Goal: Task Accomplishment & Management: Complete application form

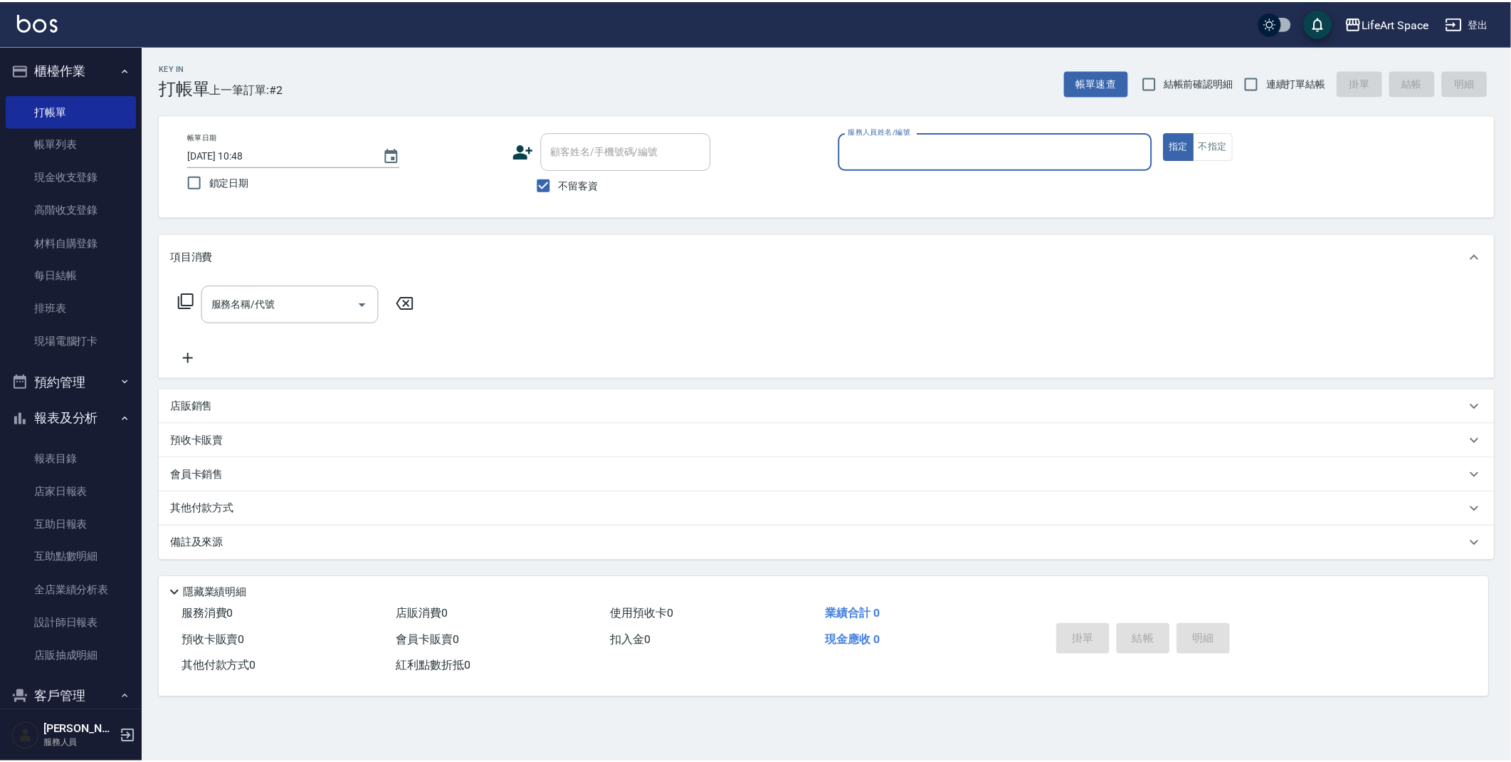
scroll to position [46, 0]
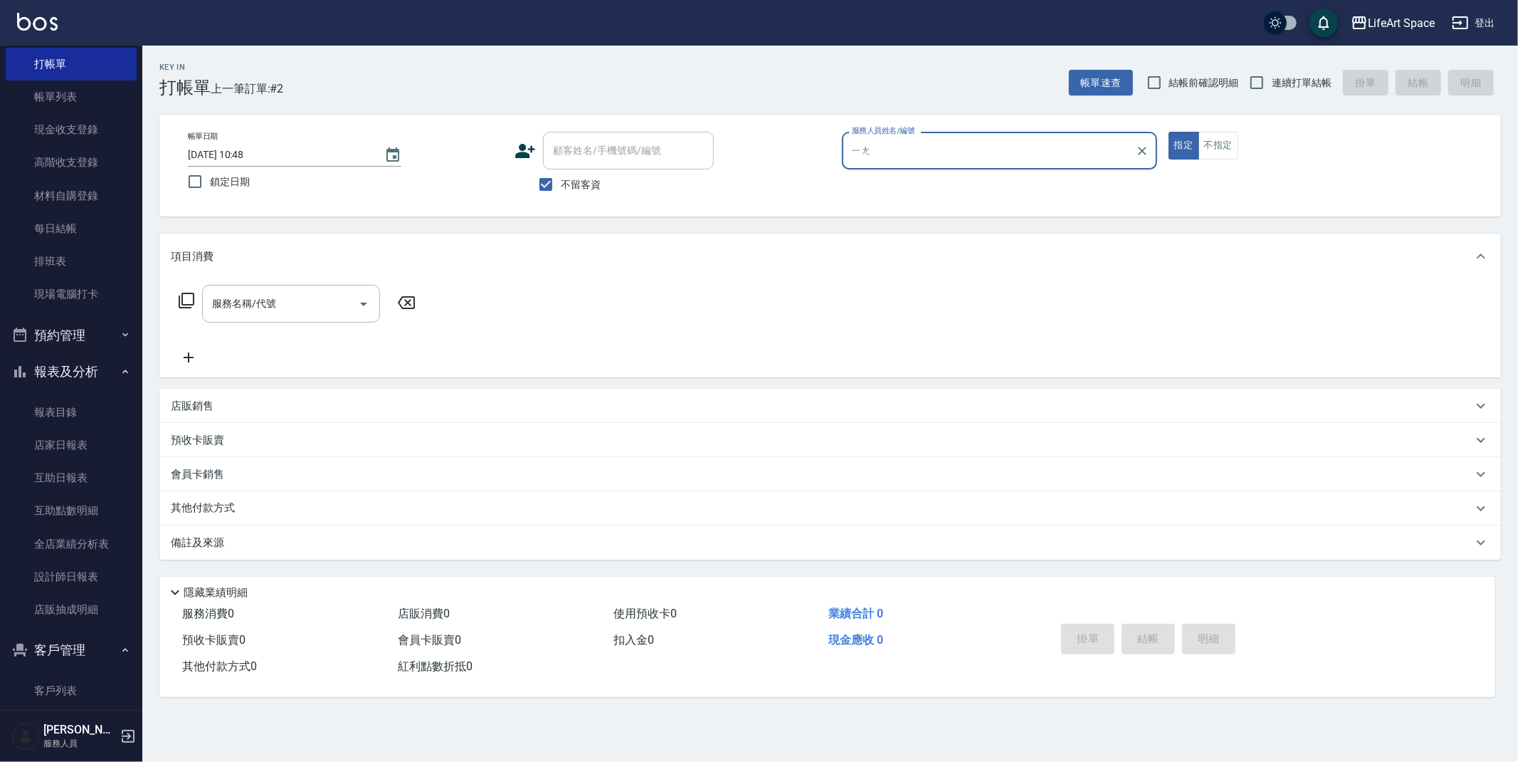
type input "[PERSON_NAME]"
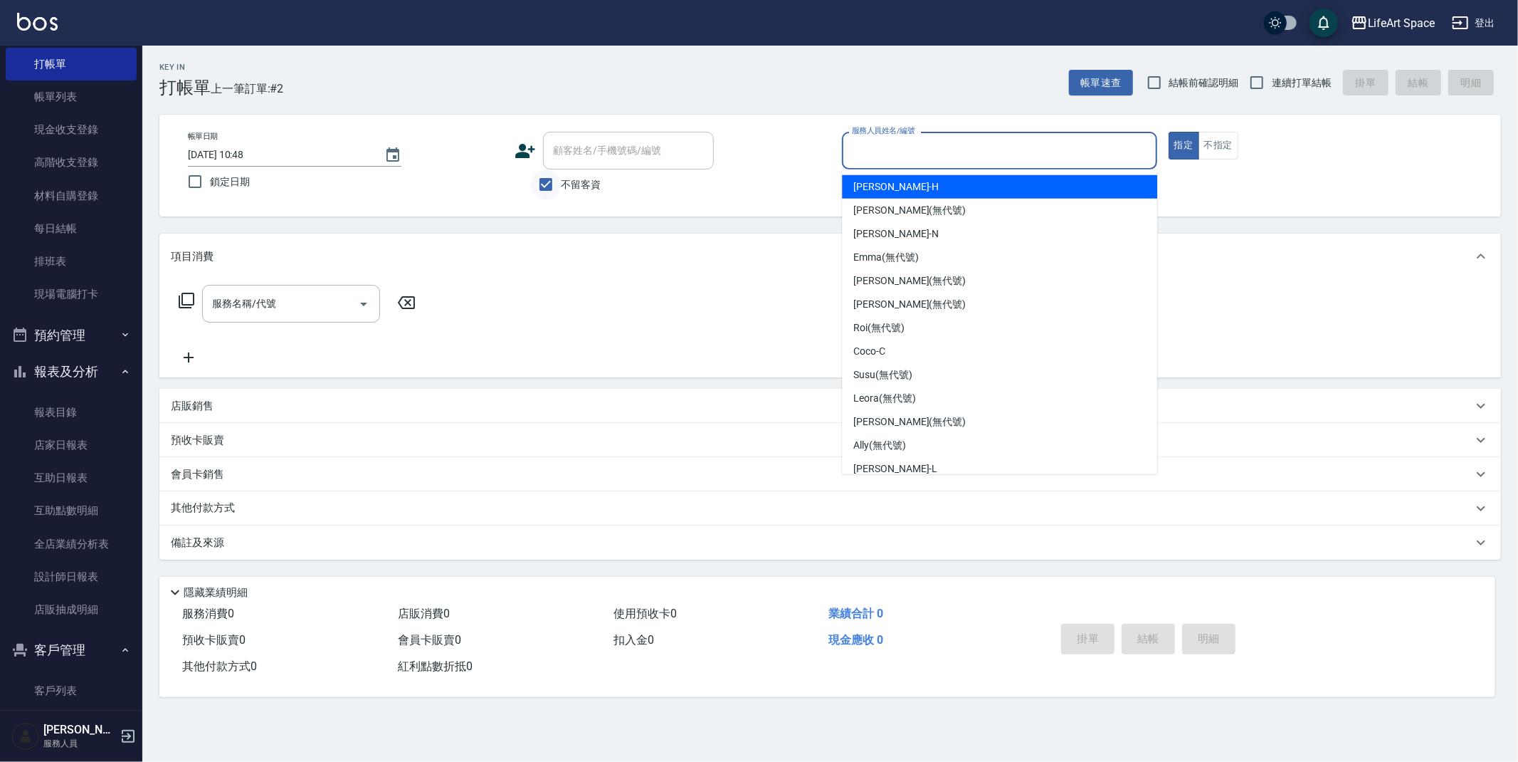
click at [548, 179] on input "不留客資" at bounding box center [546, 184] width 30 height 30
checkbox input "false"
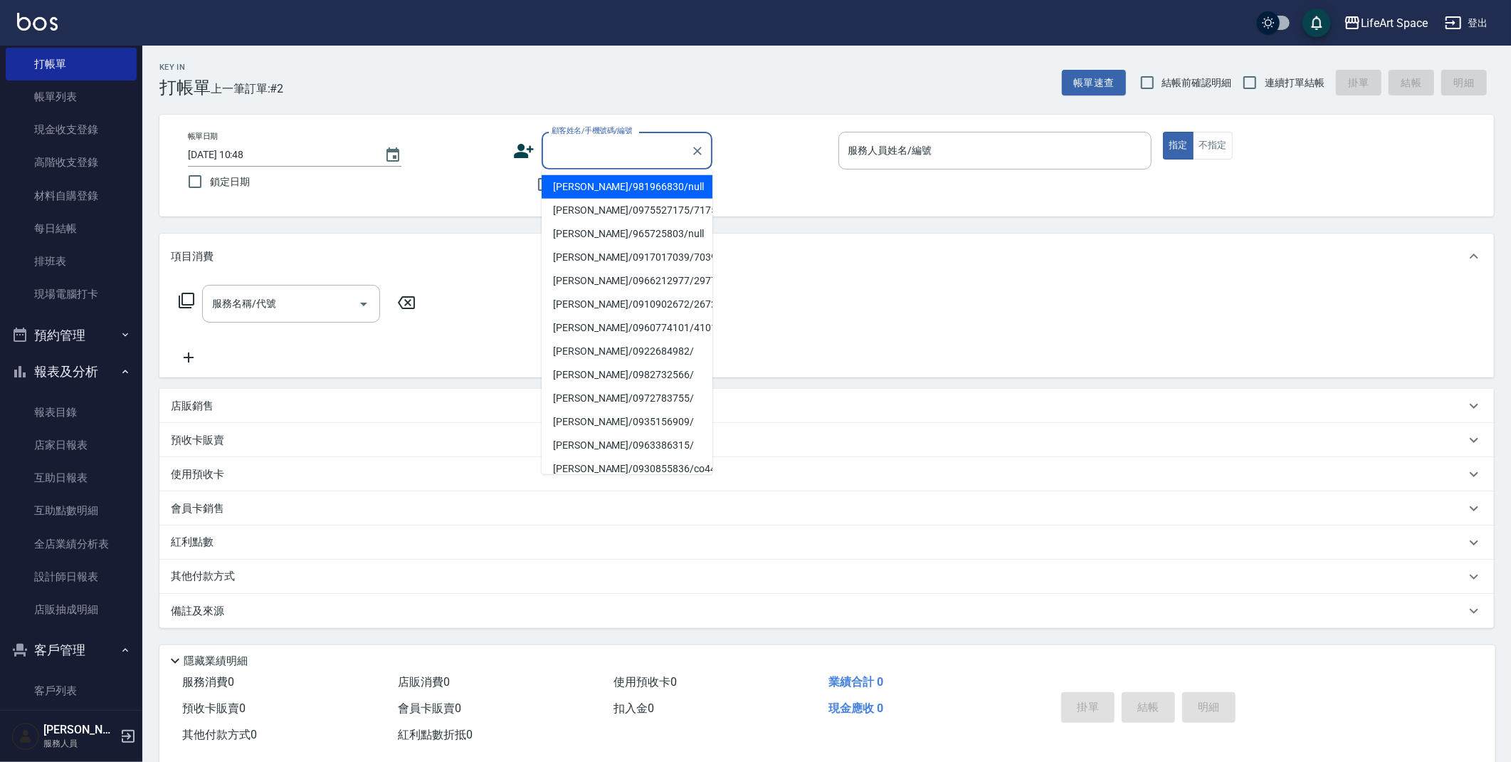
click at [592, 147] on div "顧客姓名/手機號碼/編號 顧客姓名/手機號碼/編號" at bounding box center [627, 151] width 171 height 38
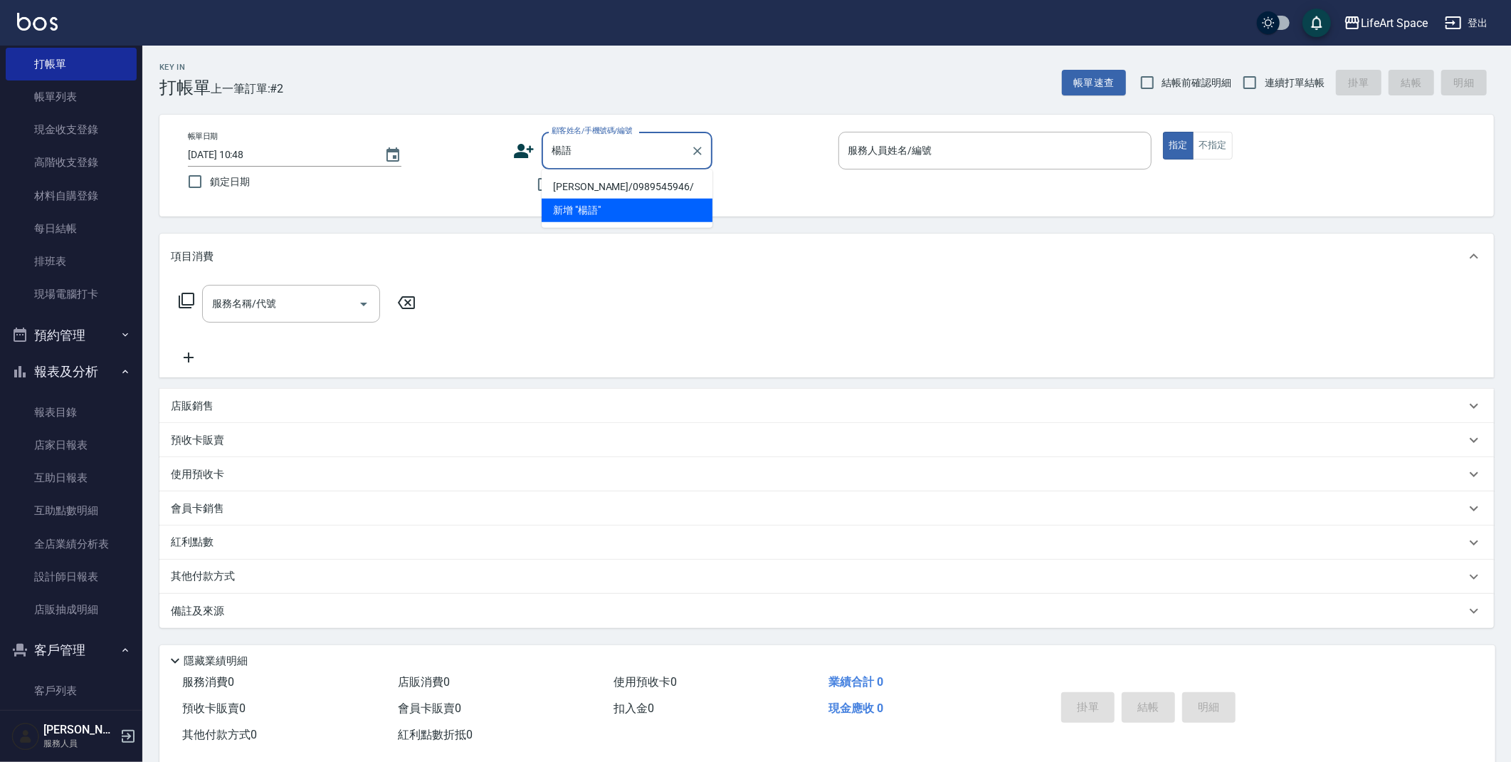
click at [583, 183] on li "[PERSON_NAME]/0989545946/" at bounding box center [627, 186] width 171 height 23
type input "[PERSON_NAME]/0989545946/"
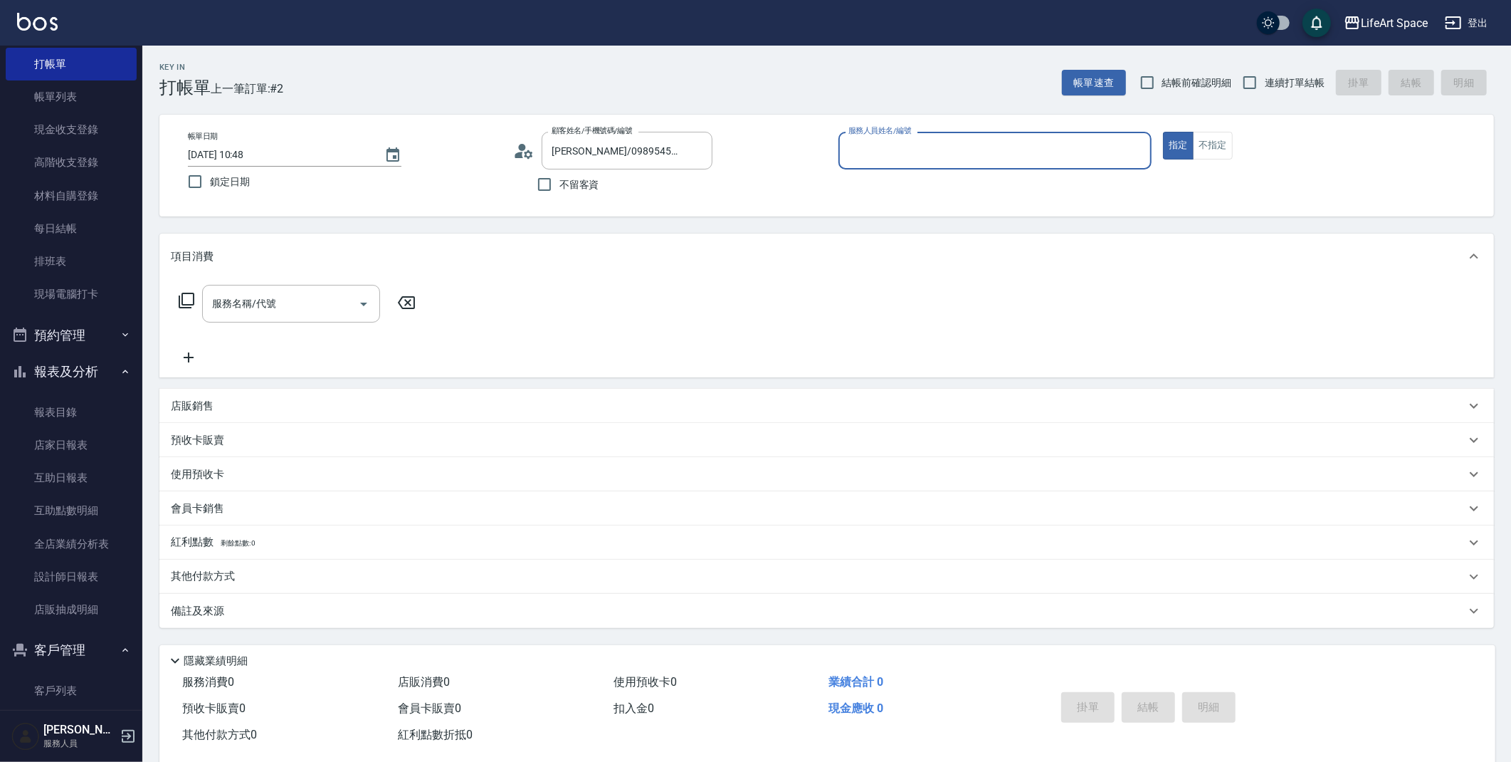
type input "Coodi(無代號)"
click at [287, 305] on input "服務名稱/代號" at bounding box center [281, 303] width 144 height 25
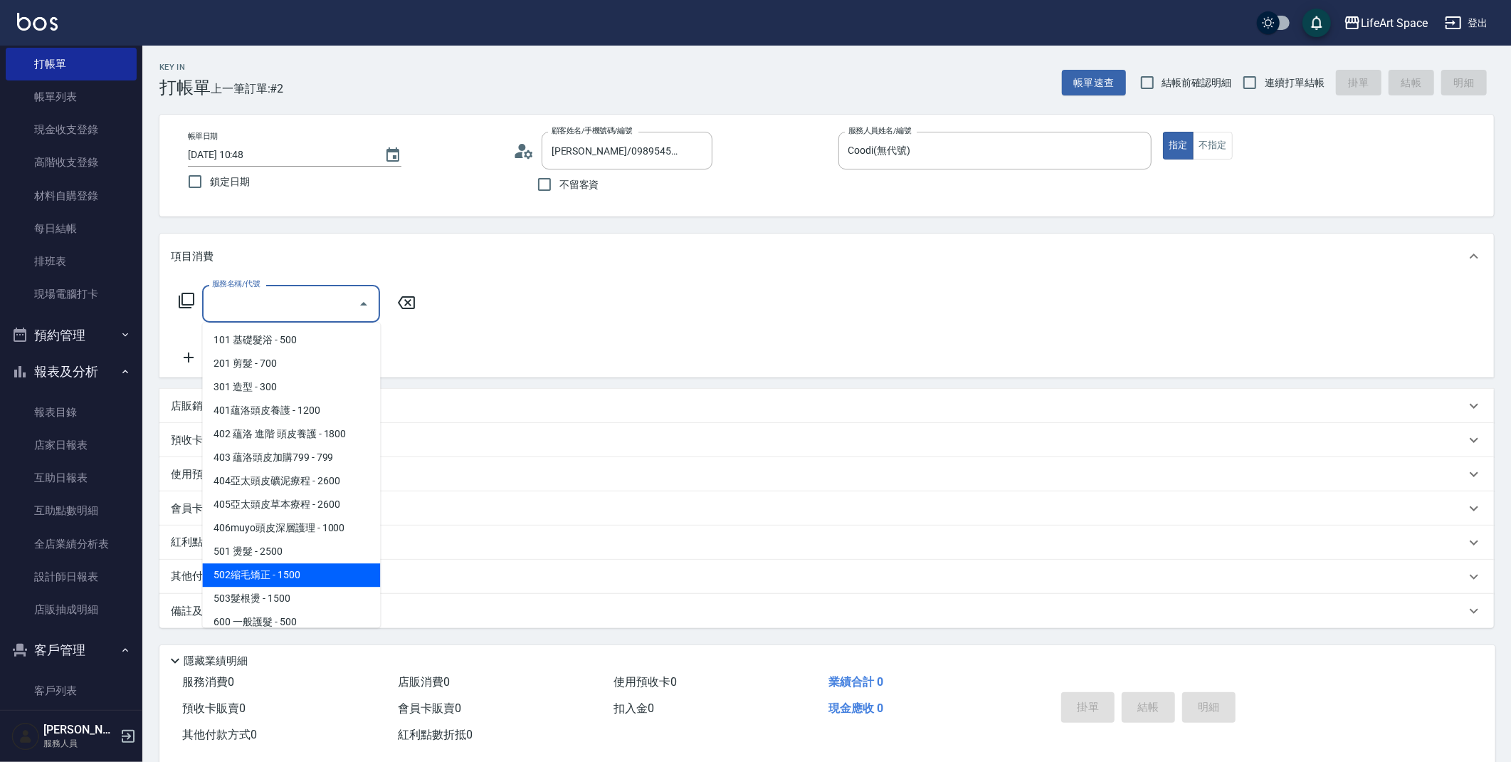
scroll to position [223, 0]
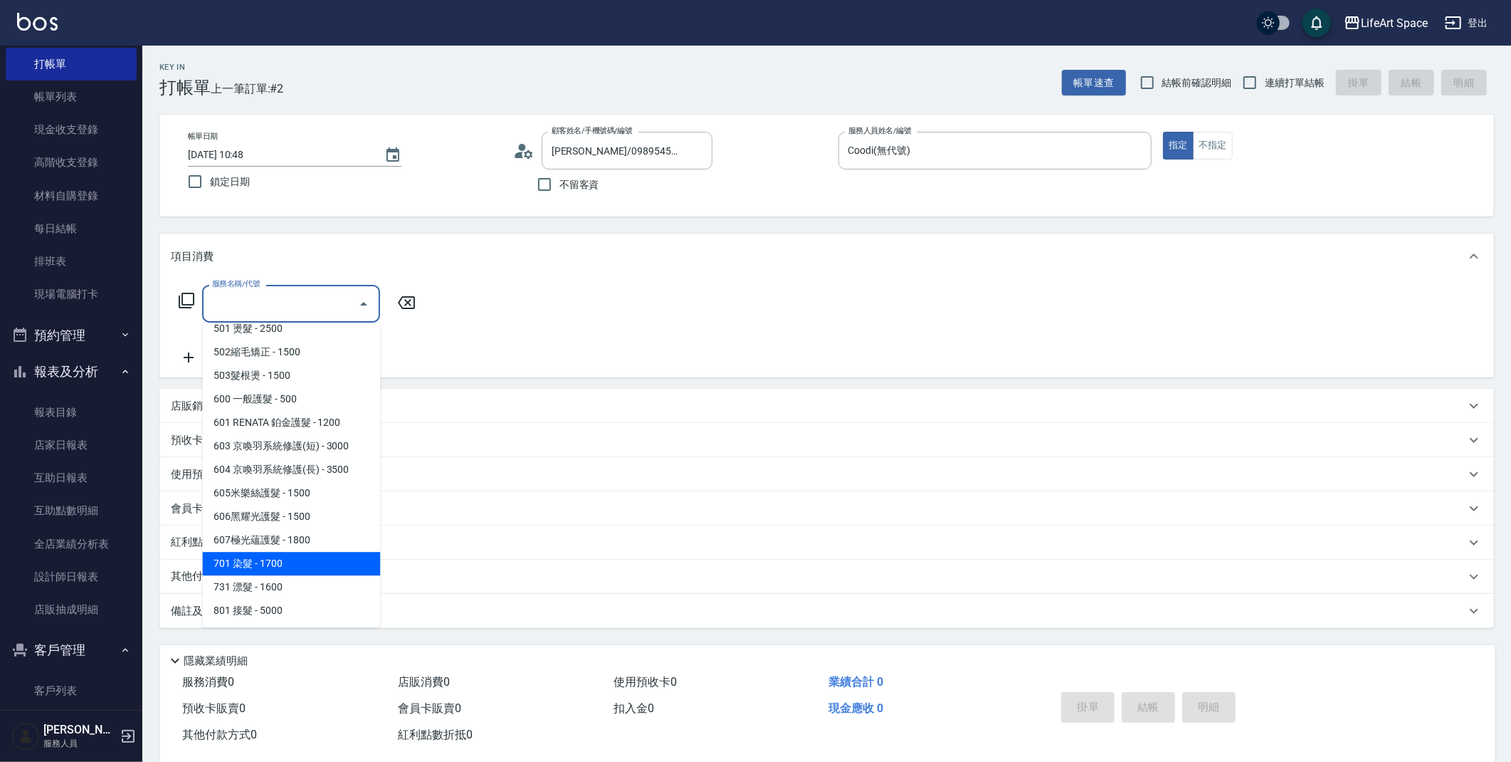
click at [253, 560] on span "701 染髮 - 1700" at bounding box center [291, 563] width 178 height 23
type input "701 染髮(701)"
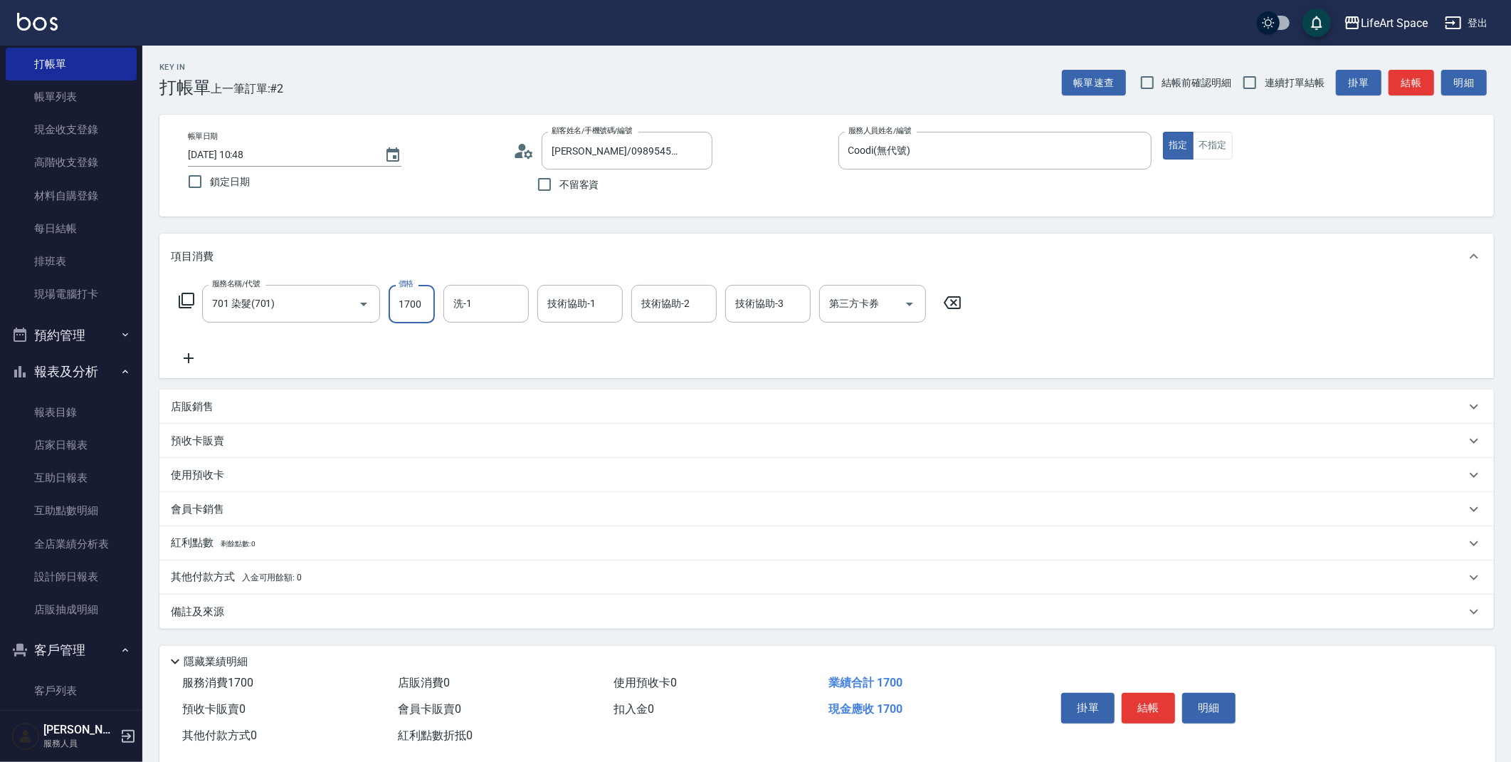
click at [425, 305] on input "1700" at bounding box center [412, 304] width 46 height 38
type input "2999"
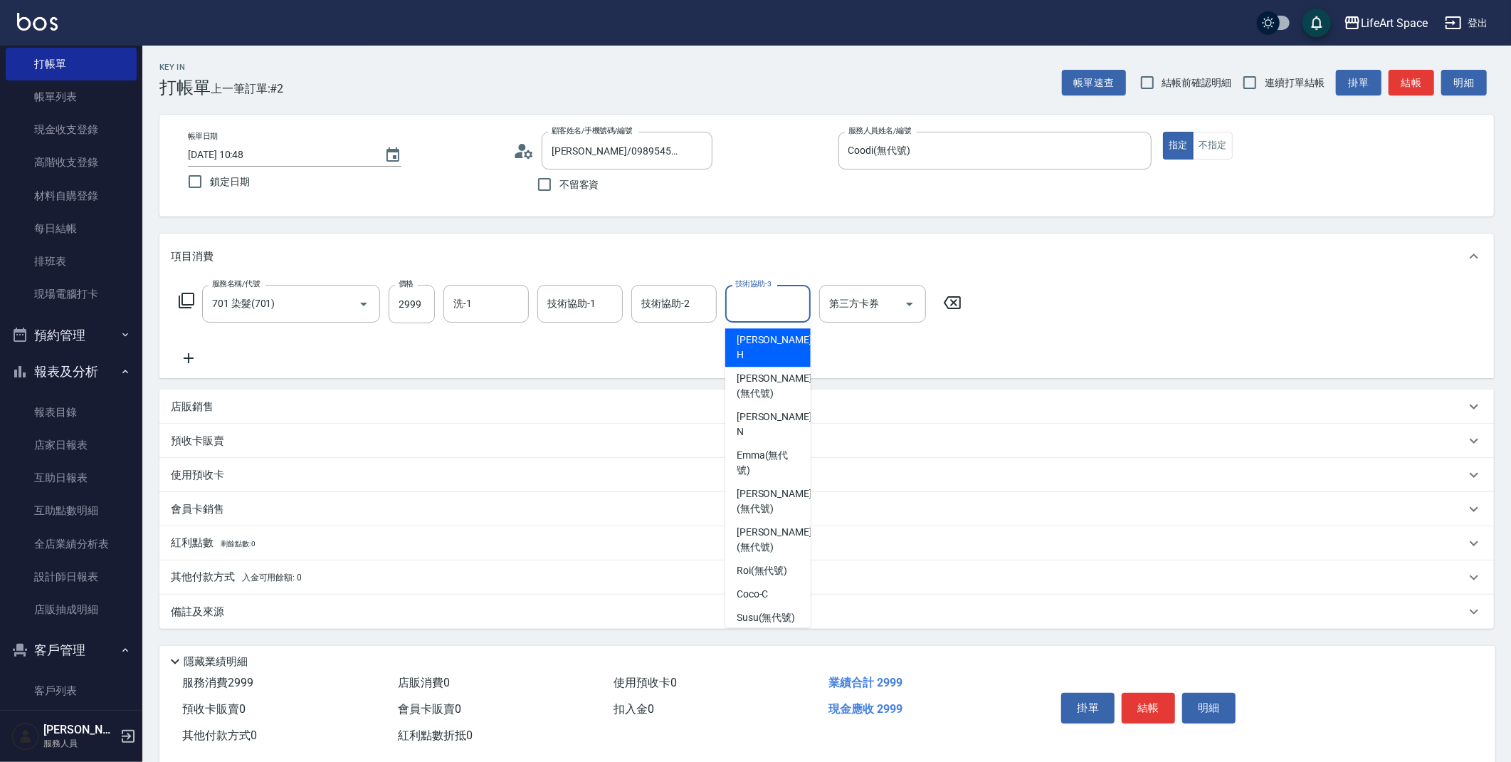
click at [782, 302] on input "技術協助-3" at bounding box center [768, 303] width 73 height 25
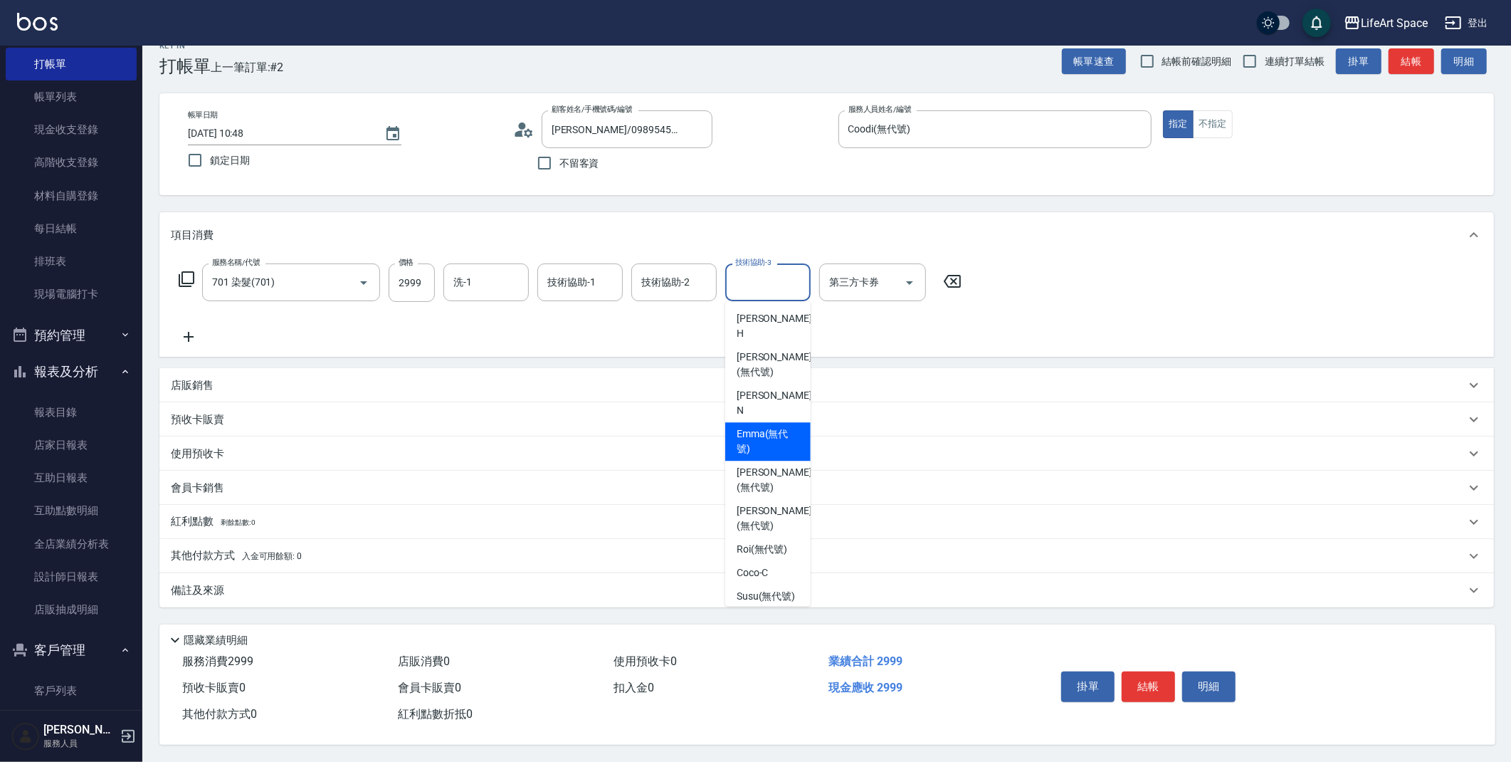
scroll to position [23, 0]
click at [741, 426] on span "[PERSON_NAME] (無代號)" at bounding box center [768, 441] width 63 height 30
type input "[PERSON_NAME](無代號)"
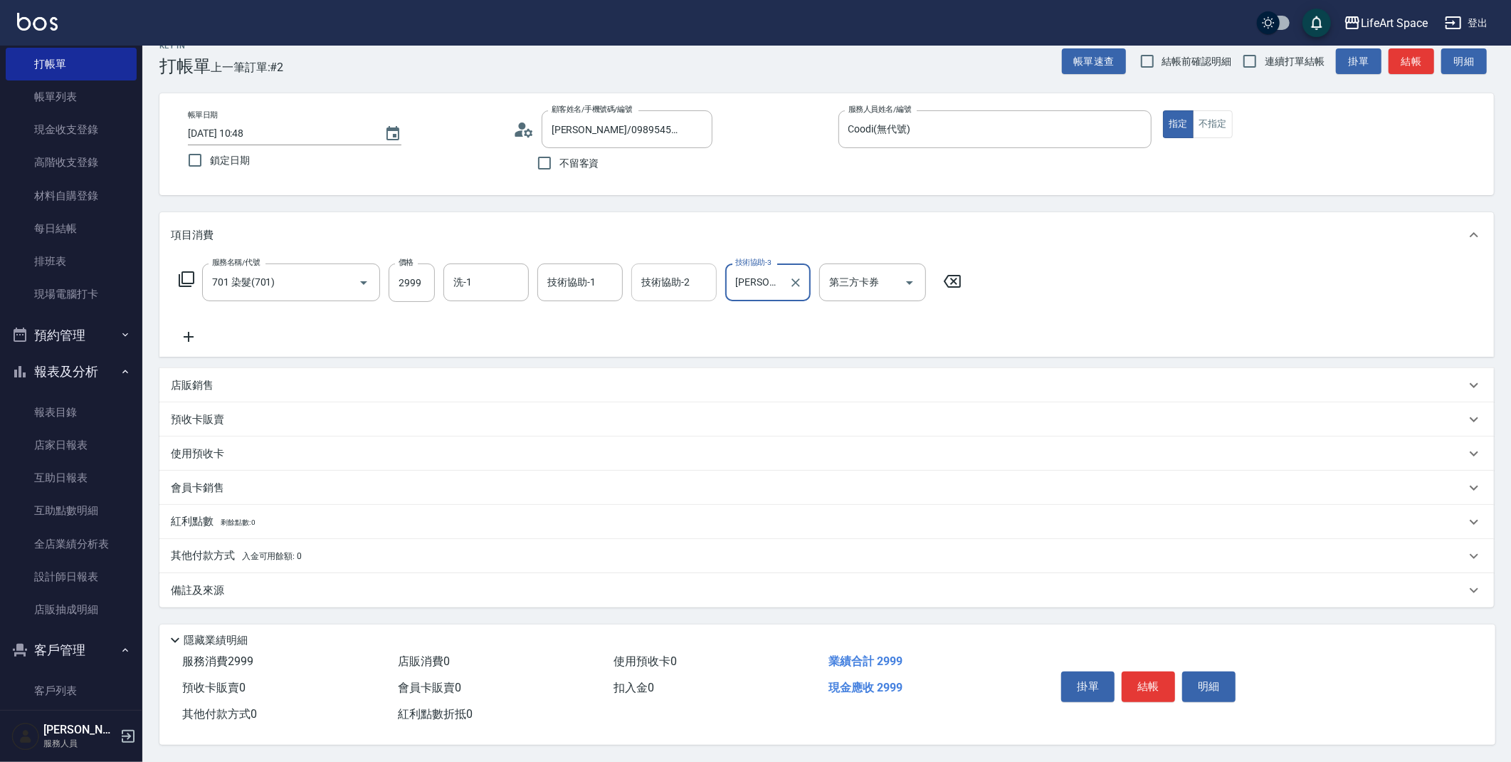
click at [690, 295] on div "技術協助-2" at bounding box center [673, 282] width 85 height 38
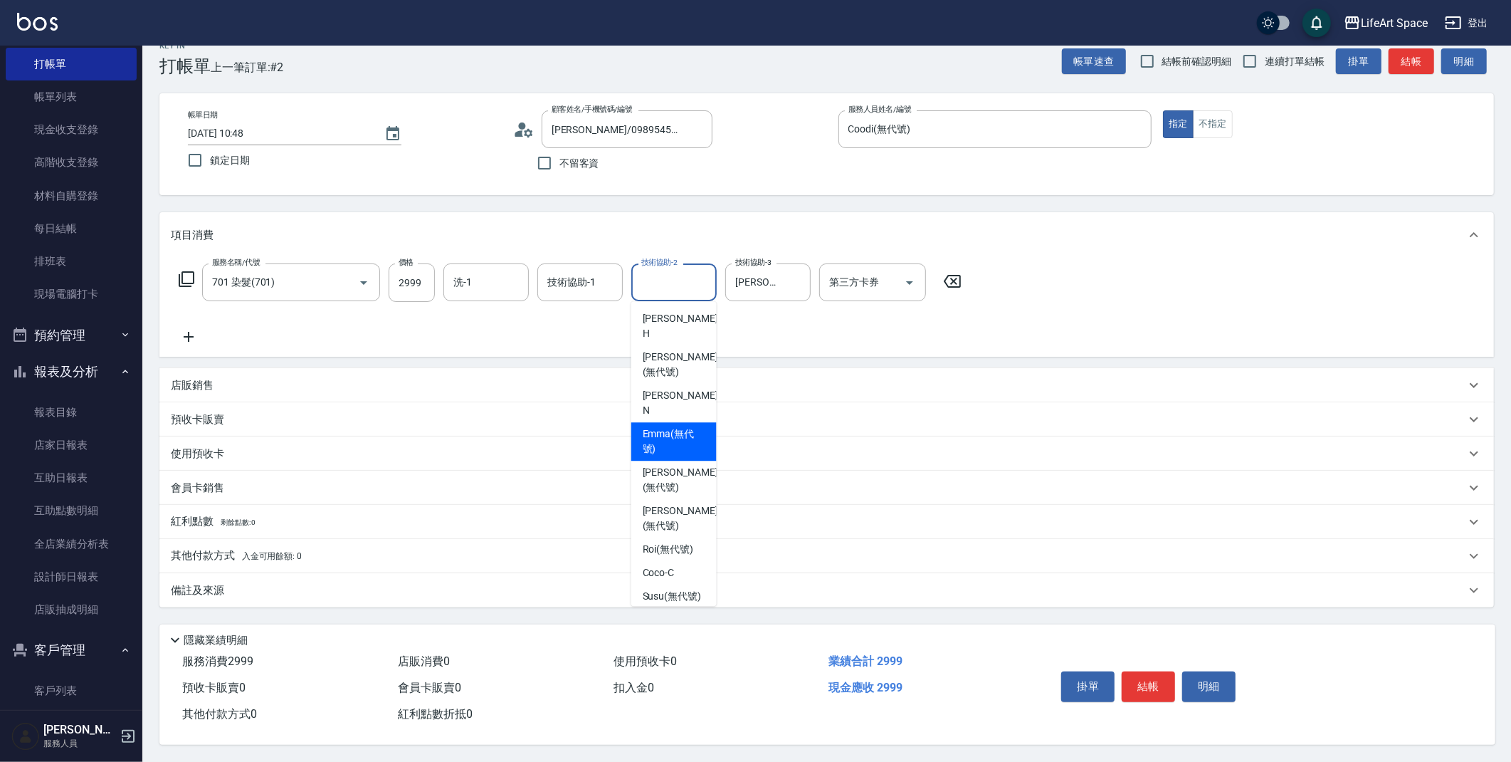
click at [673, 426] on span "[PERSON_NAME] (無代號)" at bounding box center [674, 441] width 63 height 30
type input "[PERSON_NAME](無代號)"
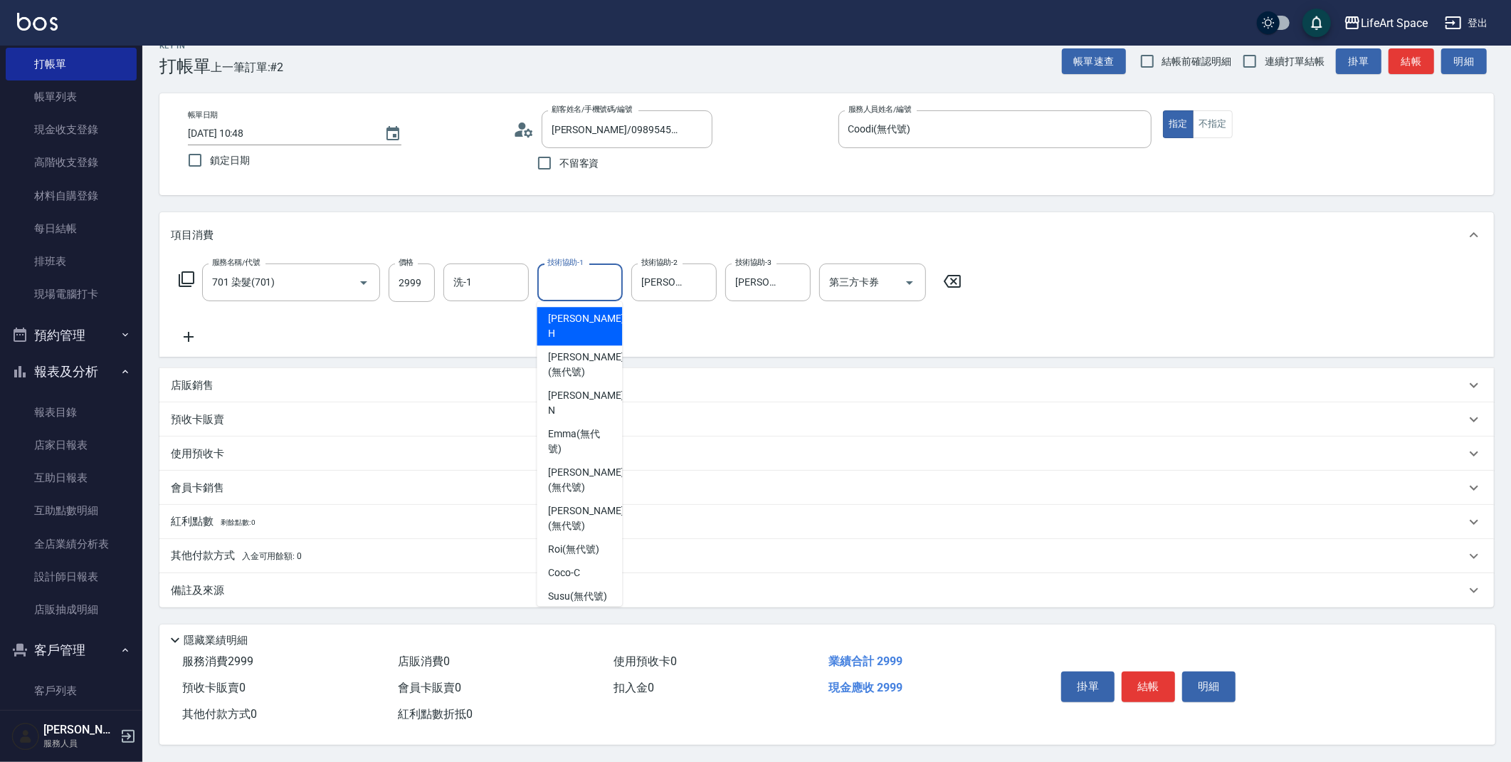
click at [592, 285] on div "技術協助-1 技術協助-1" at bounding box center [579, 282] width 85 height 38
click at [564, 426] on span "[PERSON_NAME] (無代號)" at bounding box center [579, 441] width 63 height 30
type input "[PERSON_NAME](無代號)"
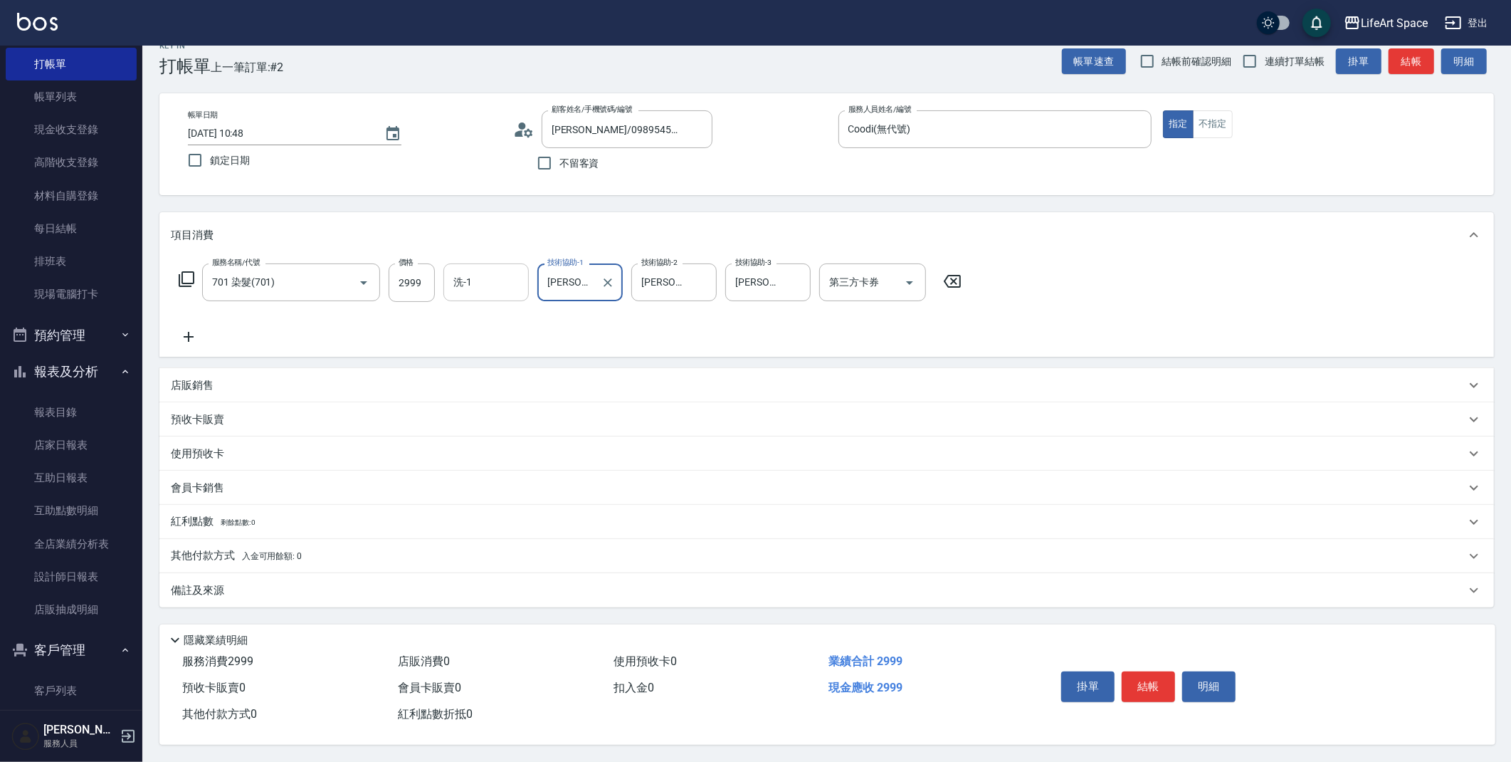
click at [458, 285] on div "洗-1 洗-1" at bounding box center [485, 282] width 85 height 38
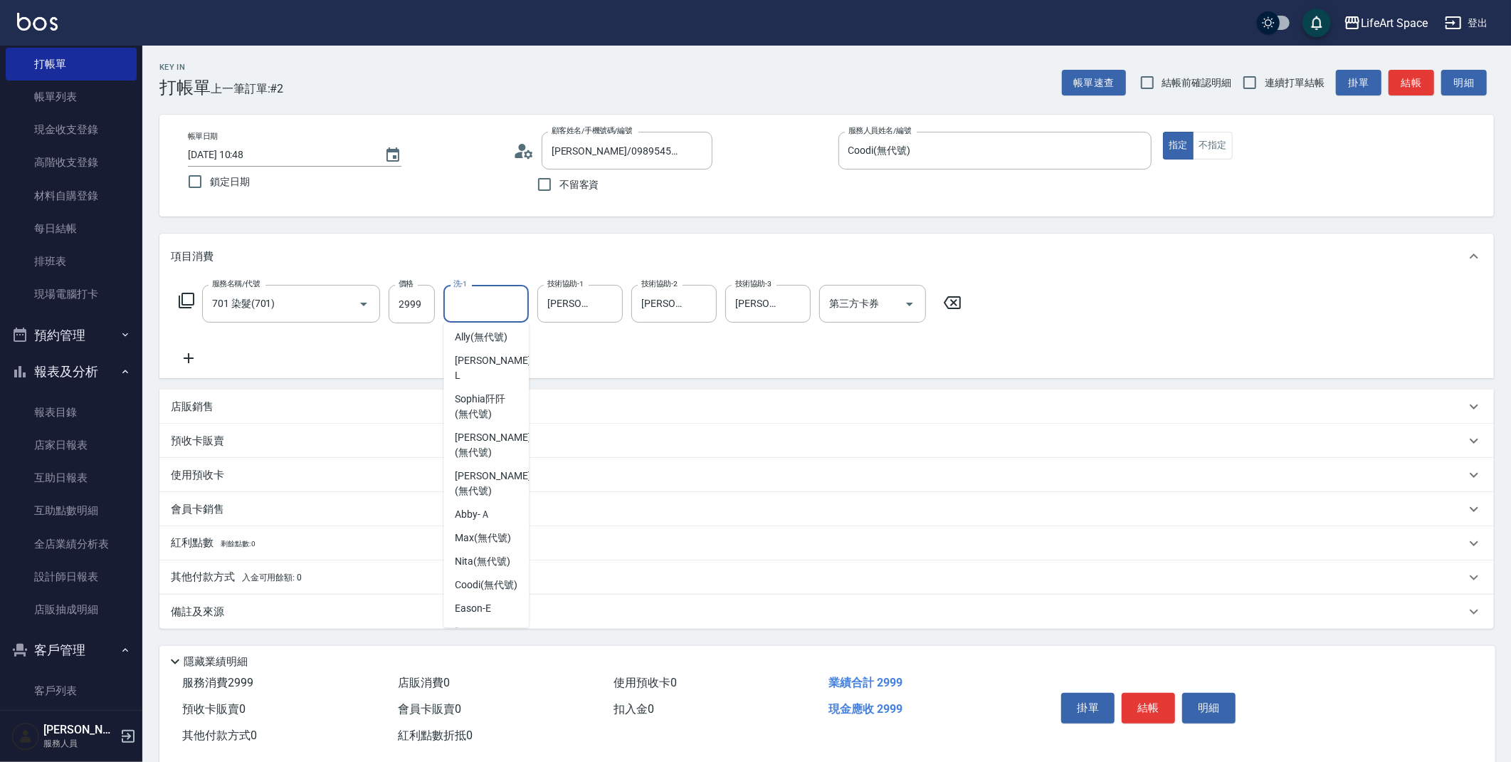
scroll to position [402, 0]
click at [473, 394] on span "[PERSON_NAME] (無代號)" at bounding box center [492, 409] width 75 height 30
type input "[PERSON_NAME](無代號)"
click at [398, 153] on icon "Choose date, selected date is 2025-08-25" at bounding box center [393, 154] width 13 height 14
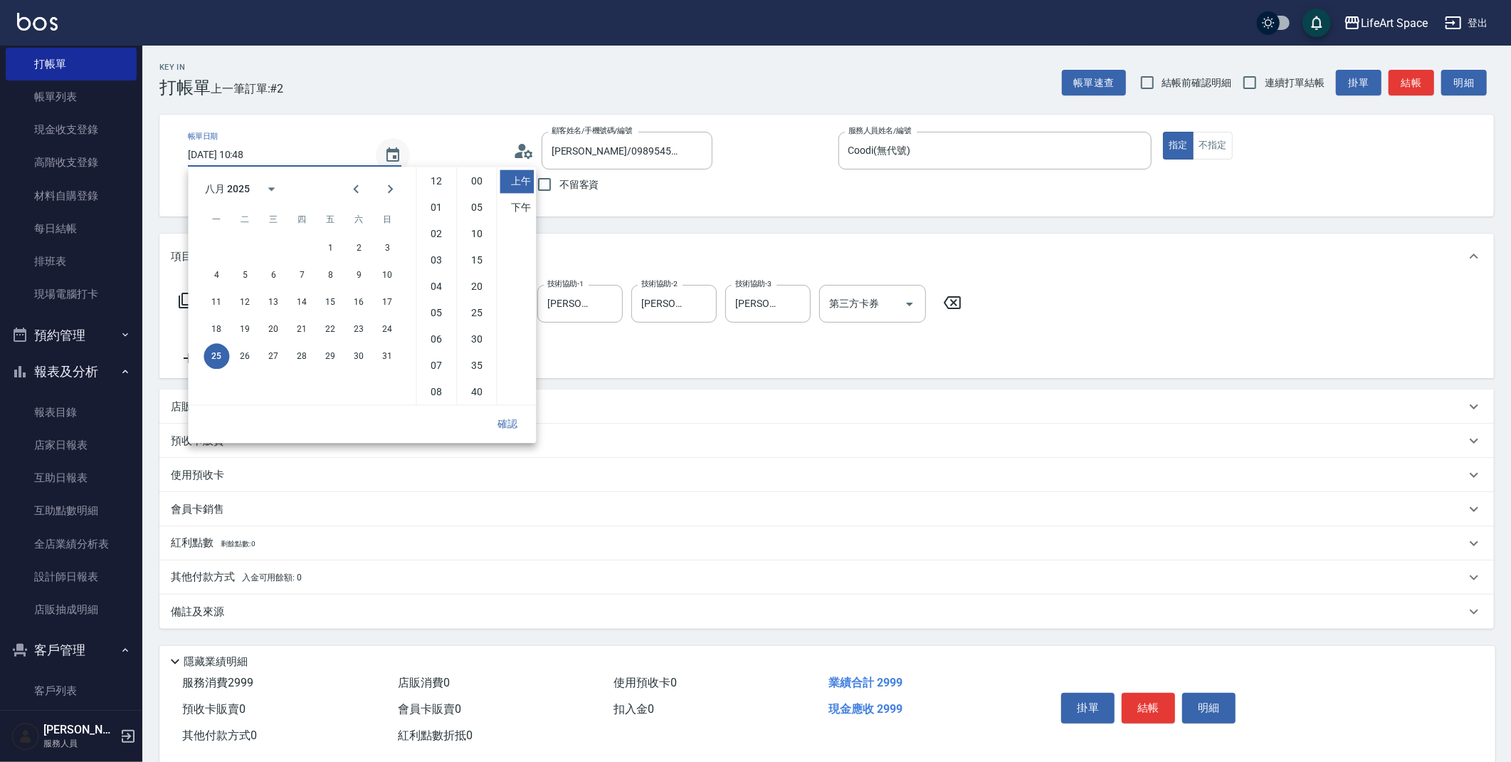
scroll to position [79, 0]
click at [387, 330] on button "24" at bounding box center [387, 329] width 26 height 26
type input "[DATE] 10:48"
click at [513, 421] on button "確認" at bounding box center [508, 424] width 46 height 26
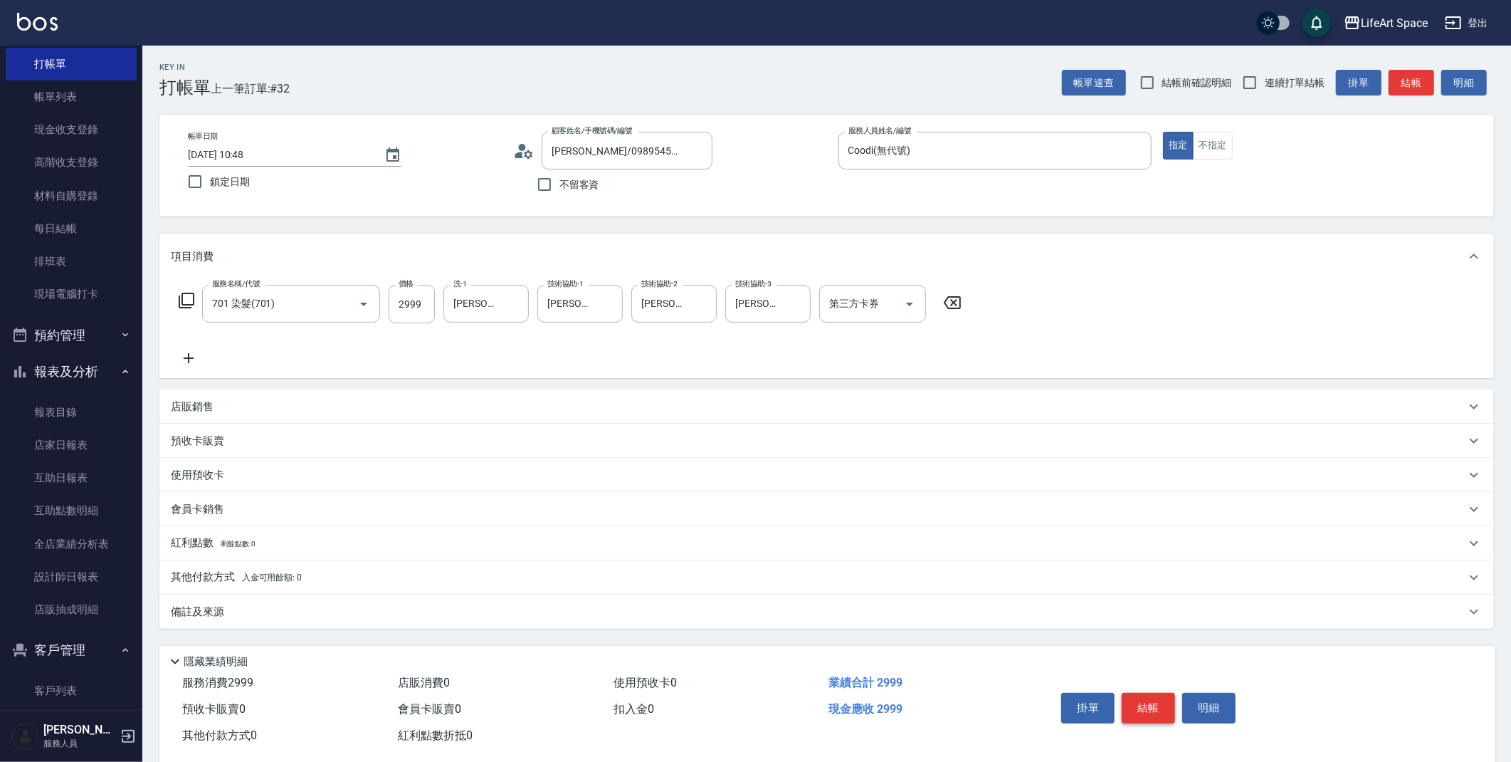
click at [1146, 705] on button "結帳" at bounding box center [1148, 708] width 53 height 30
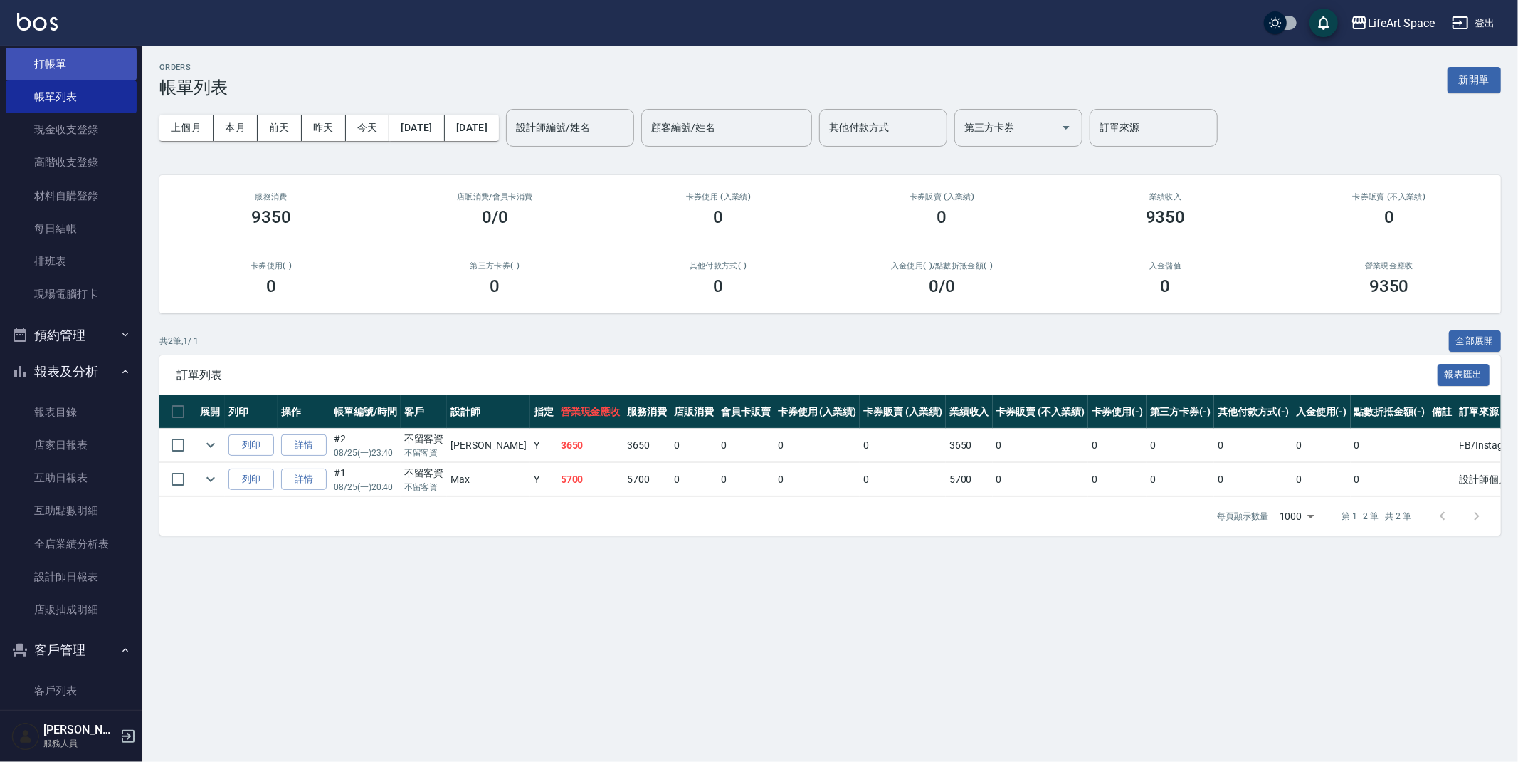
click at [25, 54] on link "打帳單" at bounding box center [71, 64] width 131 height 33
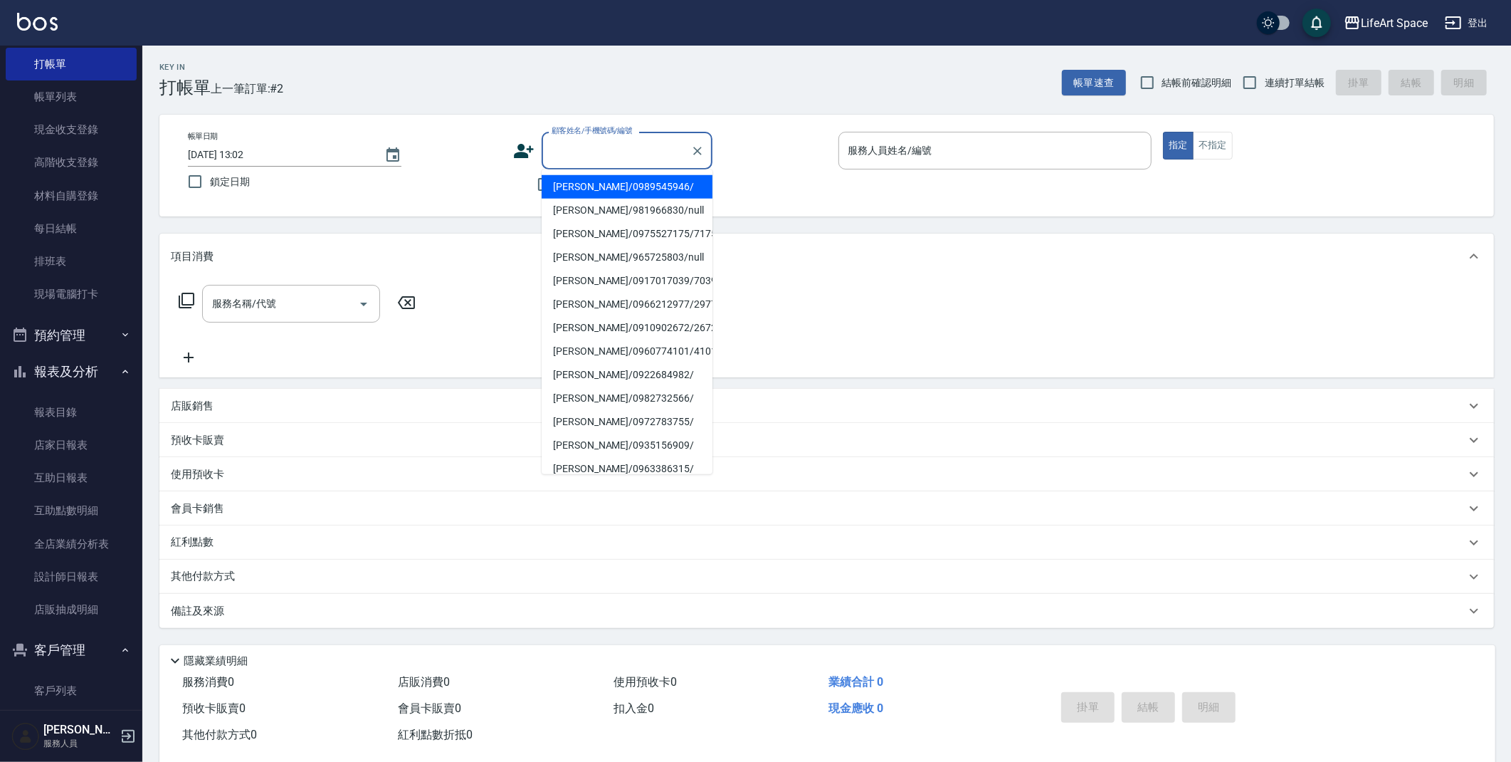
click at [638, 144] on input "顧客姓名/手機號碼/編號" at bounding box center [616, 150] width 137 height 25
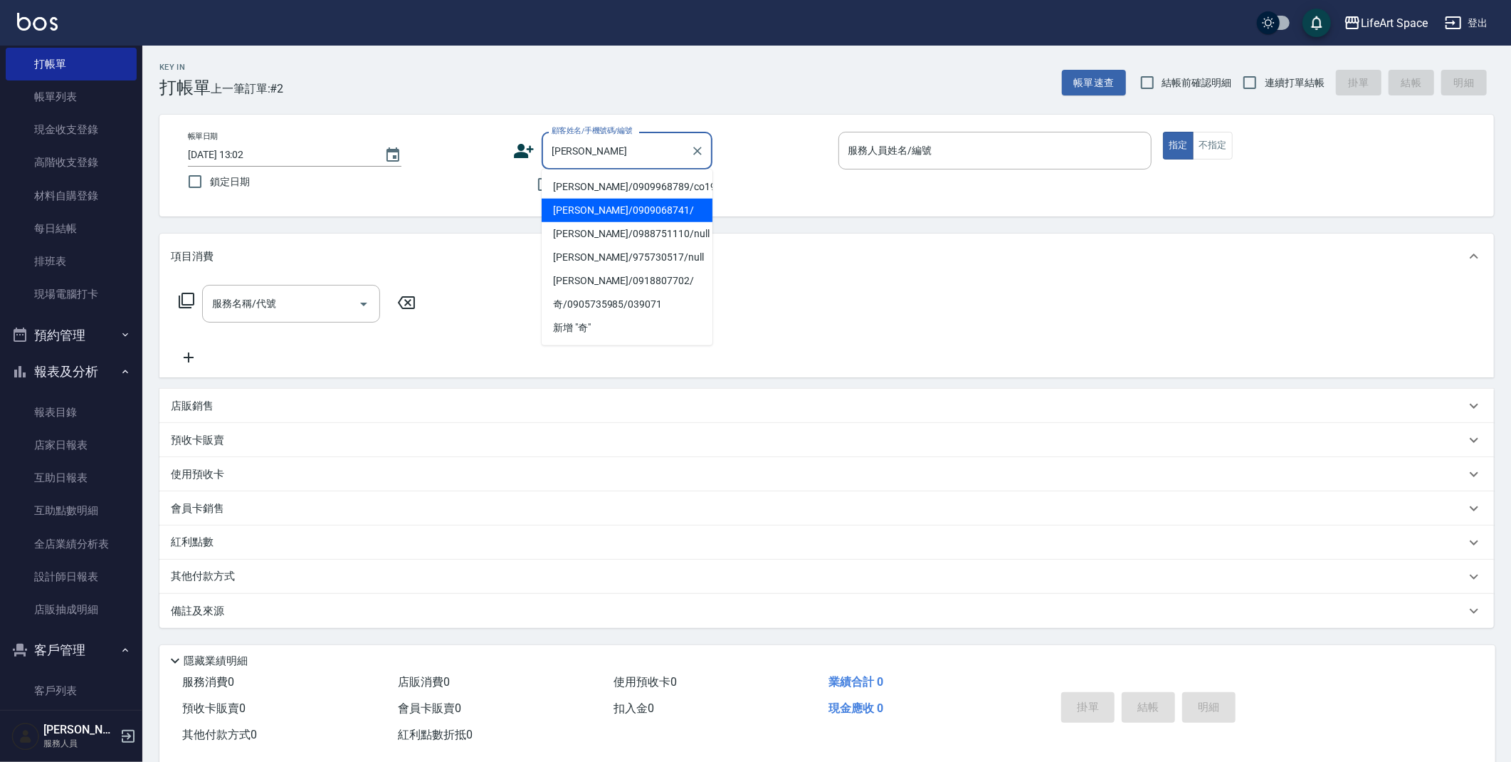
click at [666, 202] on li "[PERSON_NAME]/0909068741/" at bounding box center [627, 210] width 171 height 23
type input "[PERSON_NAME]/0909068741/"
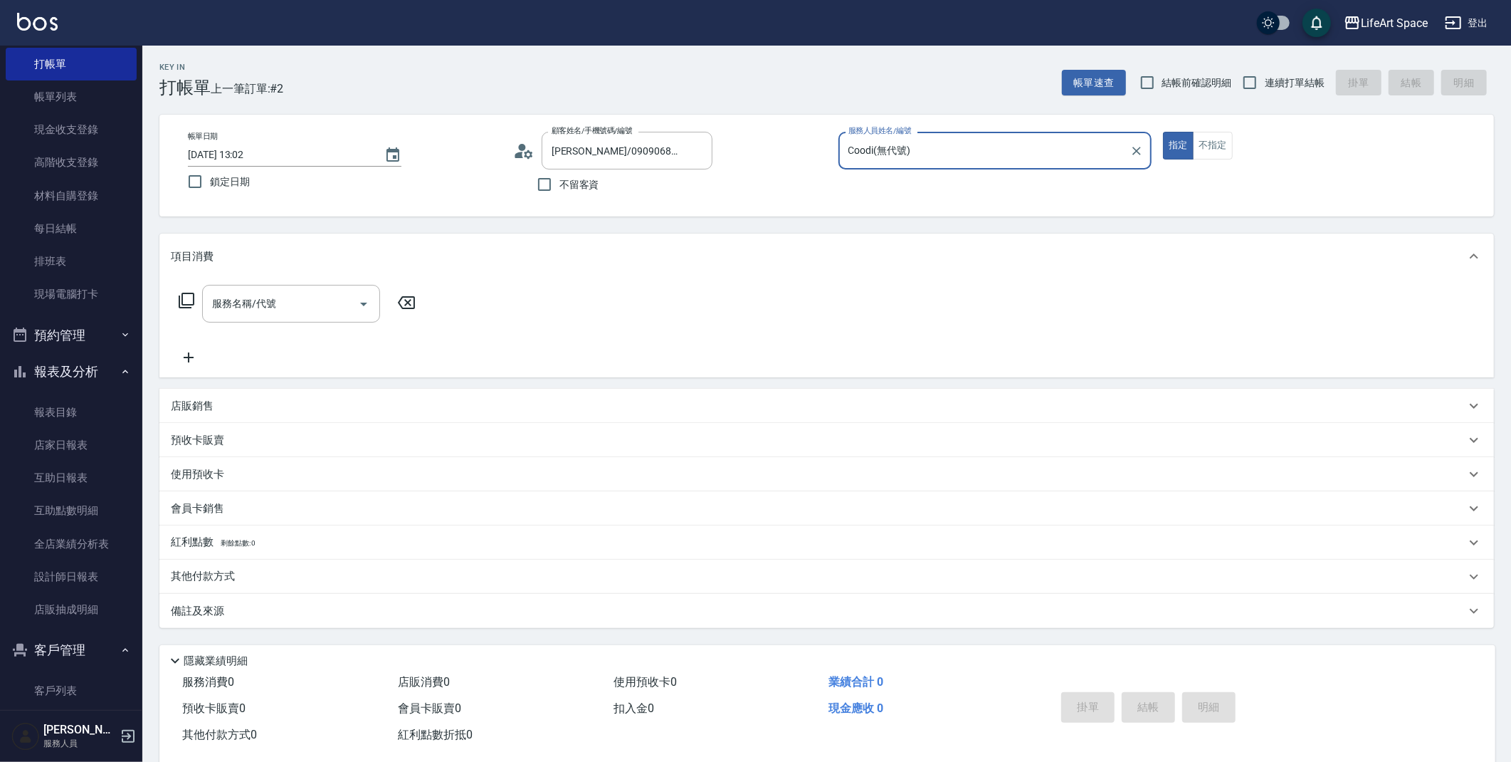
type input "Coodi(無代號)"
click at [257, 295] on div "服務名稱/代號 服務名稱/代號" at bounding box center [291, 304] width 178 height 38
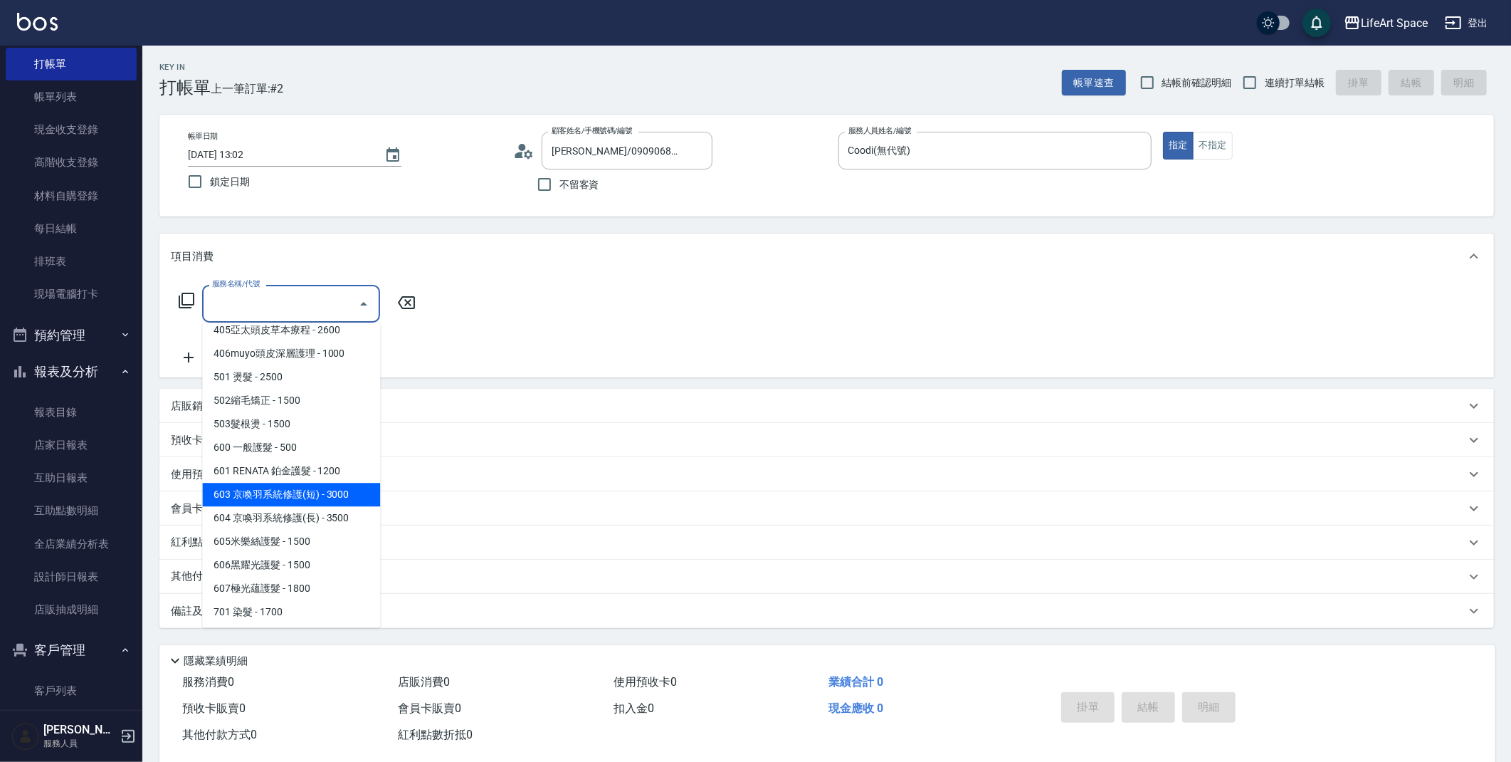
scroll to position [218, 0]
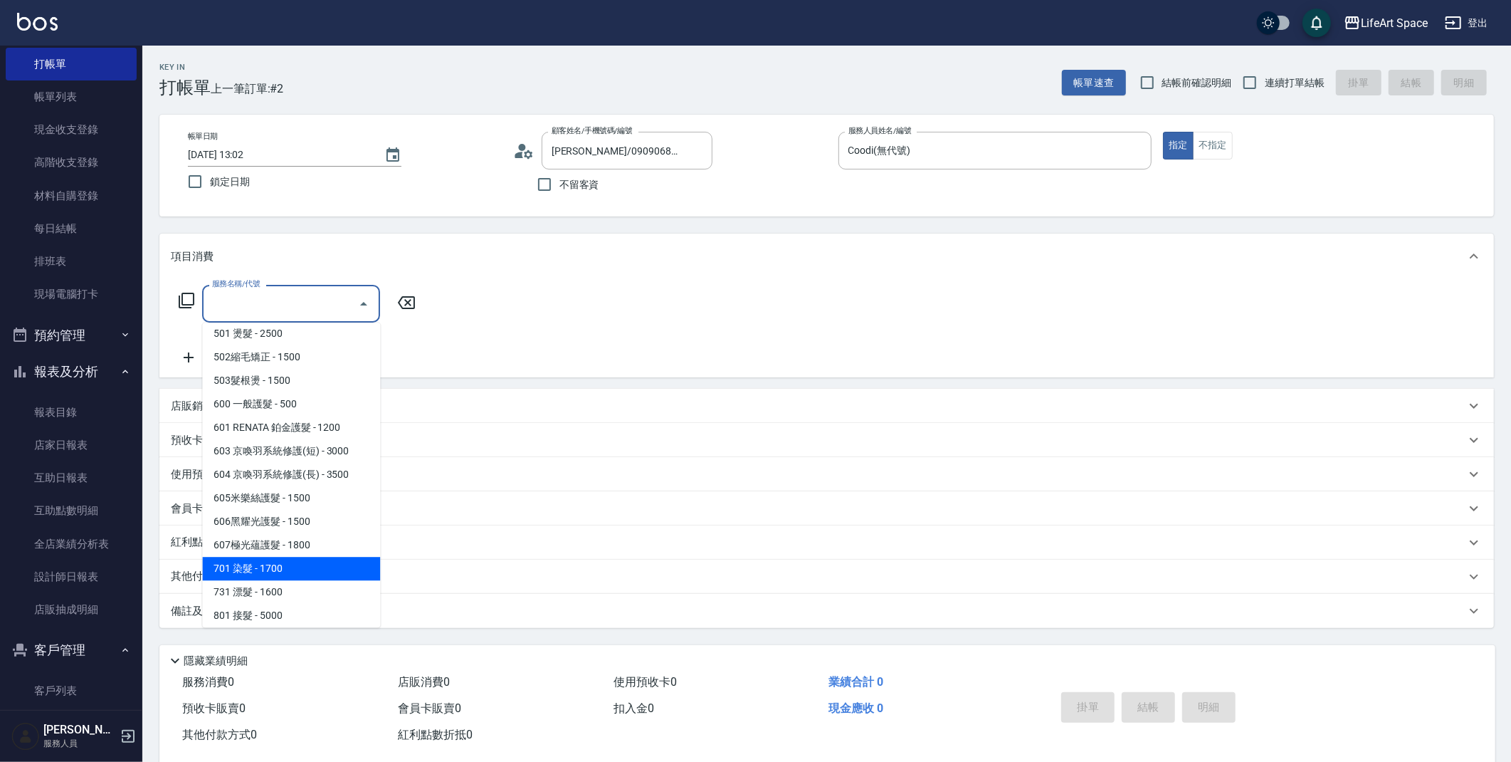
click at [291, 567] on span "701 染髮 - 1700" at bounding box center [291, 568] width 178 height 23
type input "701 染髮(701)"
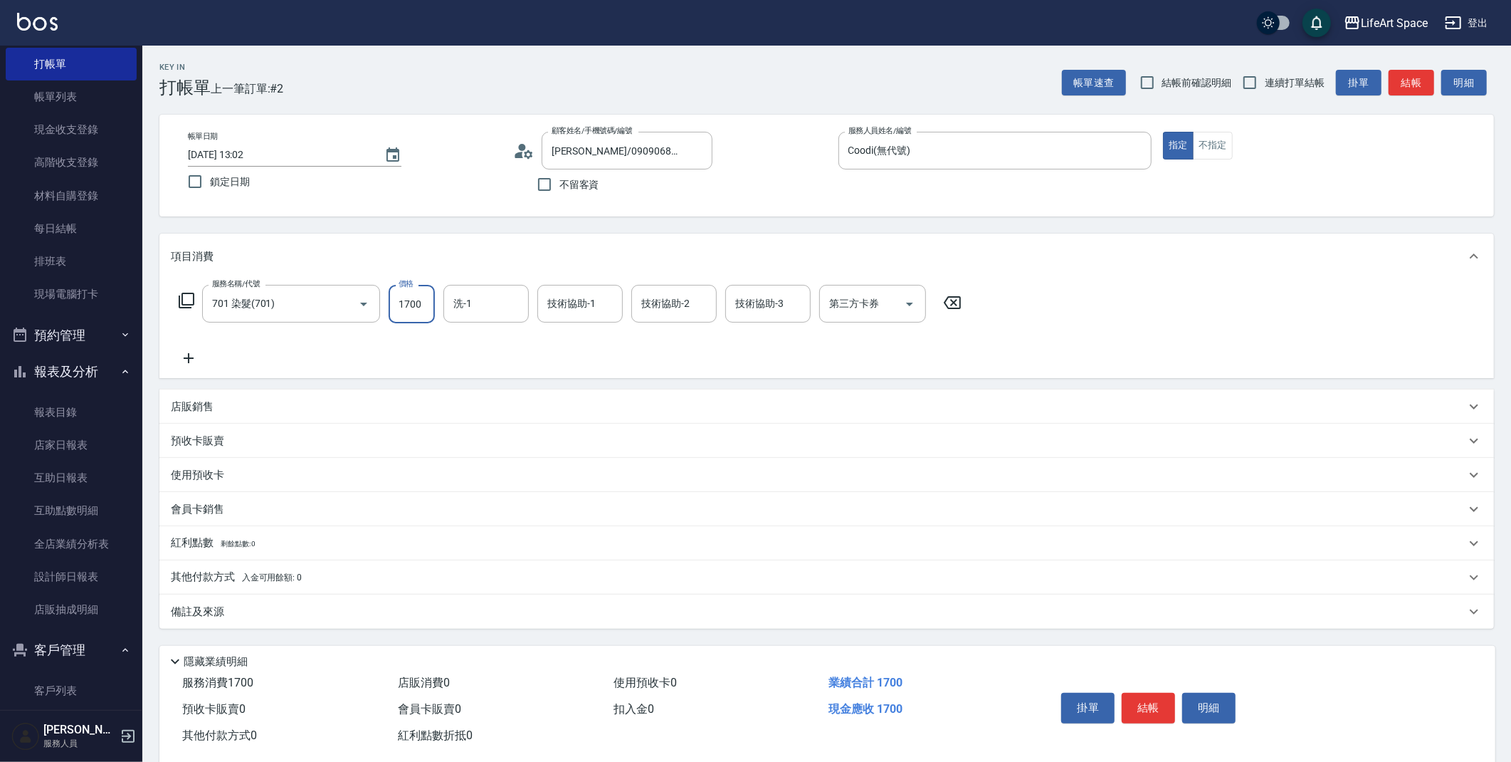
click at [419, 300] on input "1700" at bounding box center [412, 304] width 46 height 38
type input "2999"
click at [770, 295] on div "技術協助-3 技術協助-3" at bounding box center [767, 304] width 85 height 38
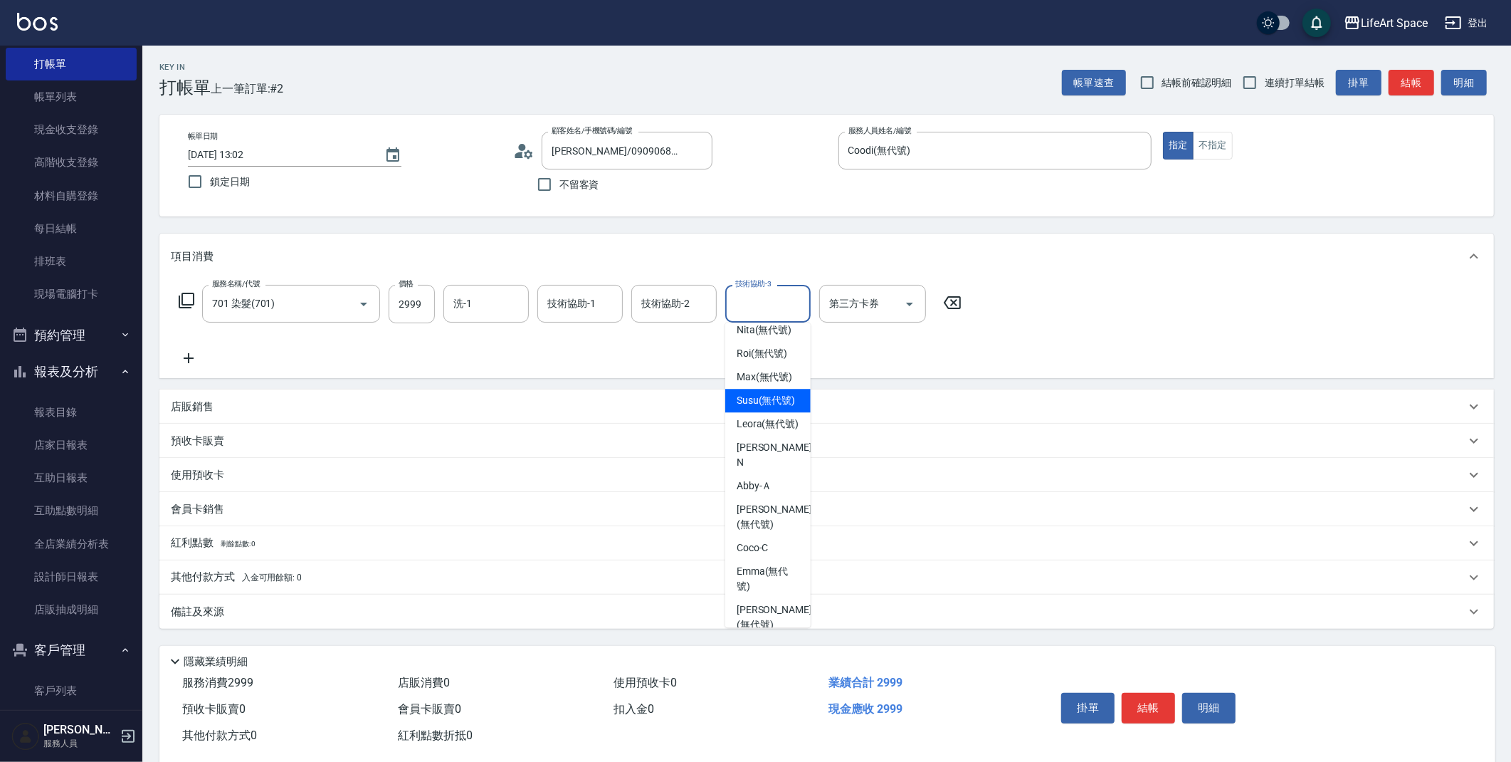
scroll to position [350, 0]
click at [740, 593] on span "[PERSON_NAME] (無代號)" at bounding box center [768, 578] width 63 height 30
type input "[PERSON_NAME](無代號)"
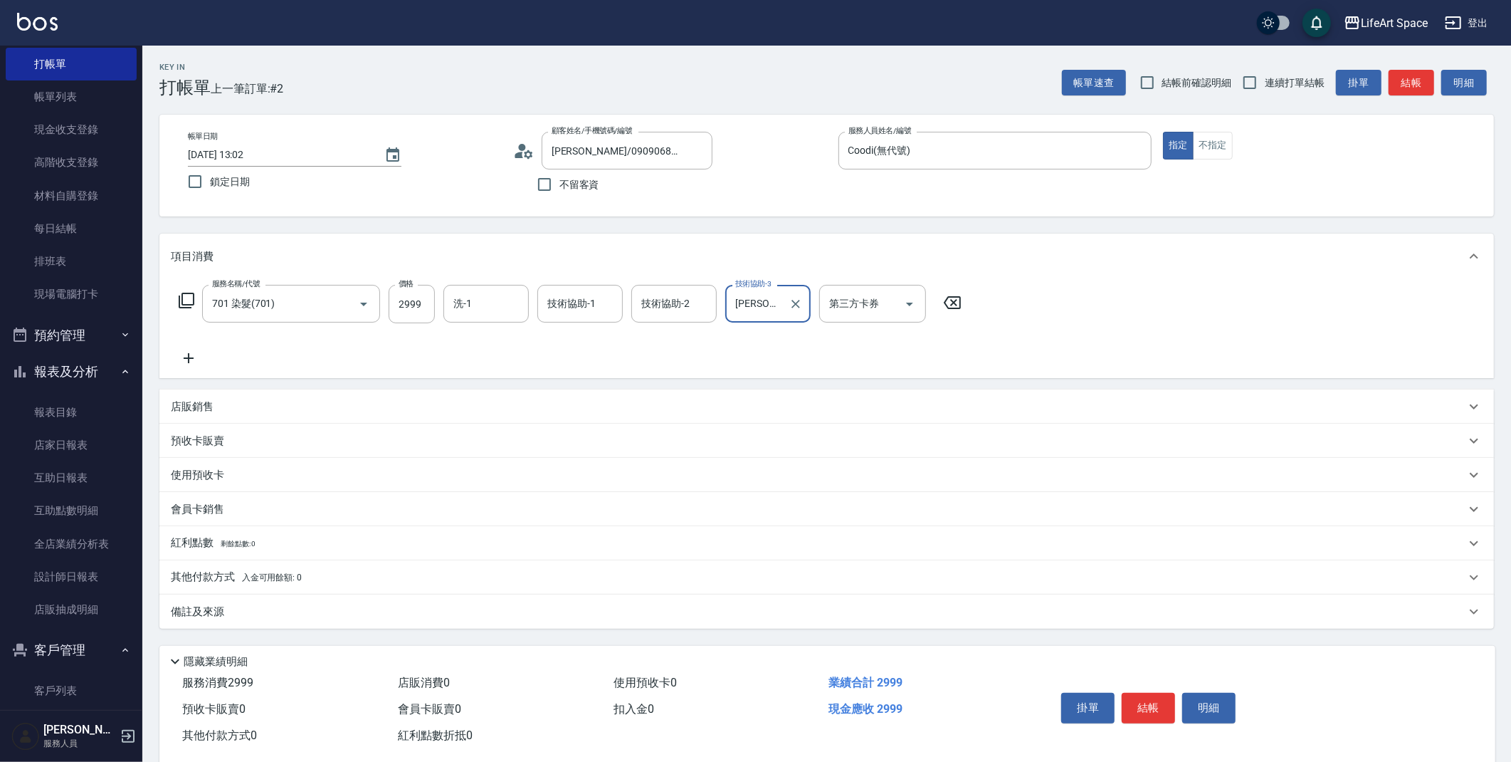
click at [658, 308] on div "技術協助-2 技術協助-2" at bounding box center [673, 304] width 85 height 38
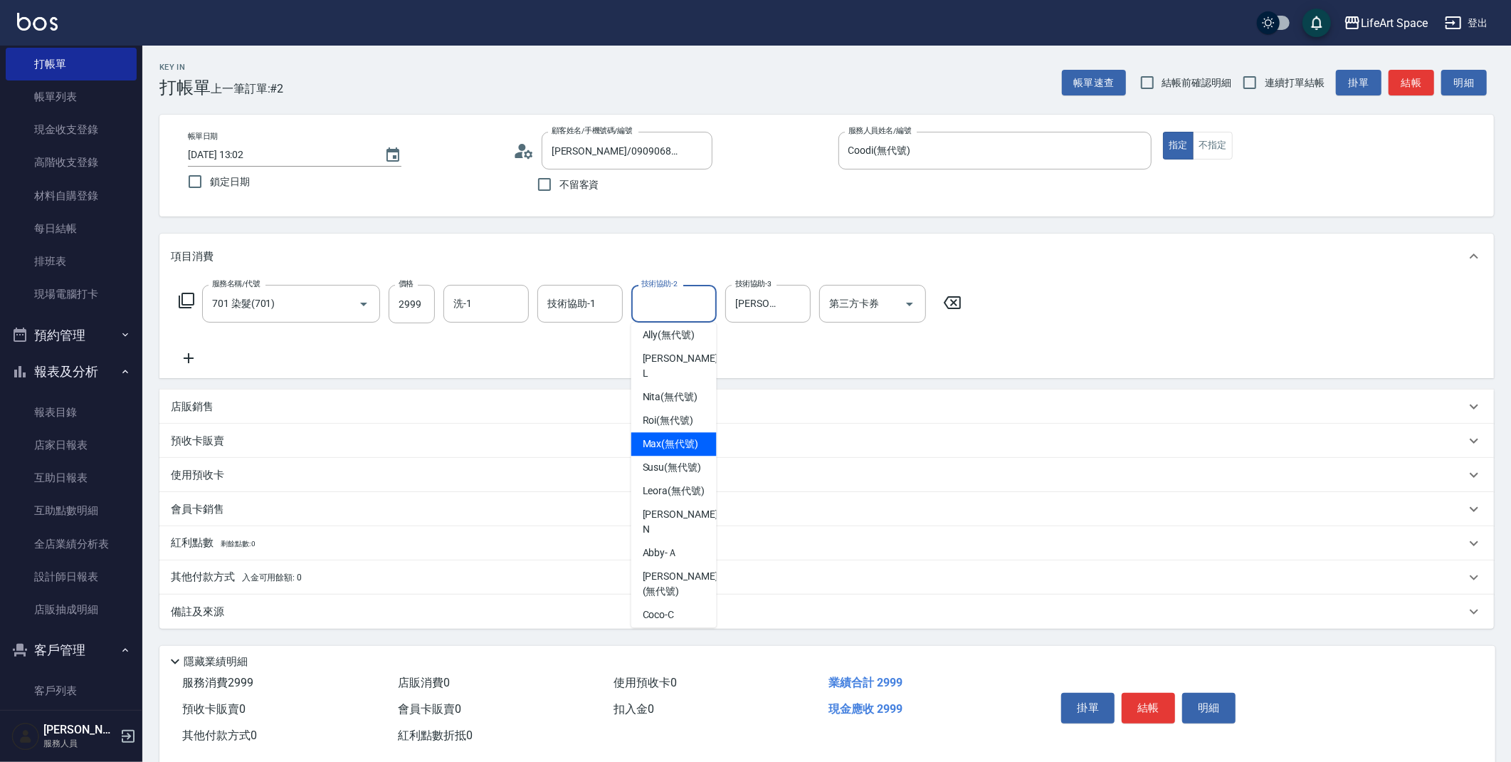
scroll to position [402, 0]
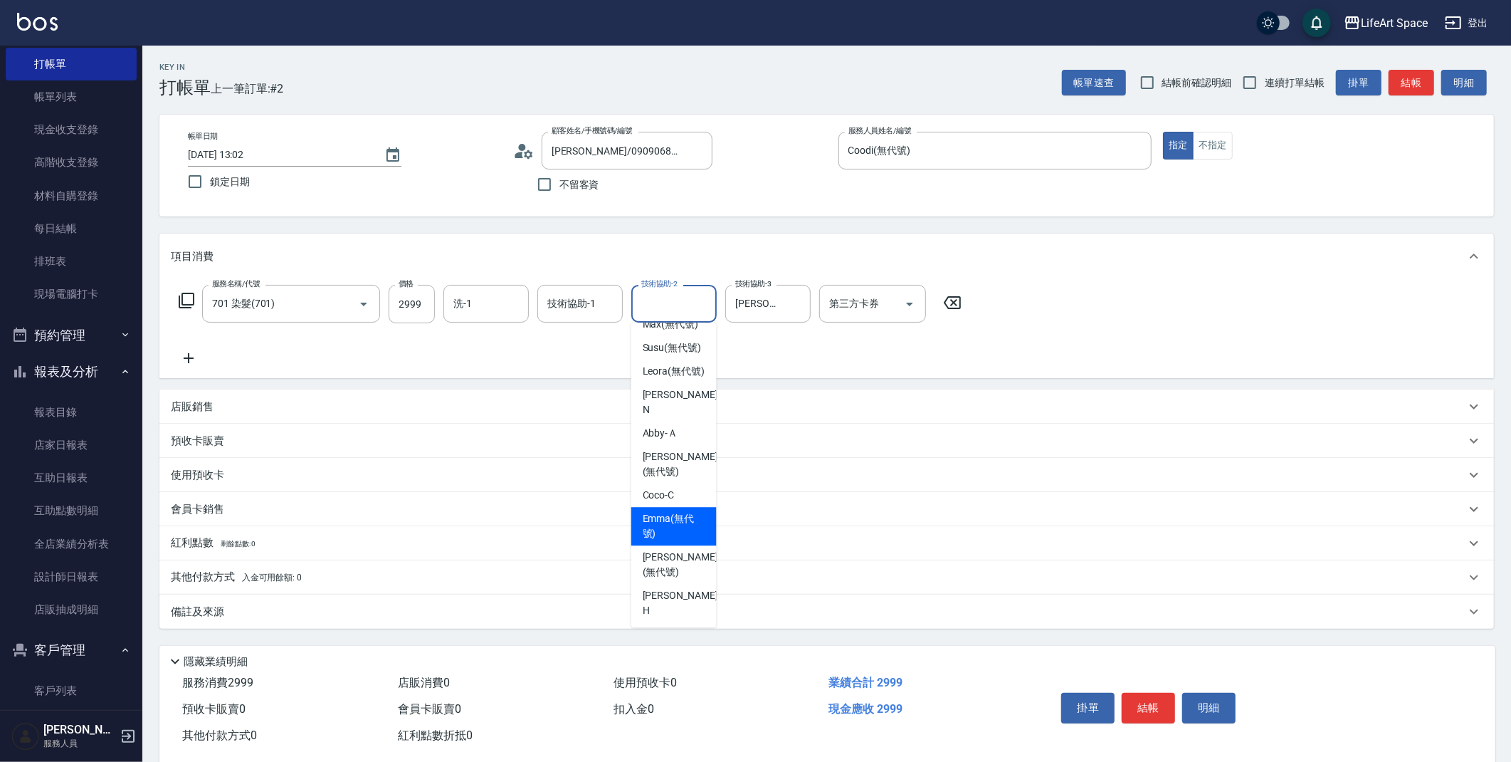
click at [660, 532] on span "[PERSON_NAME] (無代號)" at bounding box center [674, 526] width 63 height 30
type input "[PERSON_NAME](無代號)"
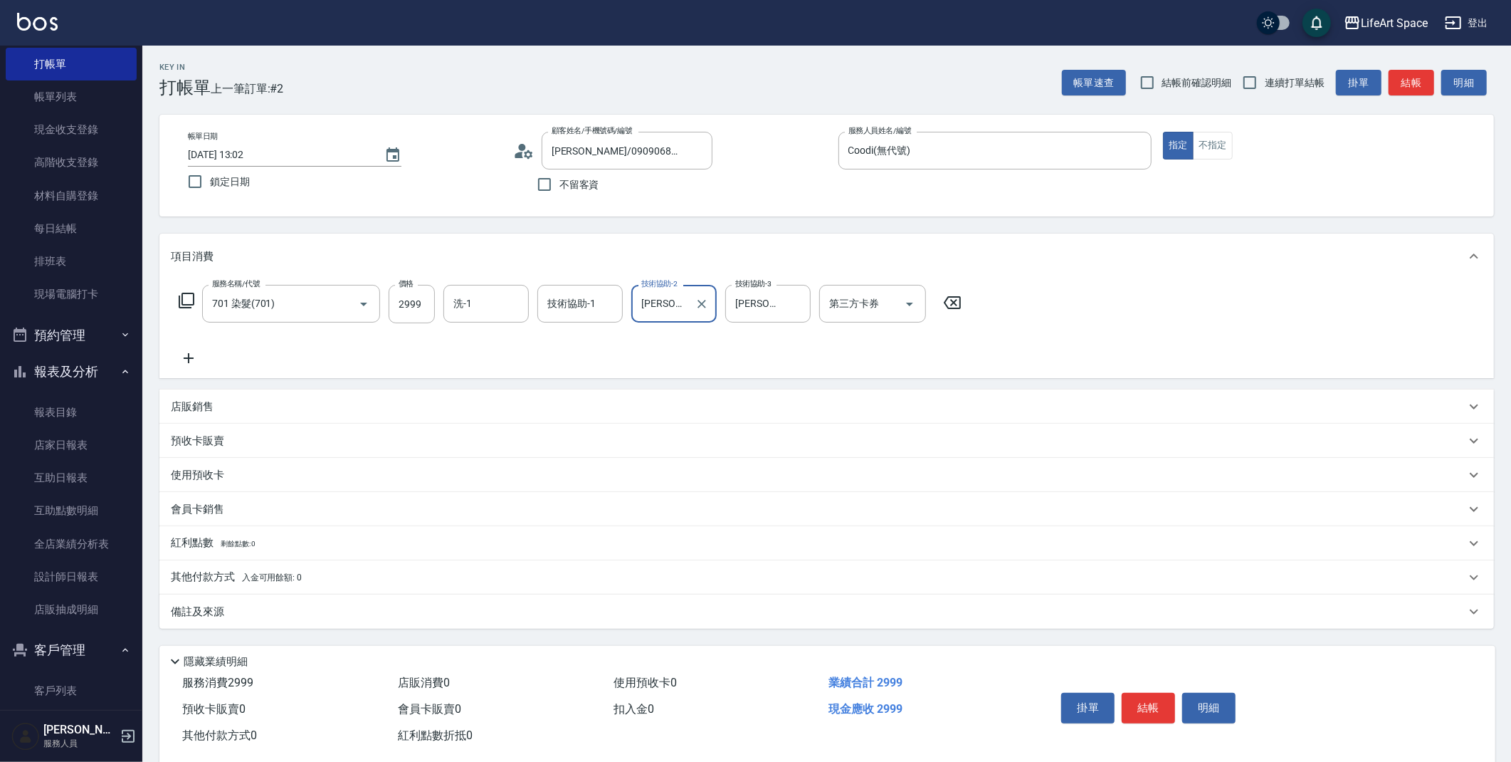
click at [569, 303] on div "技術協助-1 技術協助-1" at bounding box center [579, 304] width 85 height 38
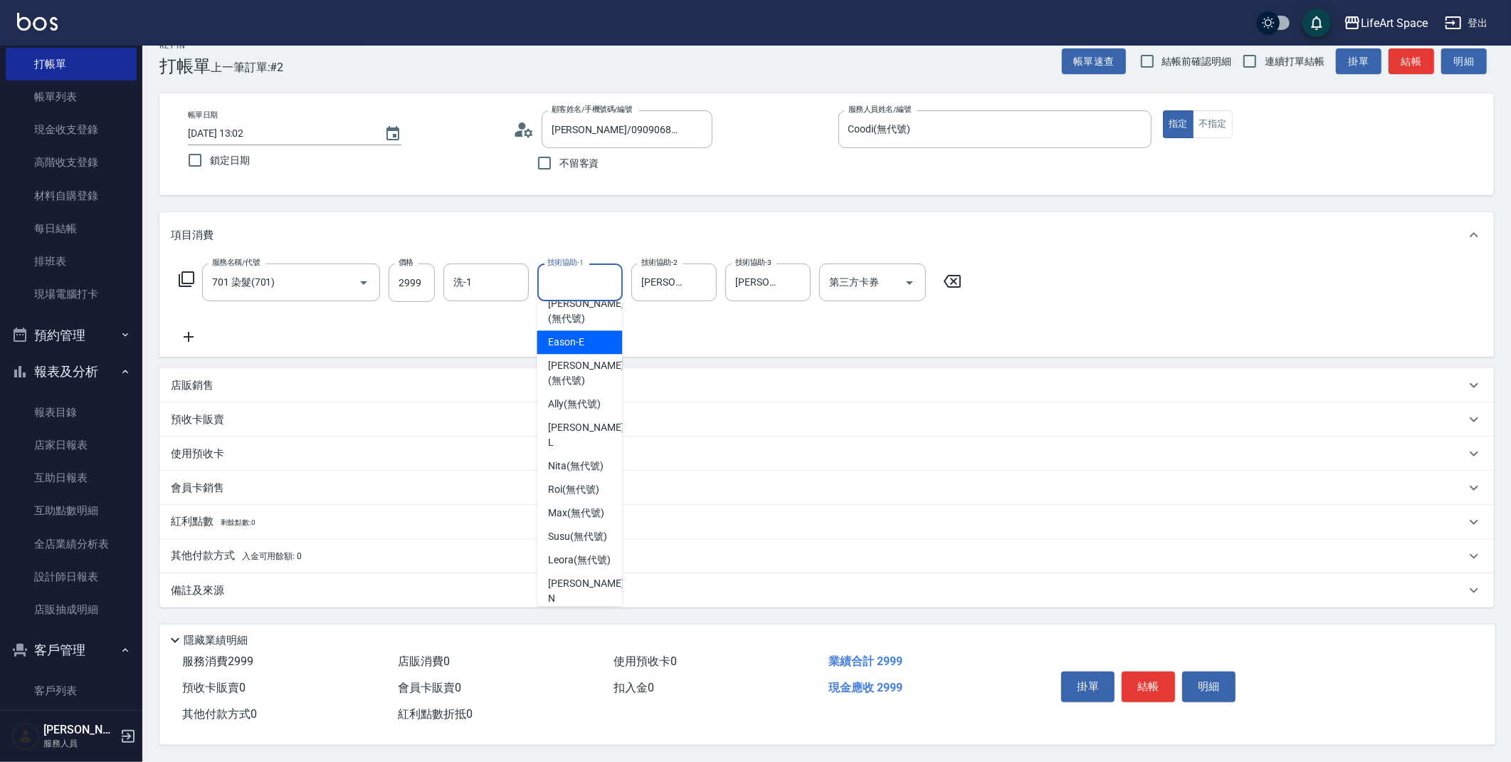
scroll to position [224, 0]
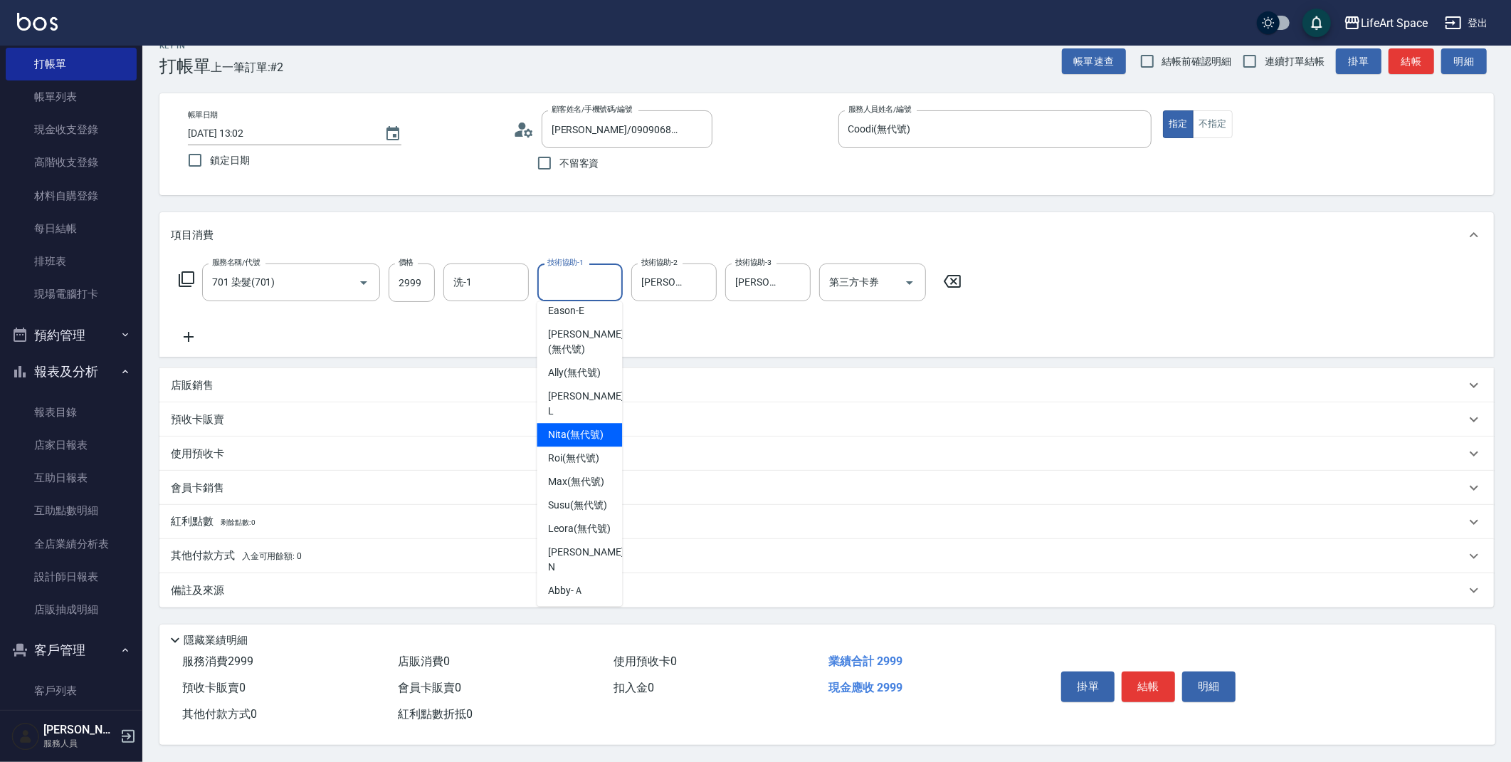
click at [596, 432] on span "Nita (無代號)" at bounding box center [576, 434] width 56 height 15
type input "Nita (無代號)"
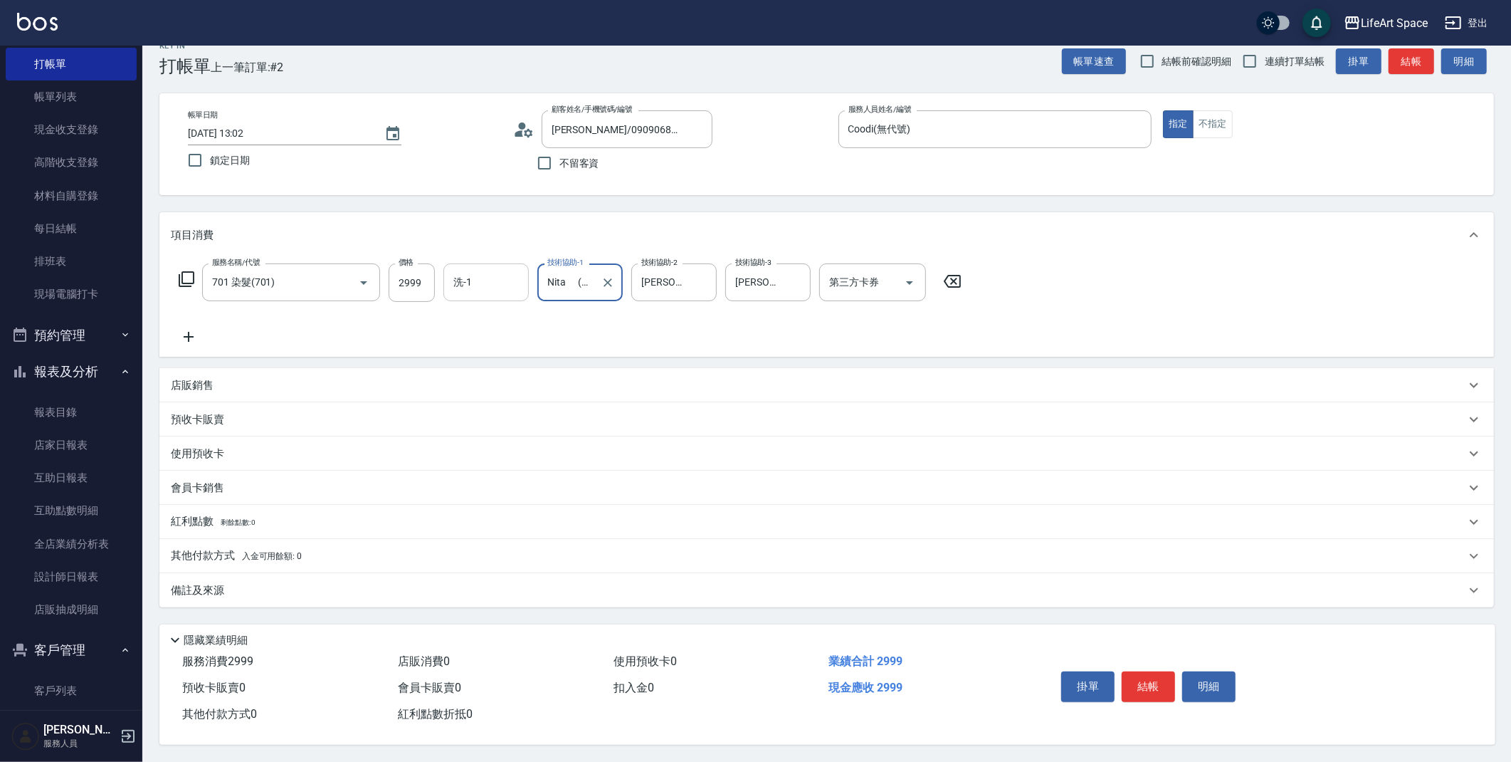
click at [500, 284] on input "洗-1" at bounding box center [486, 282] width 73 height 25
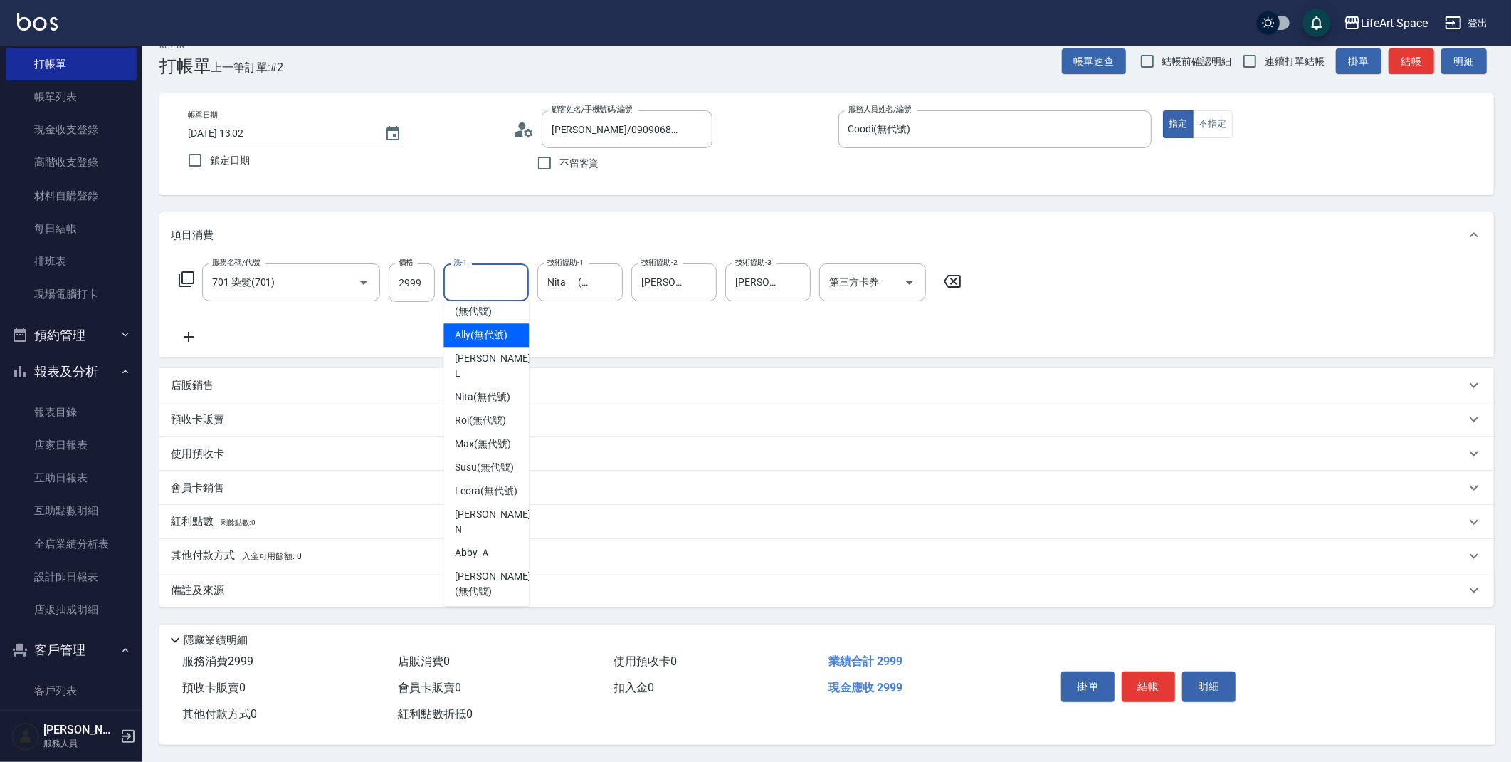
scroll to position [268, 0]
click at [487, 383] on span "Nita (無代號)" at bounding box center [483, 390] width 56 height 15
type input "Nita (無代號)"
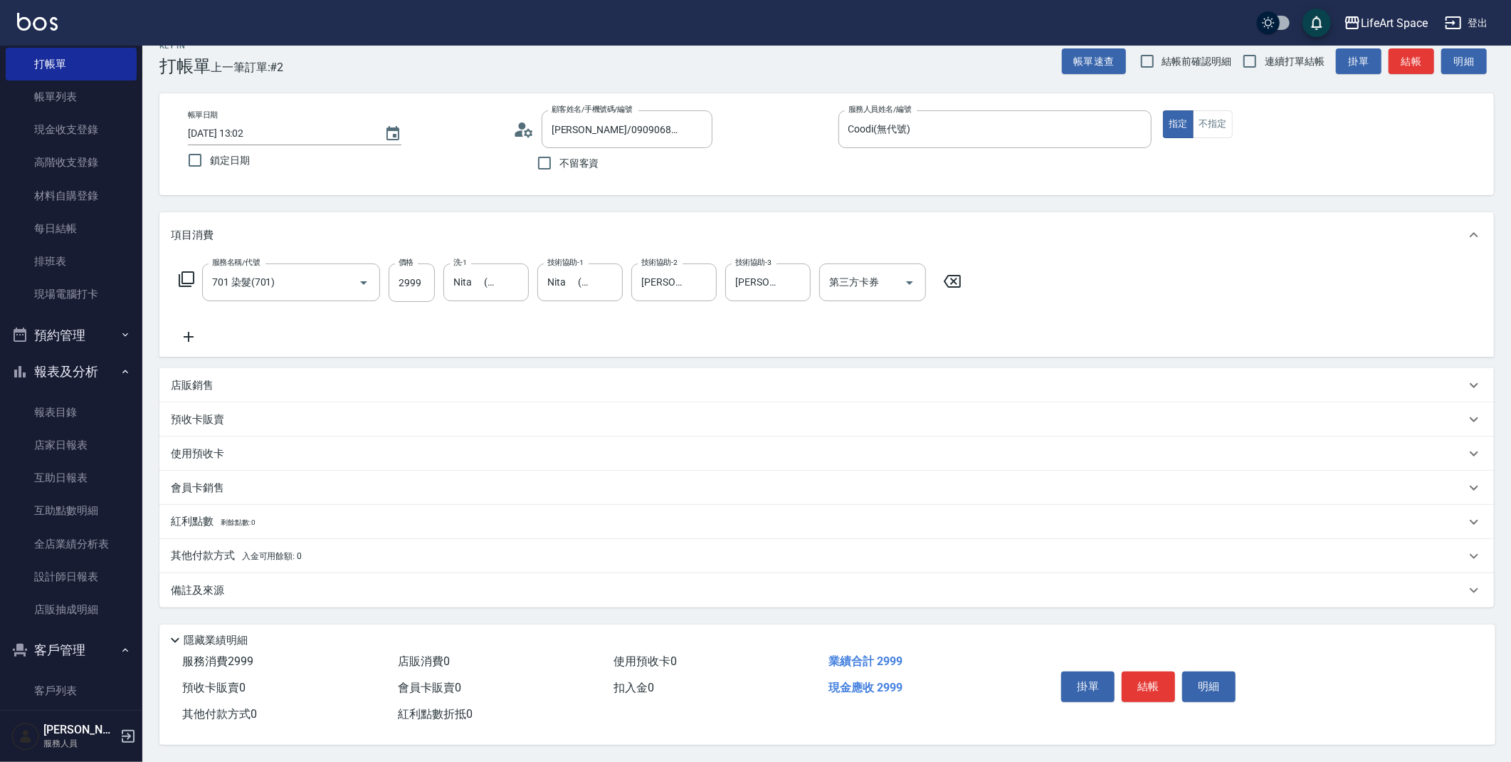
click at [209, 549] on p "其他付款方式 入金可用餘額: 0" at bounding box center [236, 556] width 131 height 16
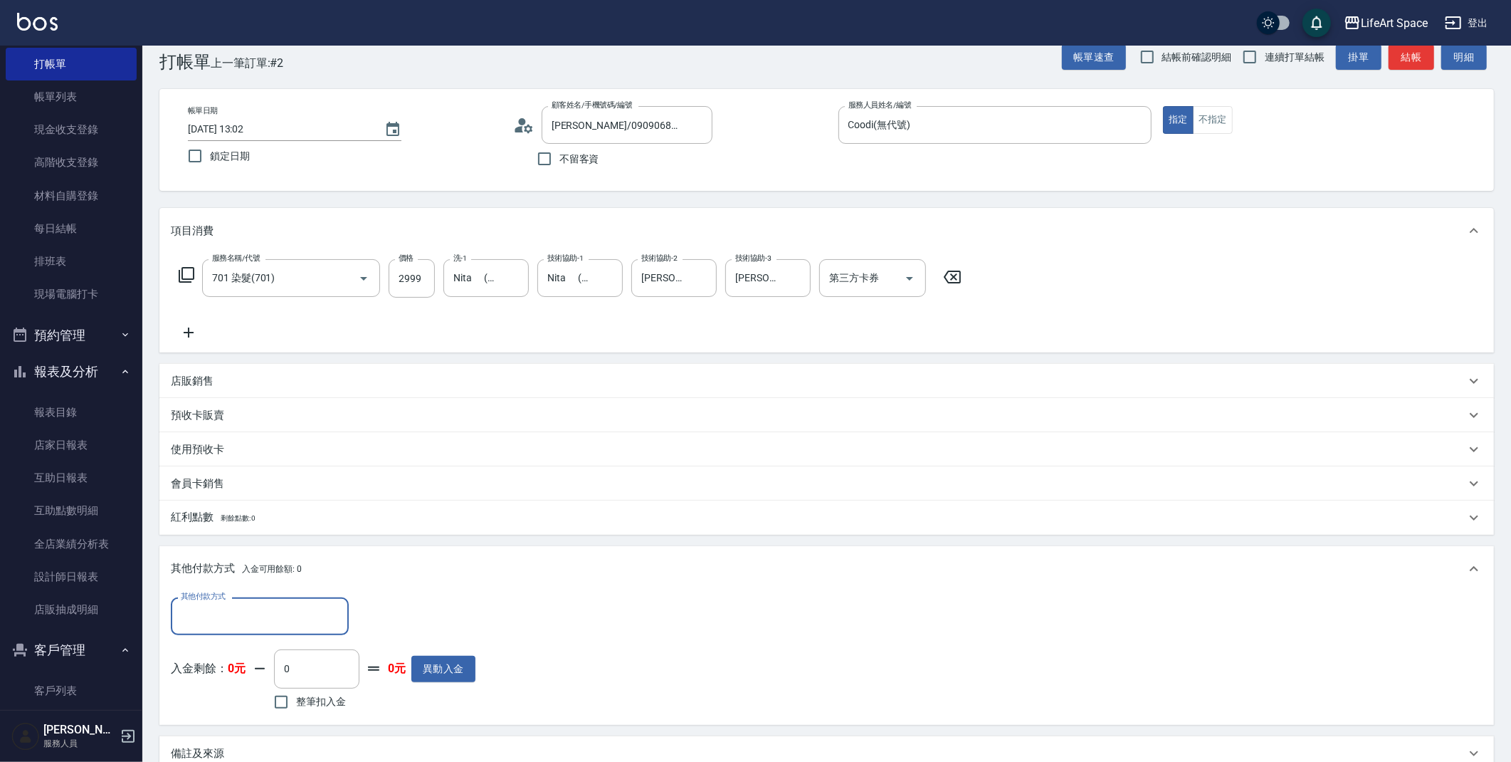
scroll to position [1, 0]
click at [276, 609] on input "其他付款方式" at bounding box center [259, 616] width 165 height 25
click at [274, 650] on span "轉帳" at bounding box center [260, 652] width 178 height 23
type input "轉帳"
click at [426, 604] on input "0" at bounding box center [410, 616] width 107 height 38
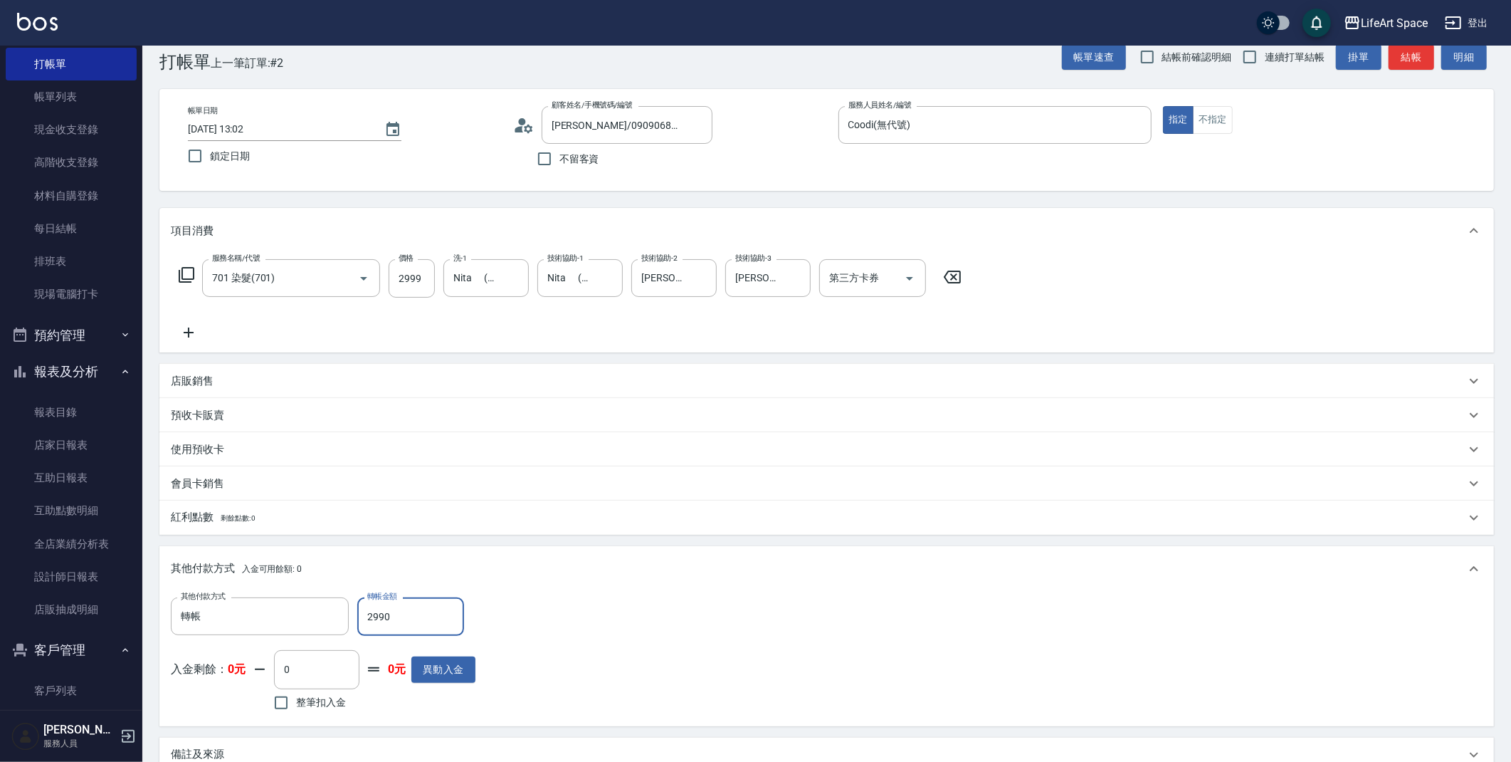
click at [393, 614] on input "2990" at bounding box center [410, 616] width 107 height 38
drag, startPoint x: 389, startPoint y: 615, endPoint x: 382, endPoint y: 619, distance: 8.9
click at [382, 619] on input "2990" at bounding box center [410, 616] width 107 height 38
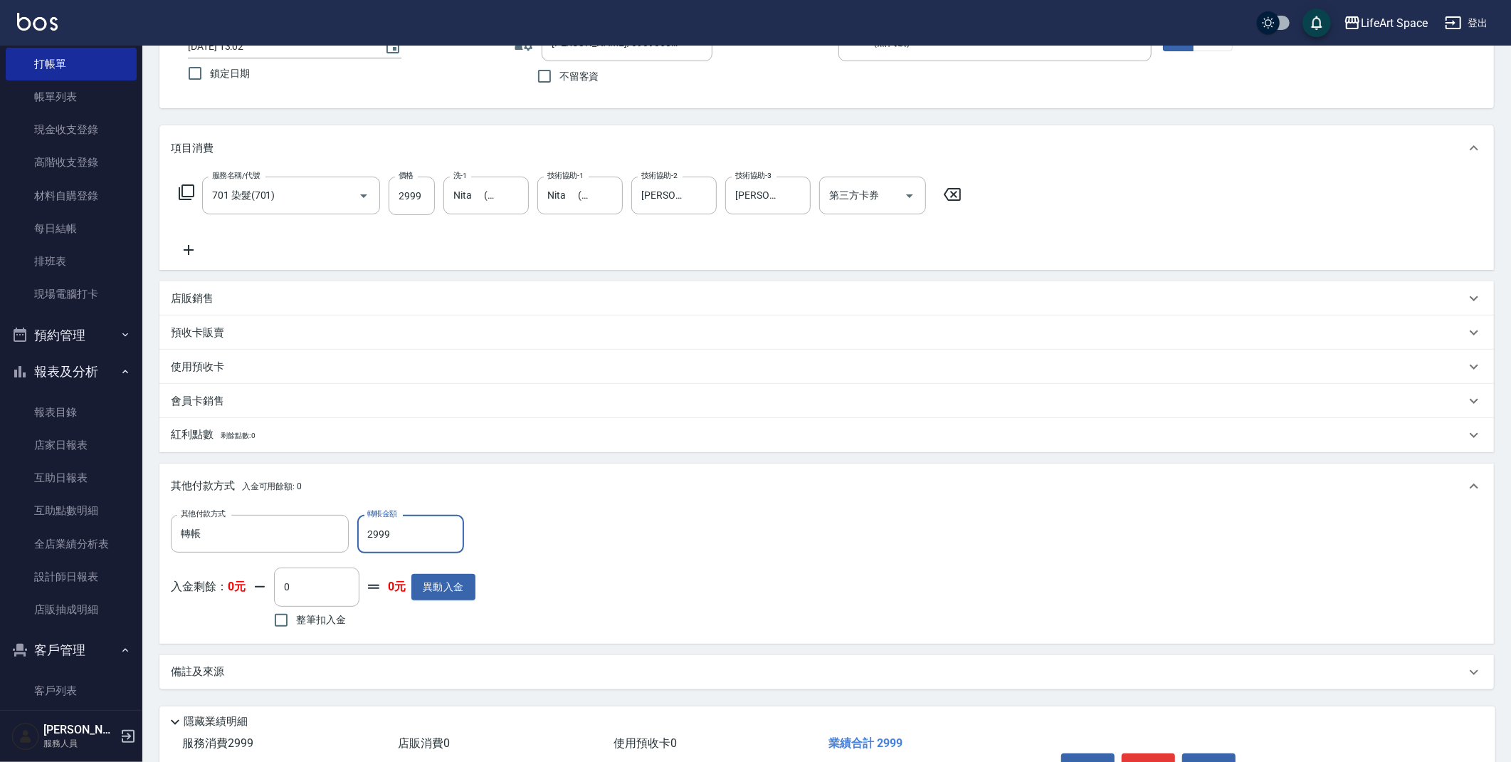
scroll to position [194, 0]
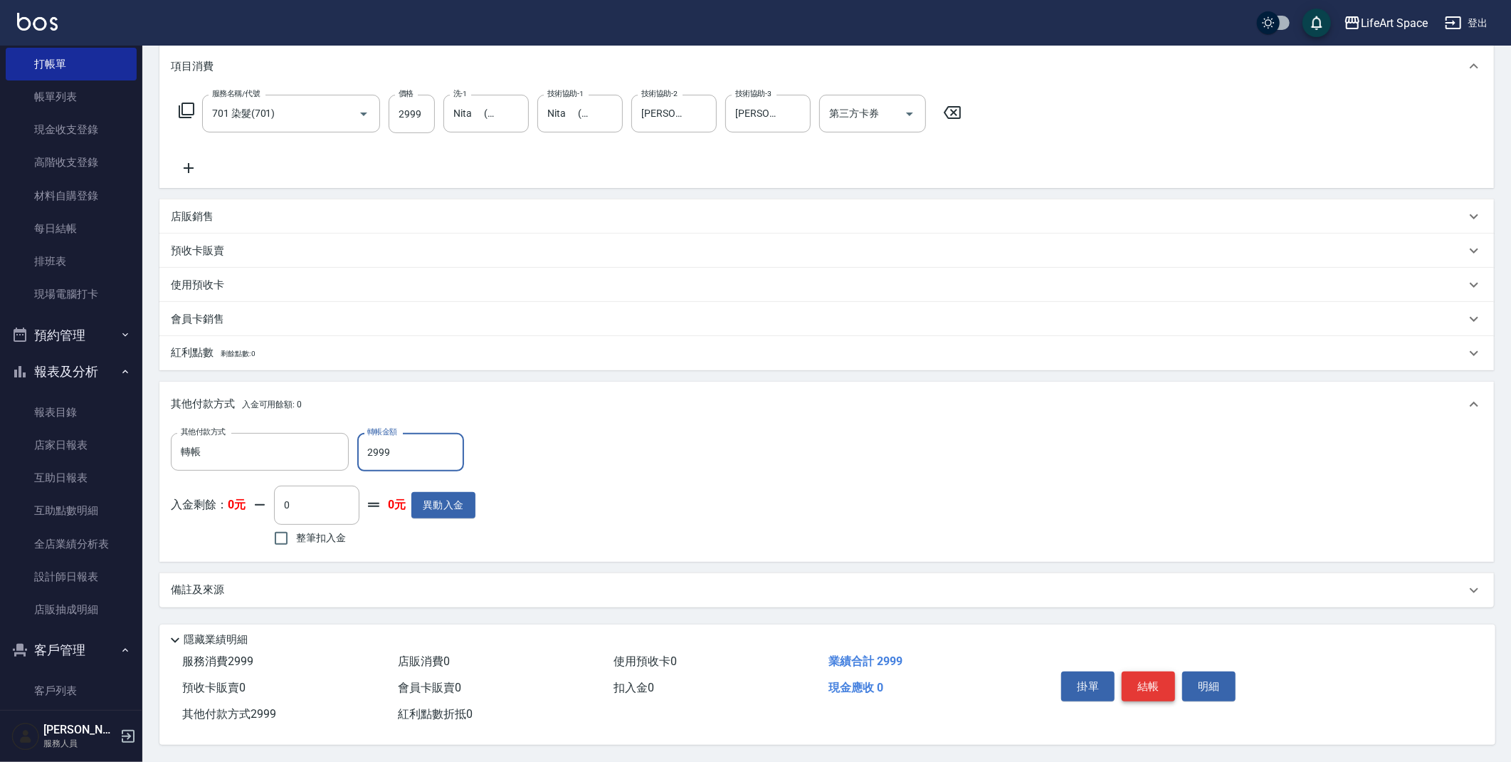
type input "2999"
click at [1145, 678] on button "結帳" at bounding box center [1148, 686] width 53 height 30
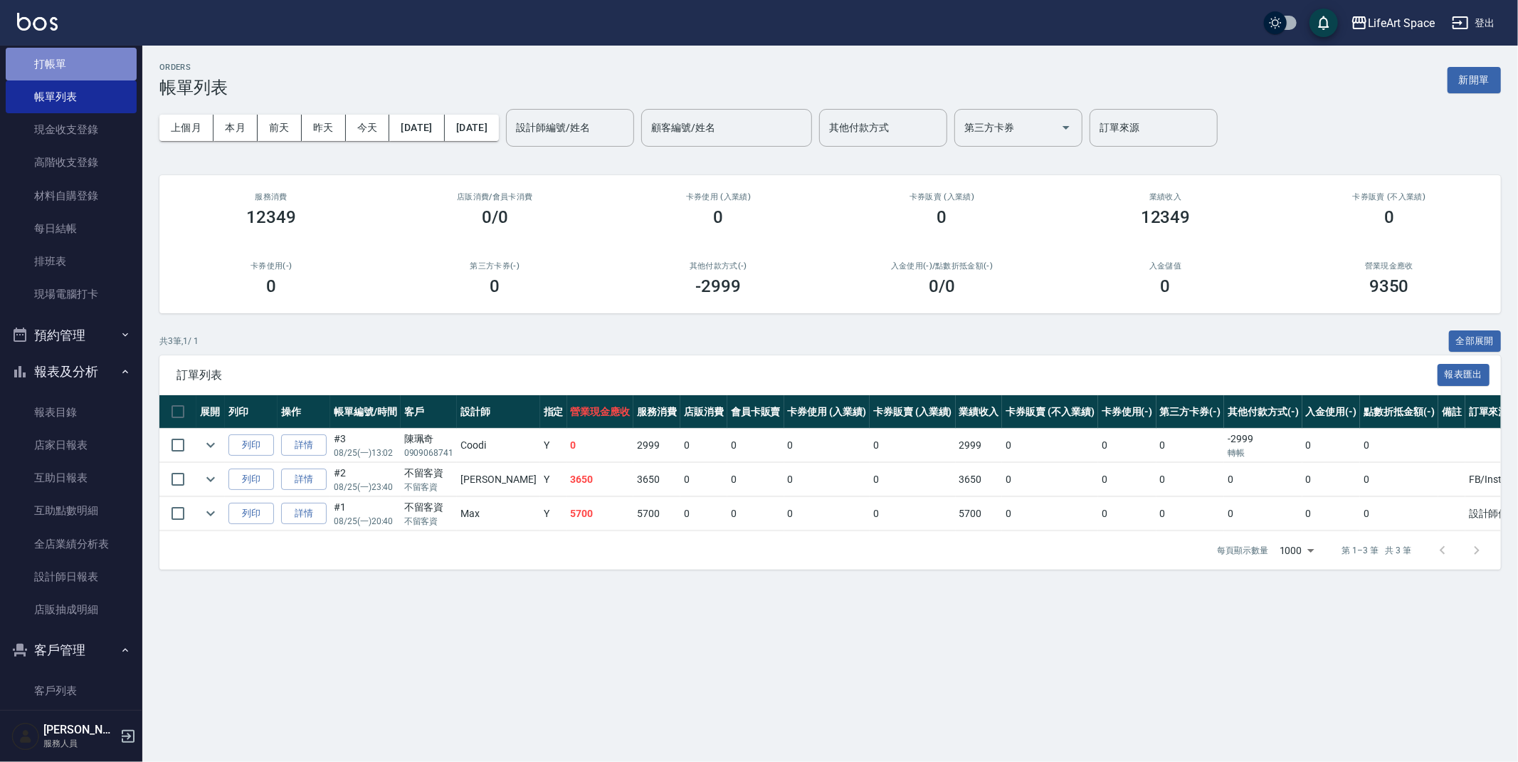
click at [98, 58] on link "打帳單" at bounding box center [71, 64] width 131 height 33
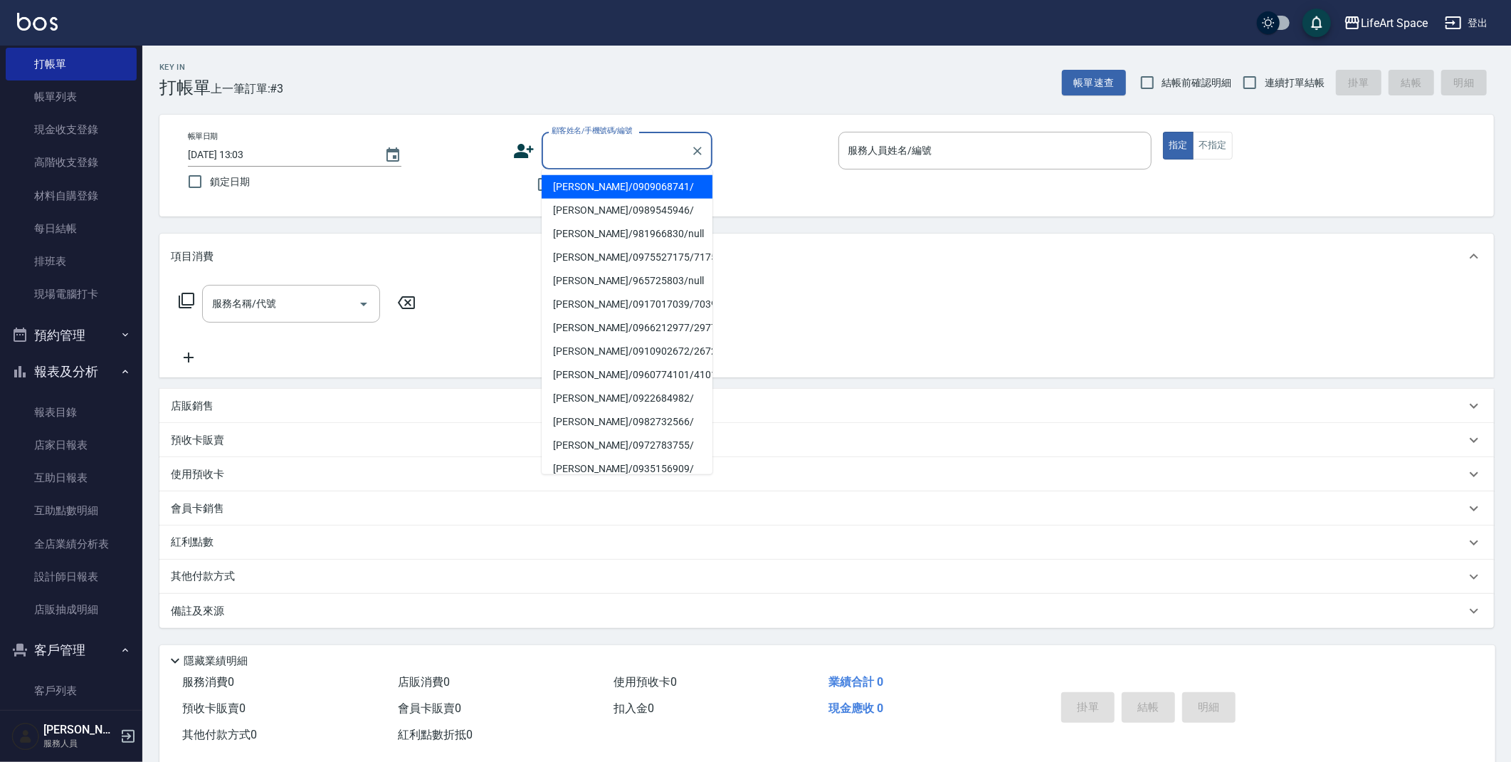
click at [624, 153] on input "顧客姓名/手機號碼/編號" at bounding box center [616, 150] width 137 height 25
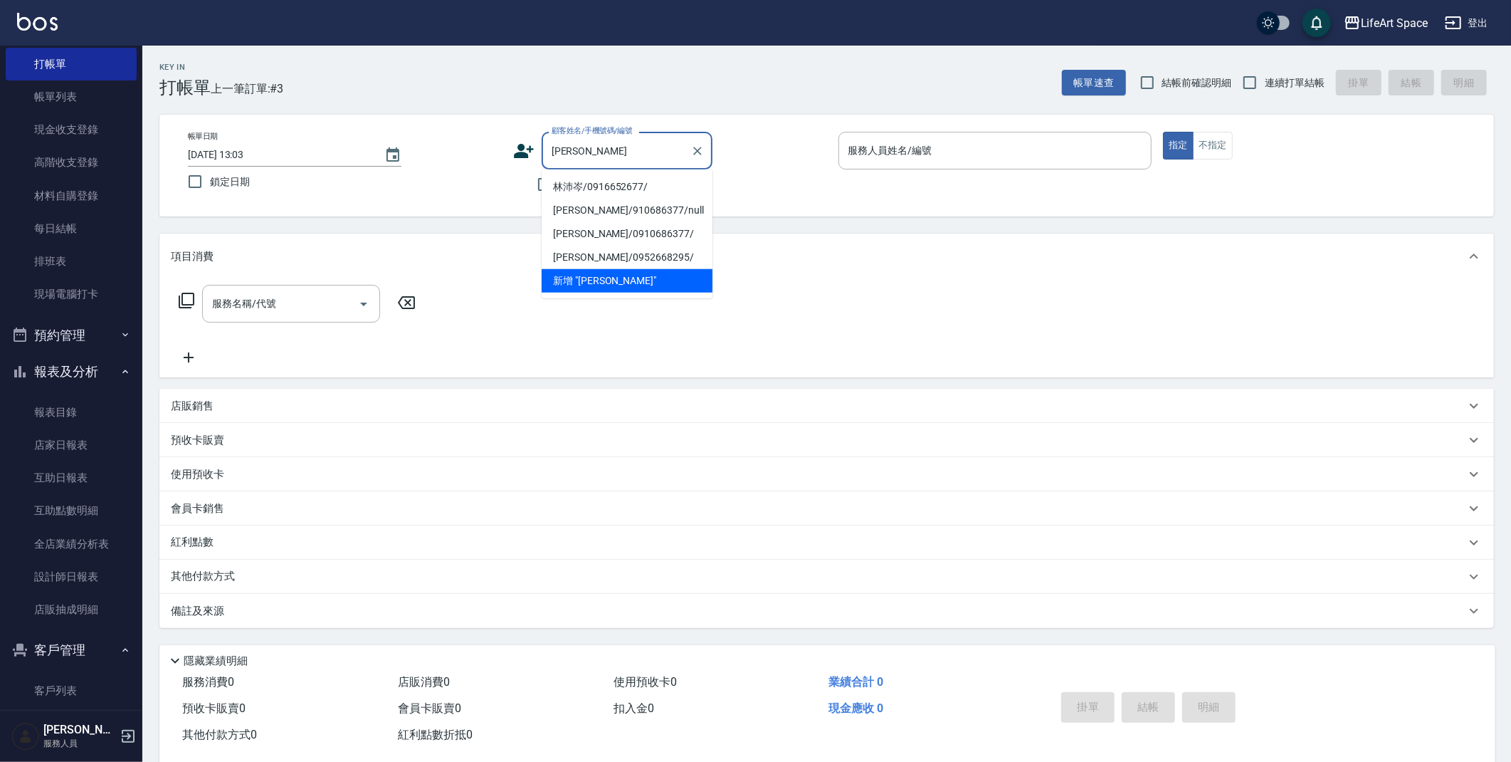
click at [603, 184] on li "林沛岑/0916652677/" at bounding box center [627, 186] width 171 height 23
type input "林沛岑/0916652677/"
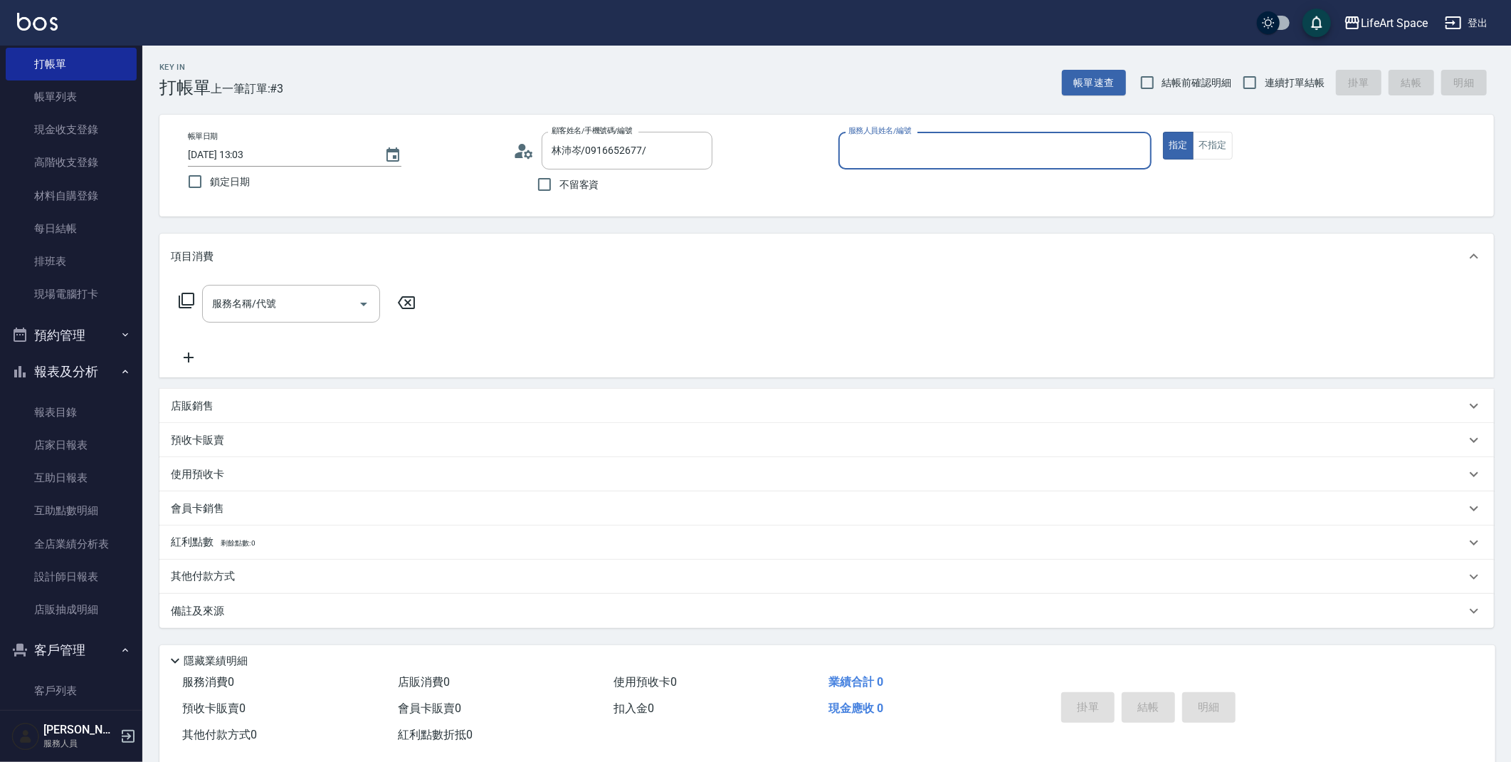
type input "Coodi(無代號)"
click at [298, 310] on input "服務名稱/代號" at bounding box center [281, 303] width 144 height 25
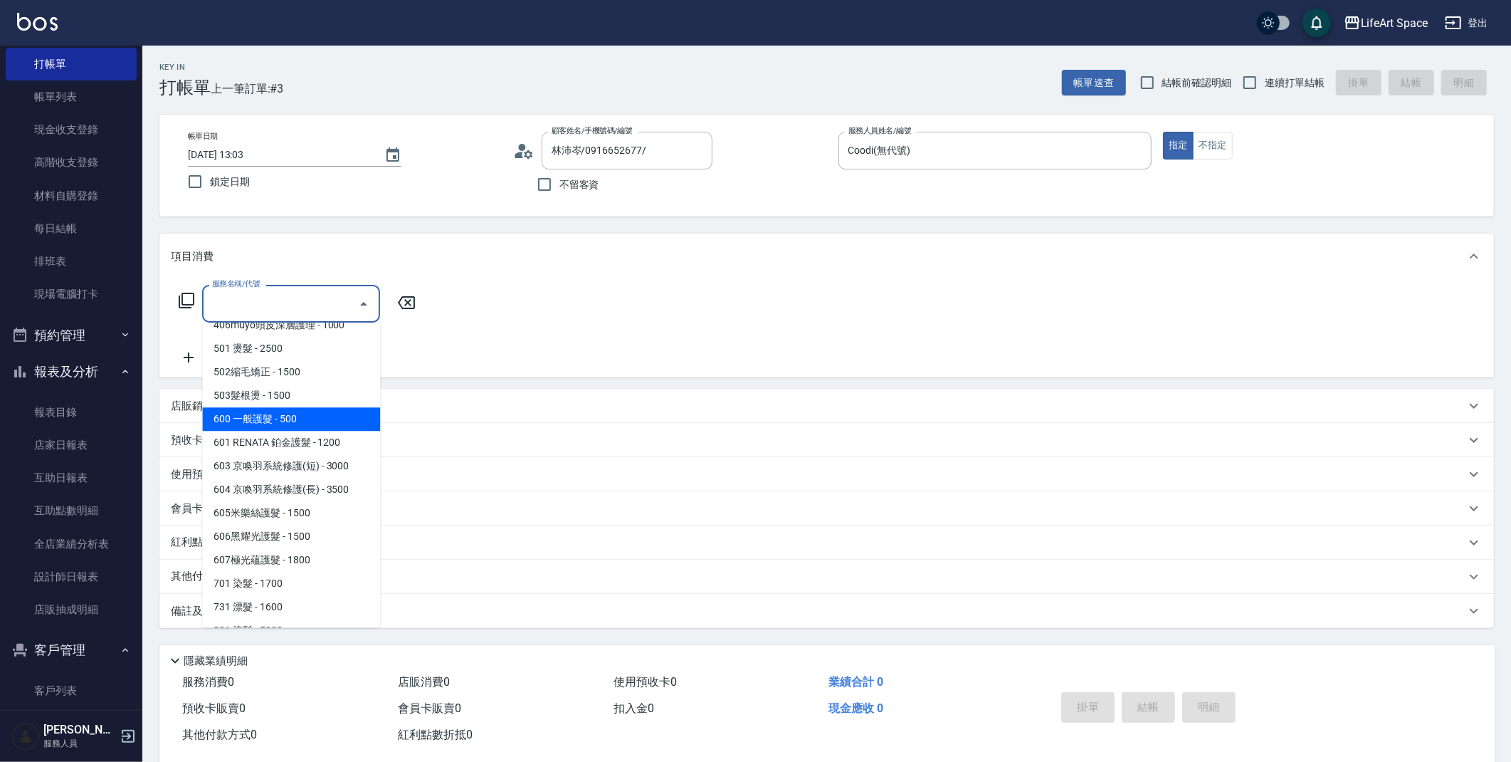
scroll to position [223, 0]
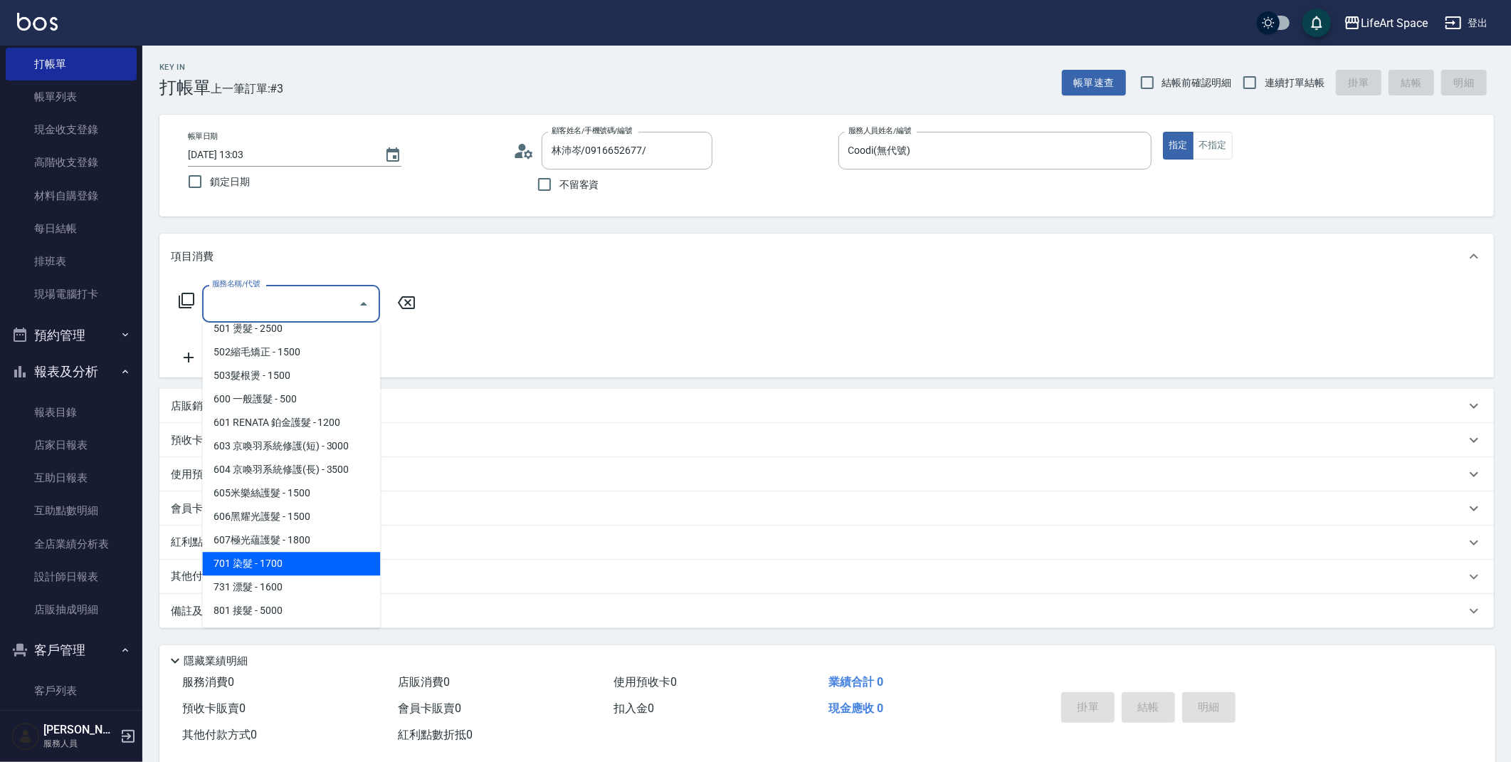
click at [294, 568] on span "701 染髮 - 1700" at bounding box center [291, 563] width 178 height 23
type input "701 染髮(701)"
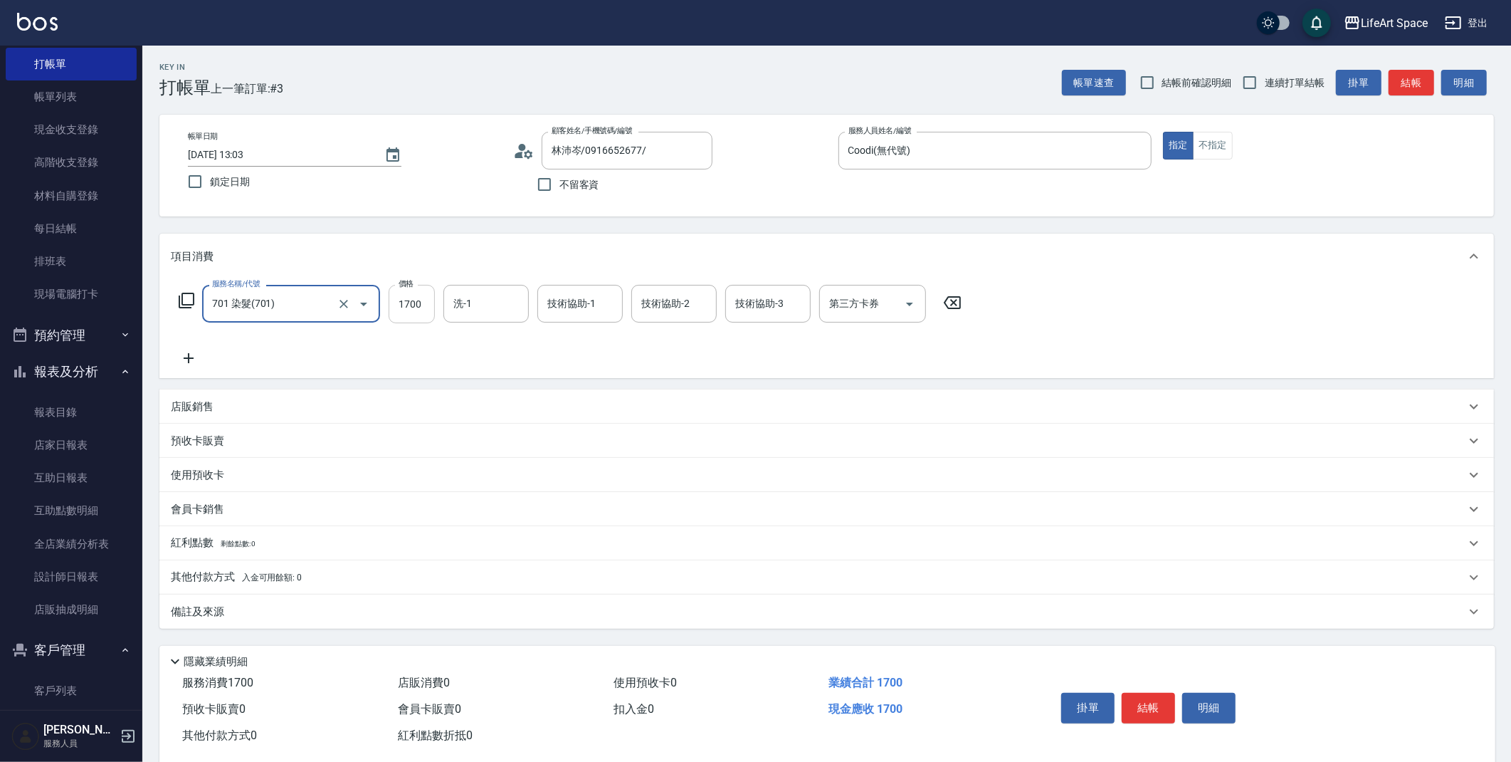
click at [424, 303] on input "1700" at bounding box center [412, 304] width 46 height 38
type input "2999"
click at [206, 582] on p "其他付款方式 入金可用餘額: 0" at bounding box center [236, 577] width 131 height 16
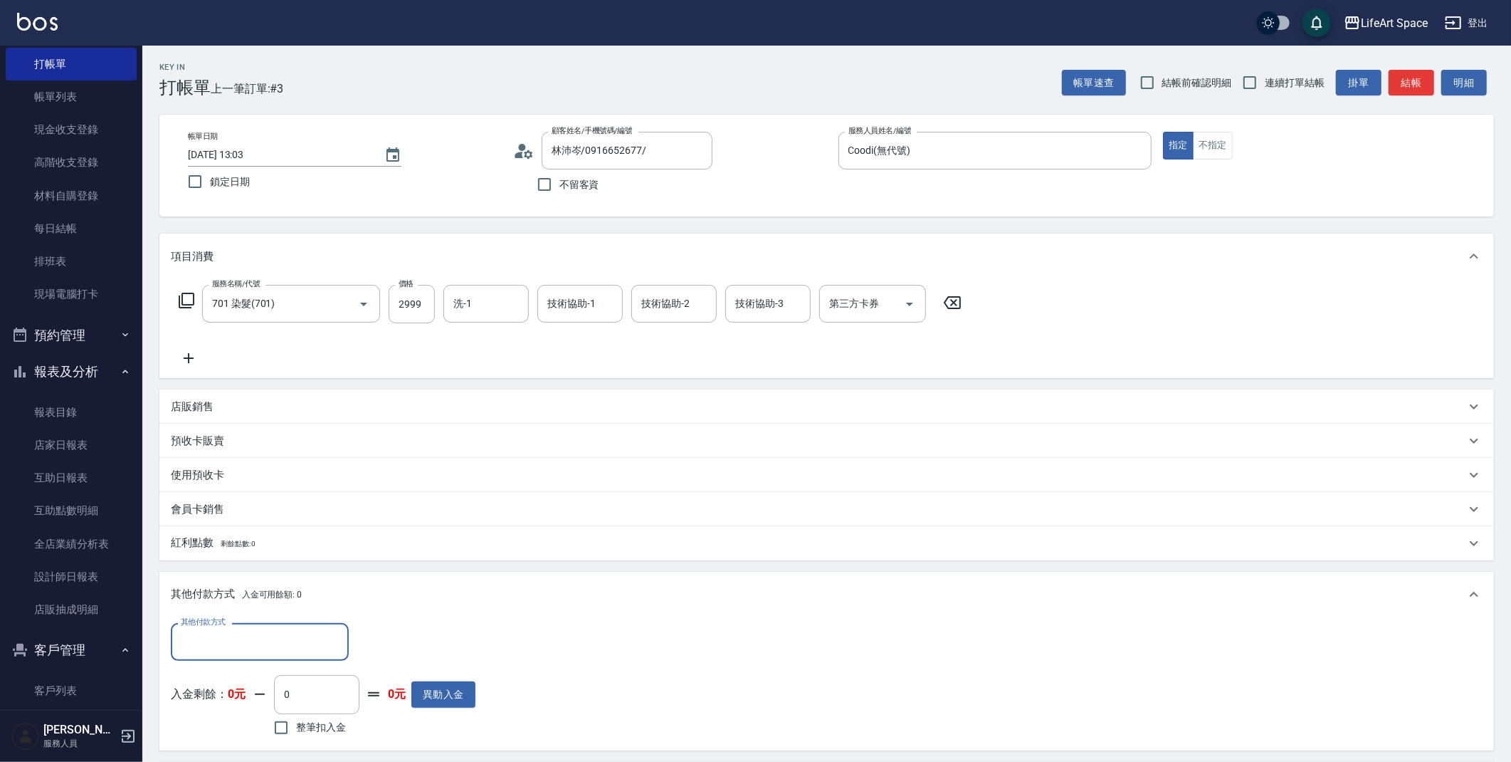
scroll to position [1, 0]
click at [228, 644] on input "其他付款方式" at bounding box center [259, 641] width 165 height 25
click at [241, 540] on span "轉帳" at bounding box center [260, 533] width 178 height 23
type input "轉帳"
click at [406, 646] on input "0" at bounding box center [410, 642] width 107 height 38
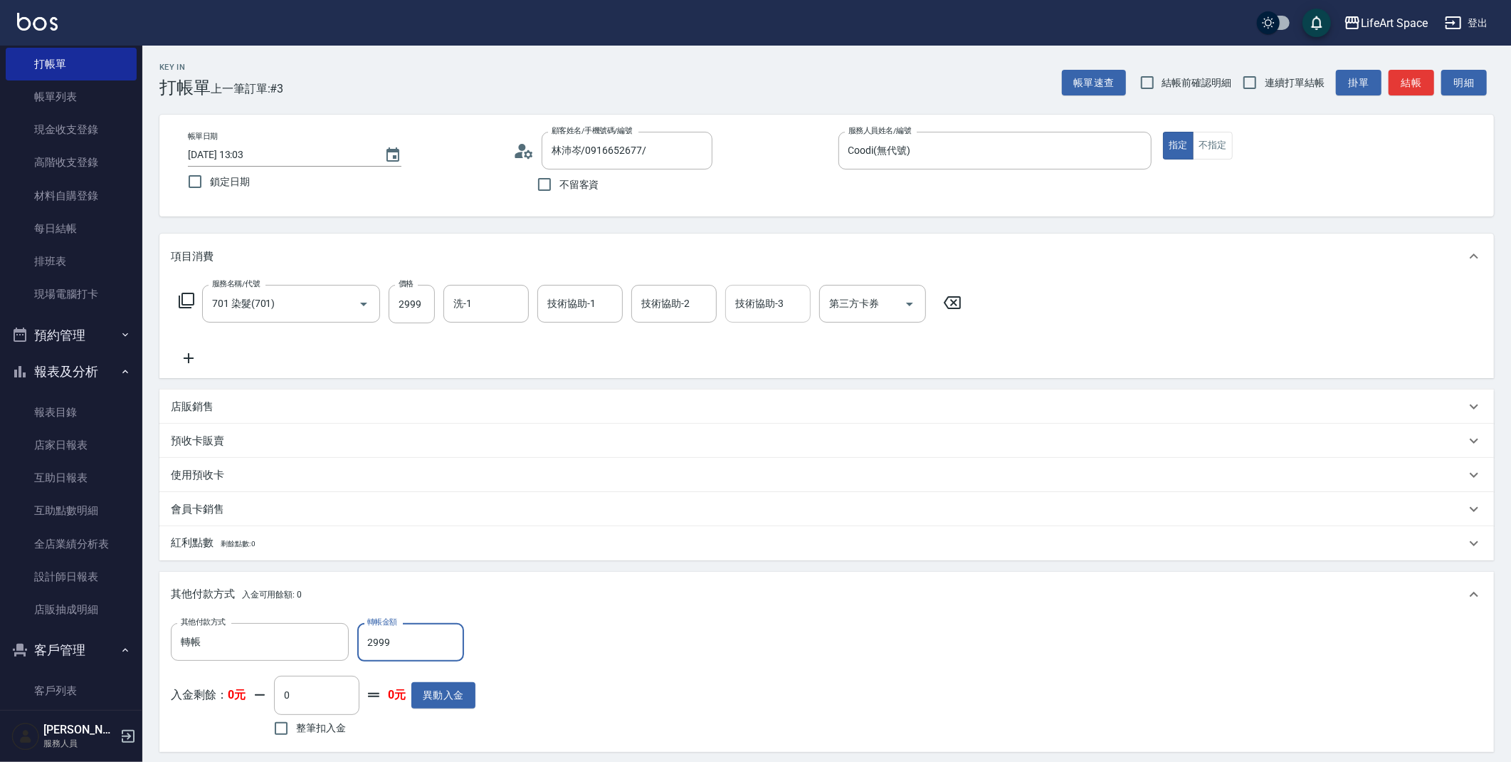
type input "2999"
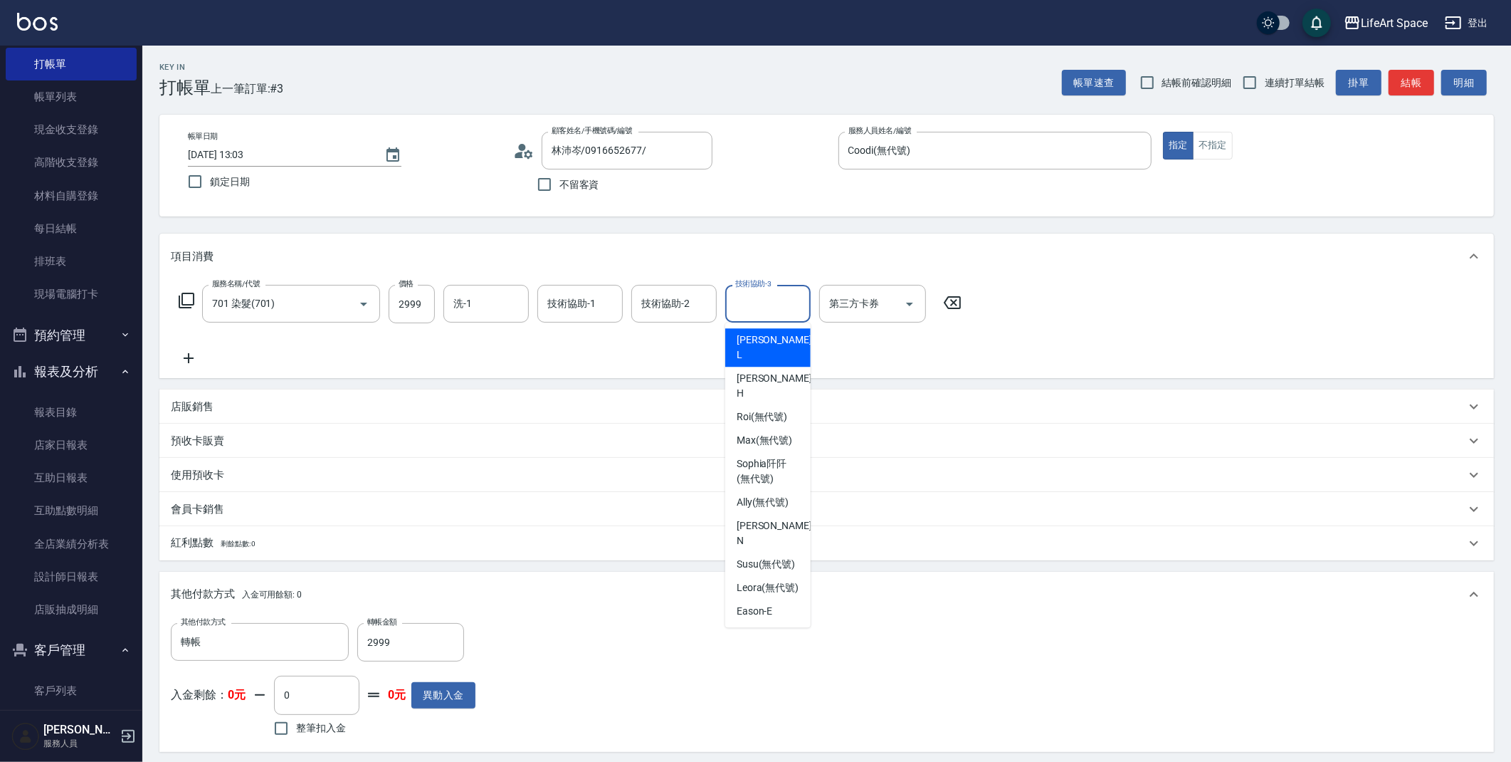
click at [792, 307] on input "技術協助-3" at bounding box center [768, 303] width 73 height 25
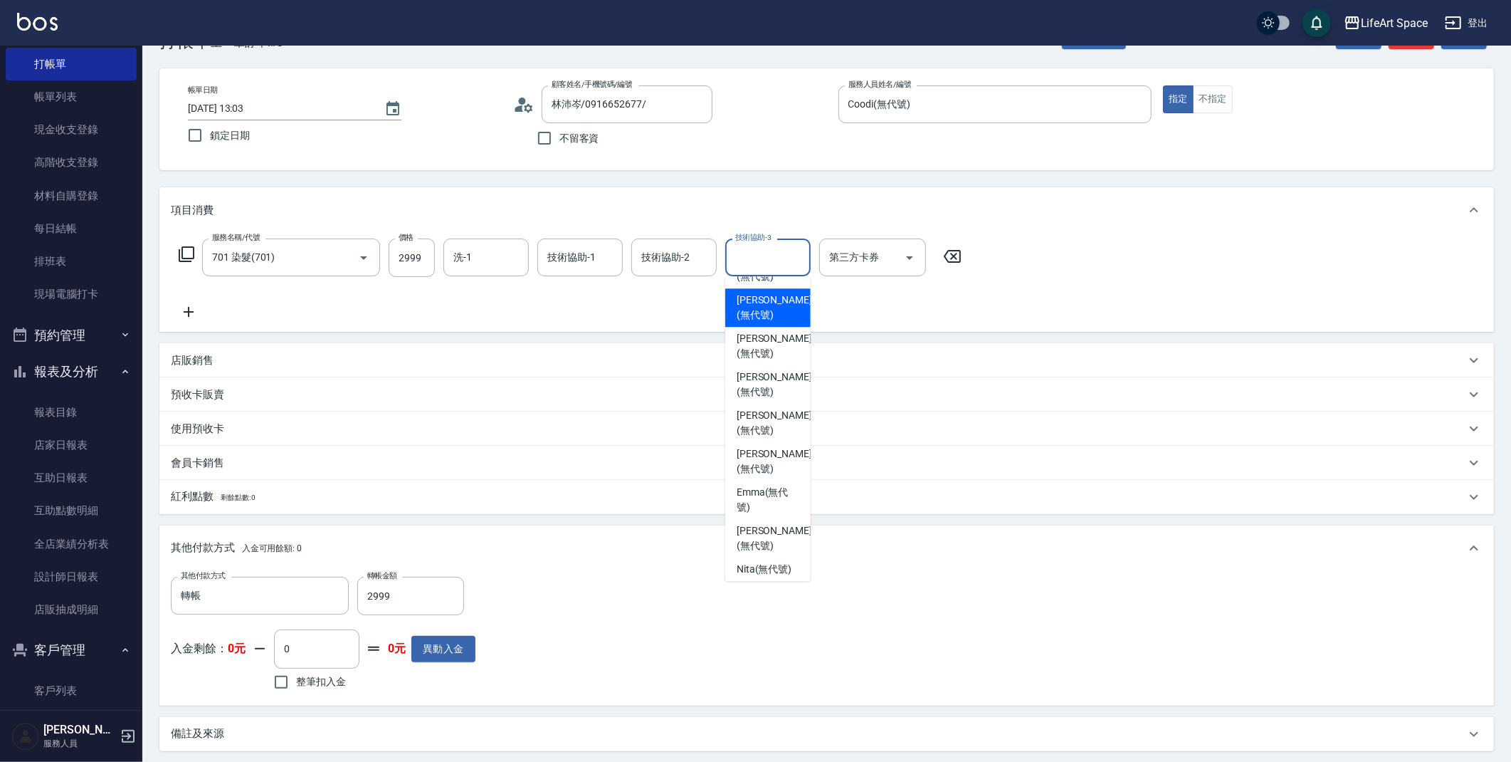
scroll to position [401, 0]
click at [769, 481] on span "[PERSON_NAME] (無代號)" at bounding box center [768, 496] width 63 height 30
type input "[PERSON_NAME](無代號)"
type input "0"
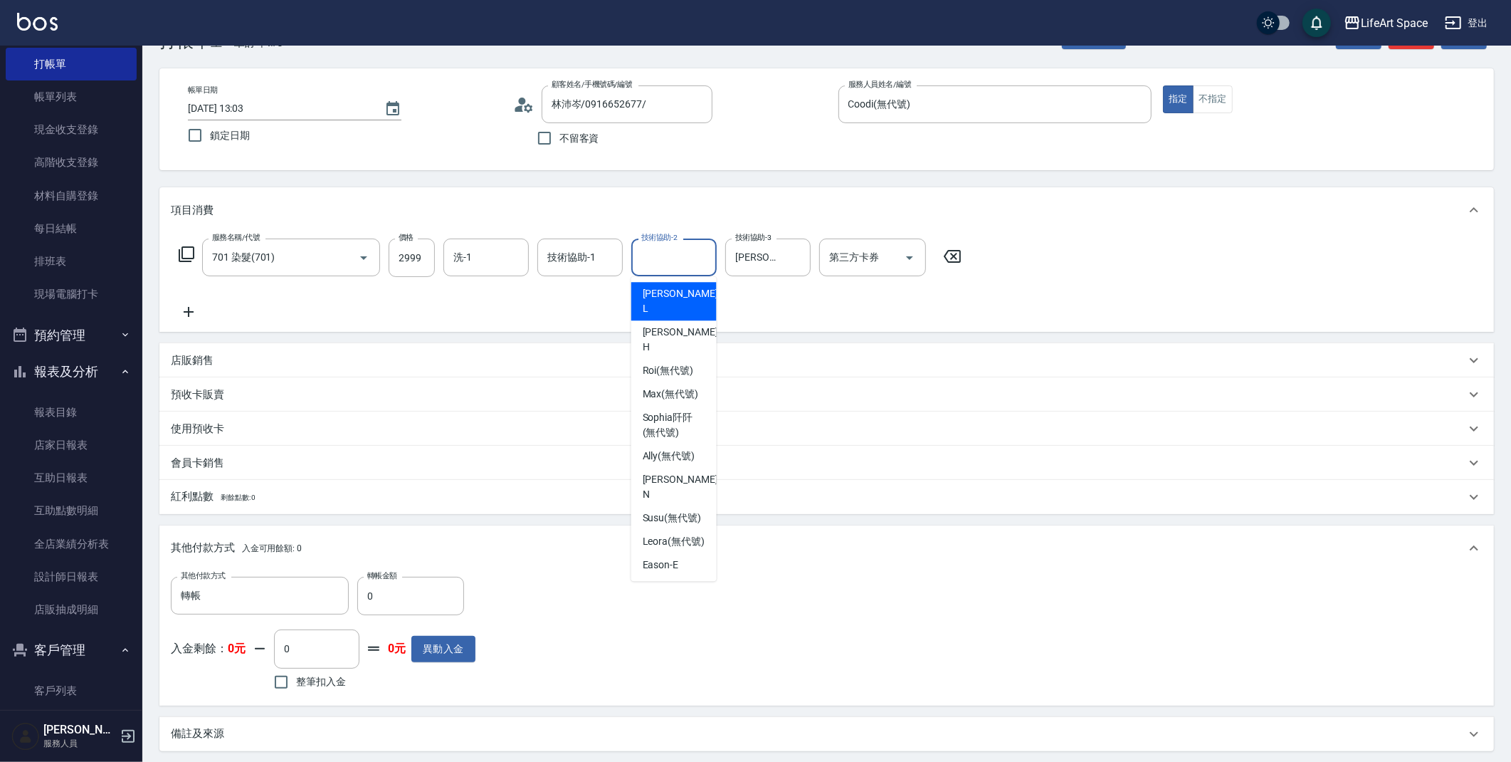
click at [646, 249] on div "技術協助-2 技術協助-2" at bounding box center [673, 257] width 85 height 38
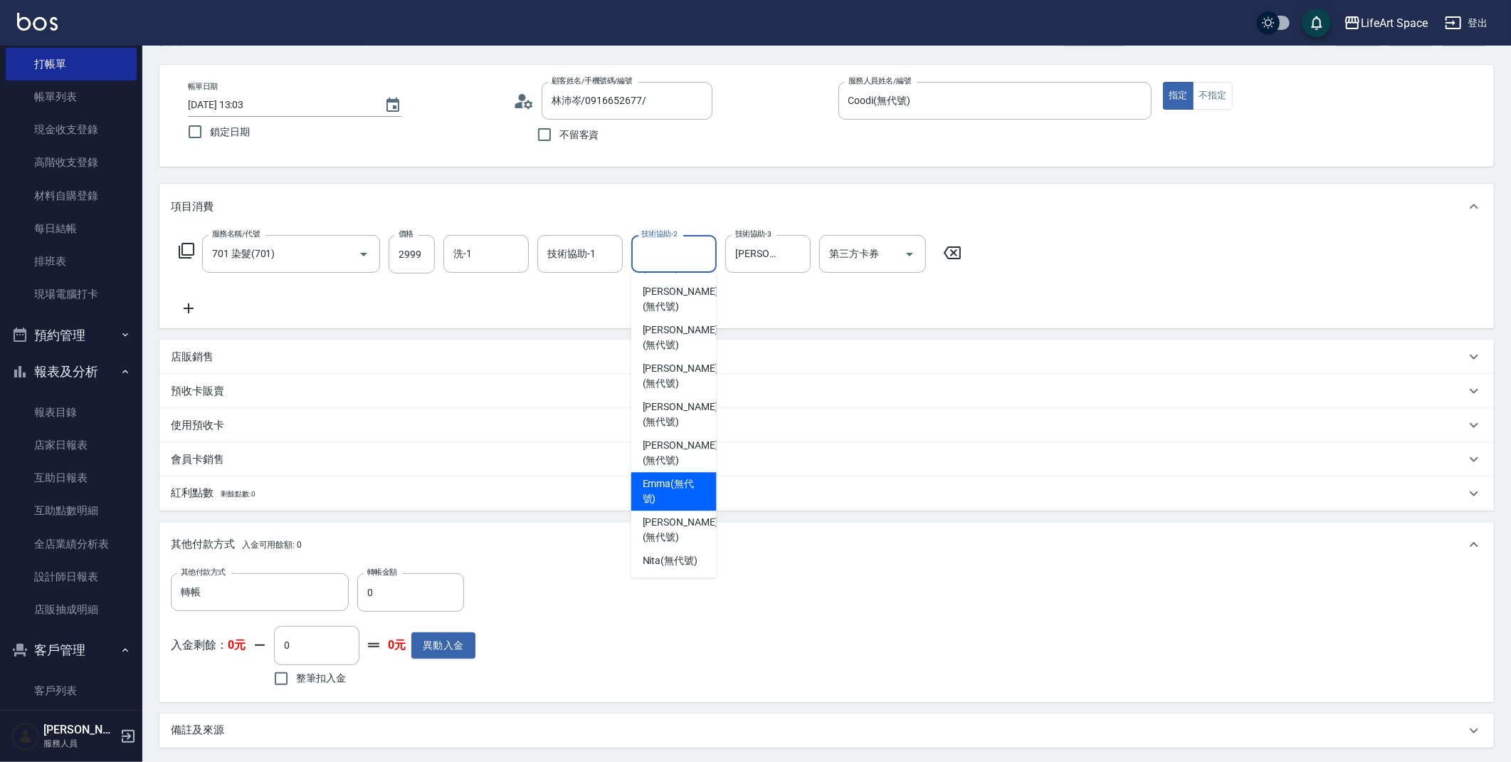
scroll to position [53, 0]
click at [658, 550] on span "Nita (無代號)" at bounding box center [671, 557] width 56 height 15
type input "Nita (無代號)"
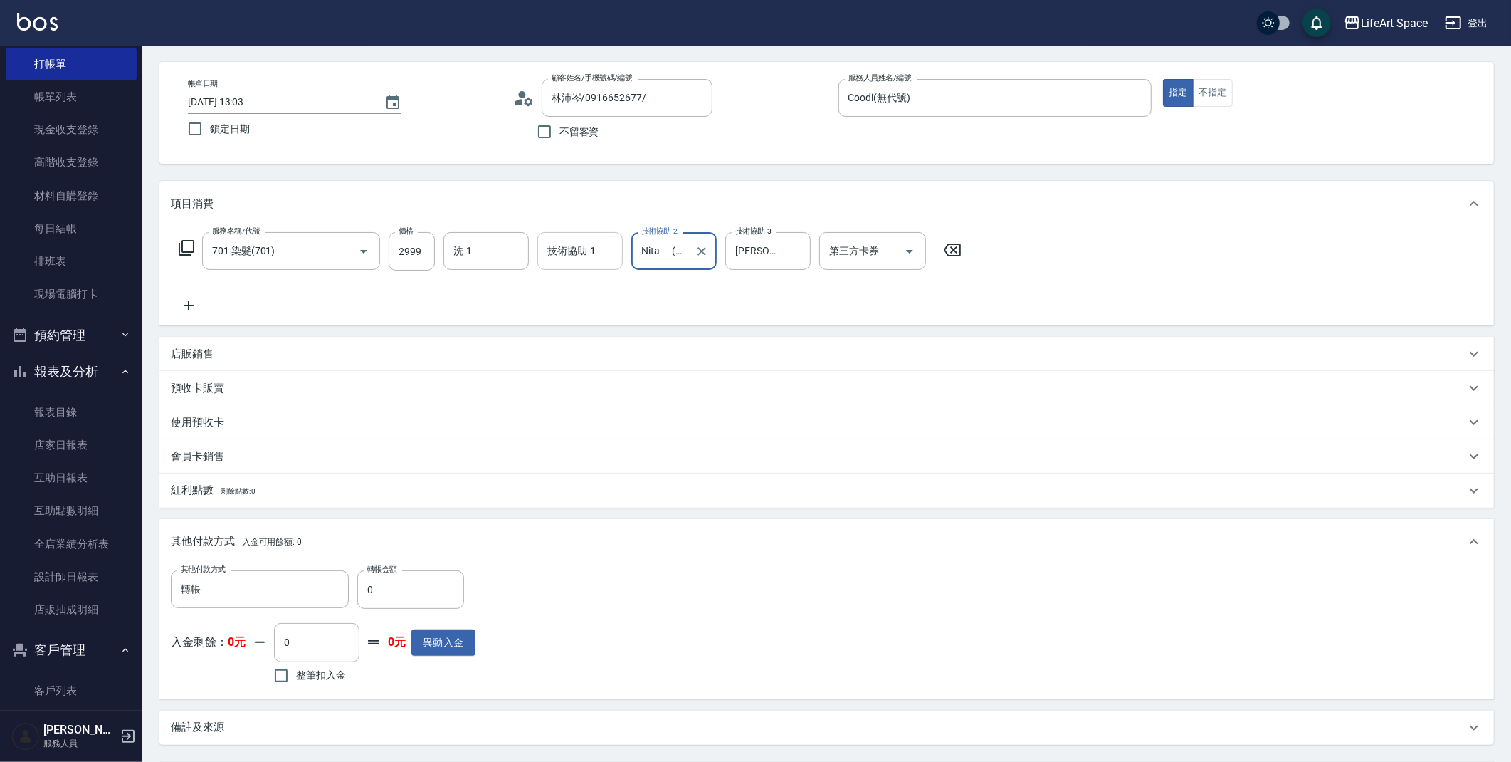
click at [607, 254] on input "技術協助-1" at bounding box center [580, 250] width 73 height 25
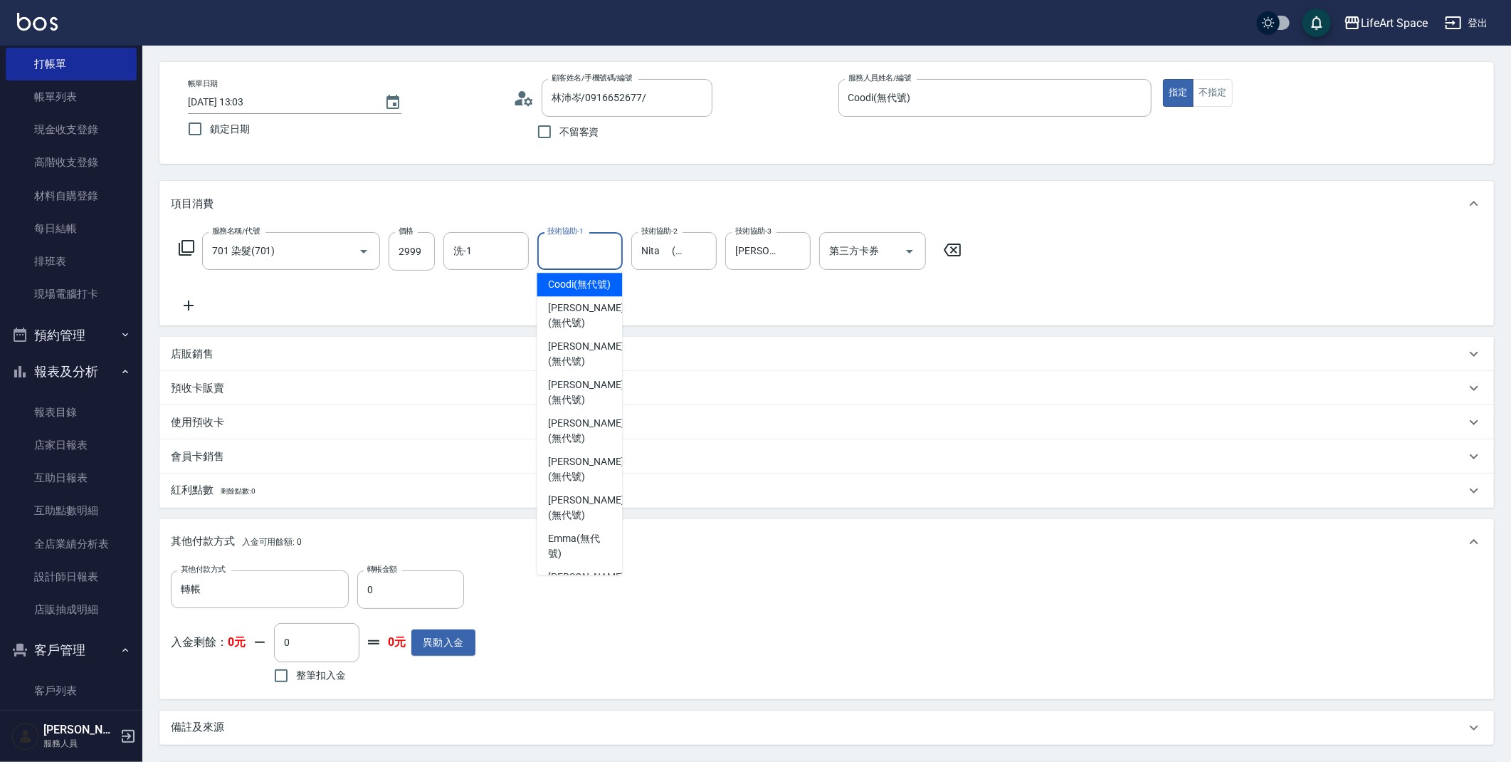
scroll to position [371, 0]
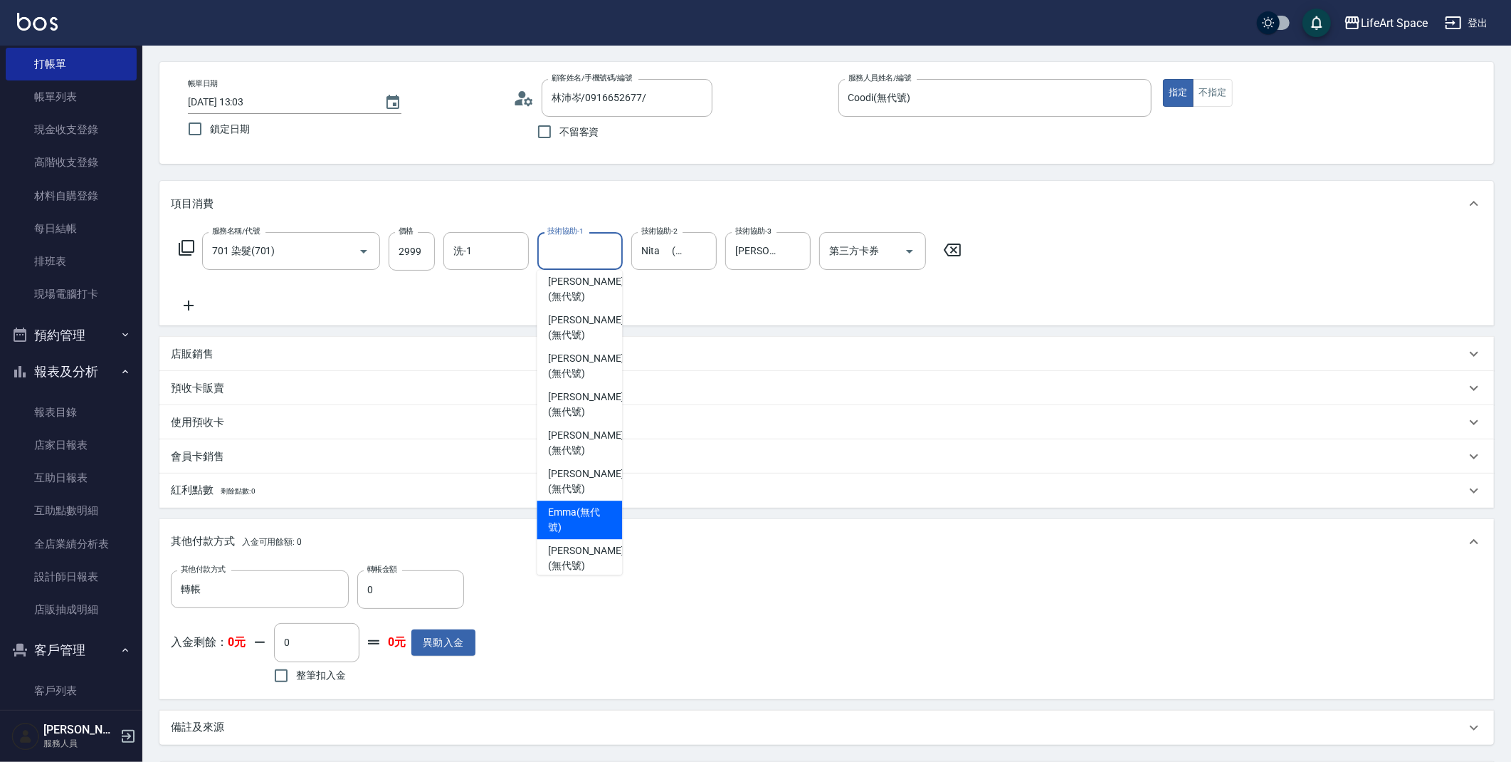
click at [567, 505] on span "[PERSON_NAME] (無代號)" at bounding box center [579, 520] width 63 height 30
type input "[PERSON_NAME](無代號)"
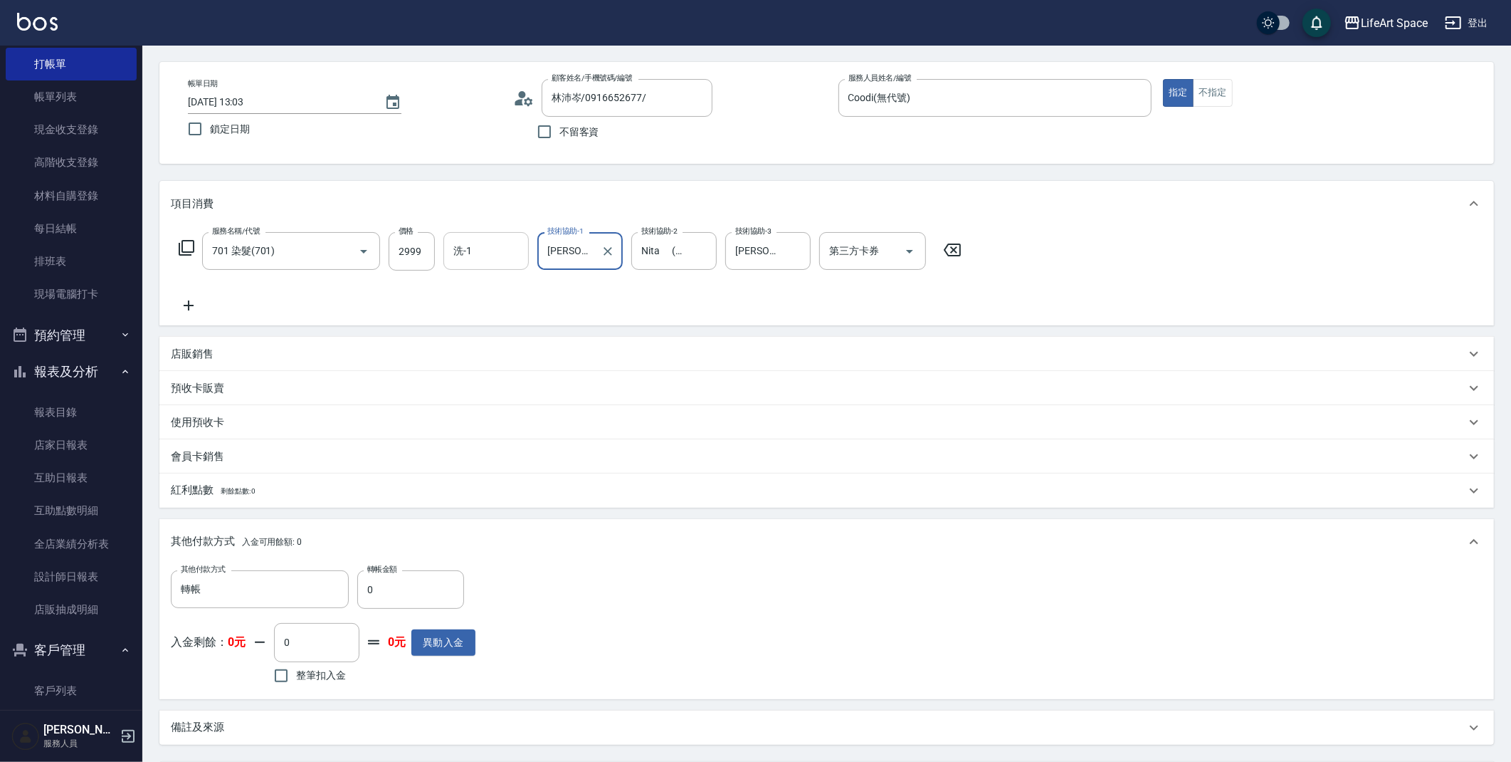
click at [522, 263] on div "洗-1" at bounding box center [485, 251] width 85 height 38
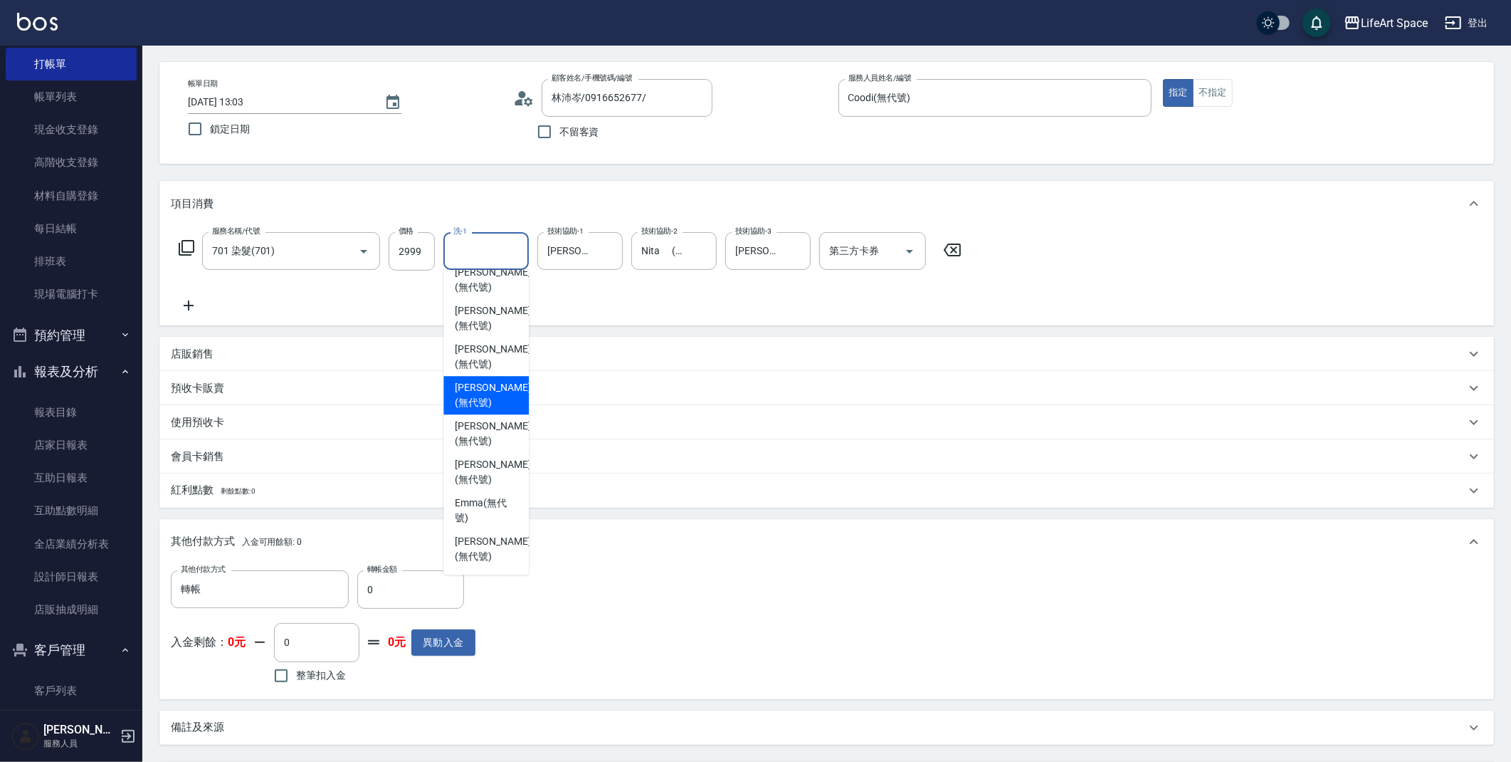
scroll to position [402, 0]
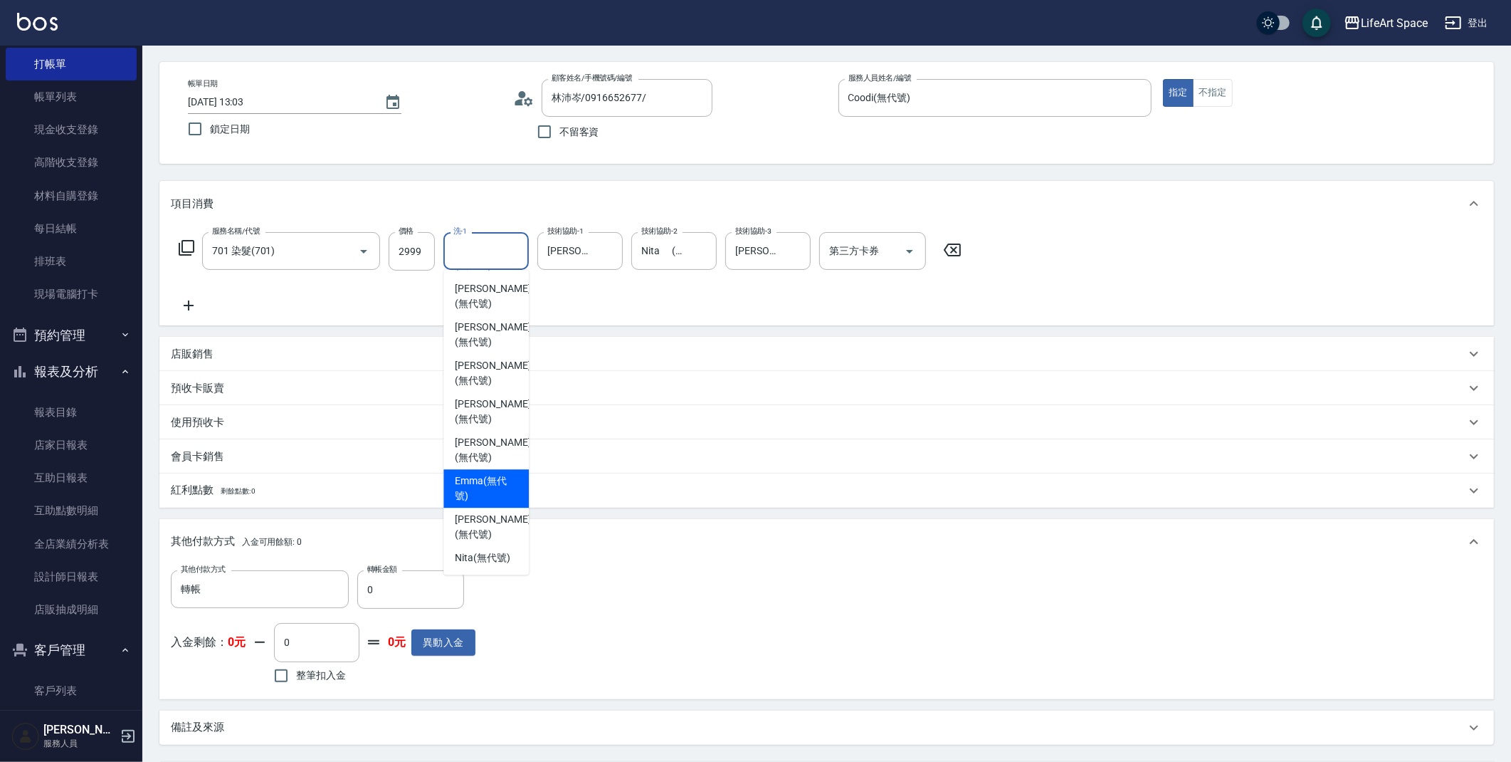
click at [461, 473] on span "[PERSON_NAME] (無代號)" at bounding box center [486, 488] width 63 height 30
type input "[PERSON_NAME](無代號)"
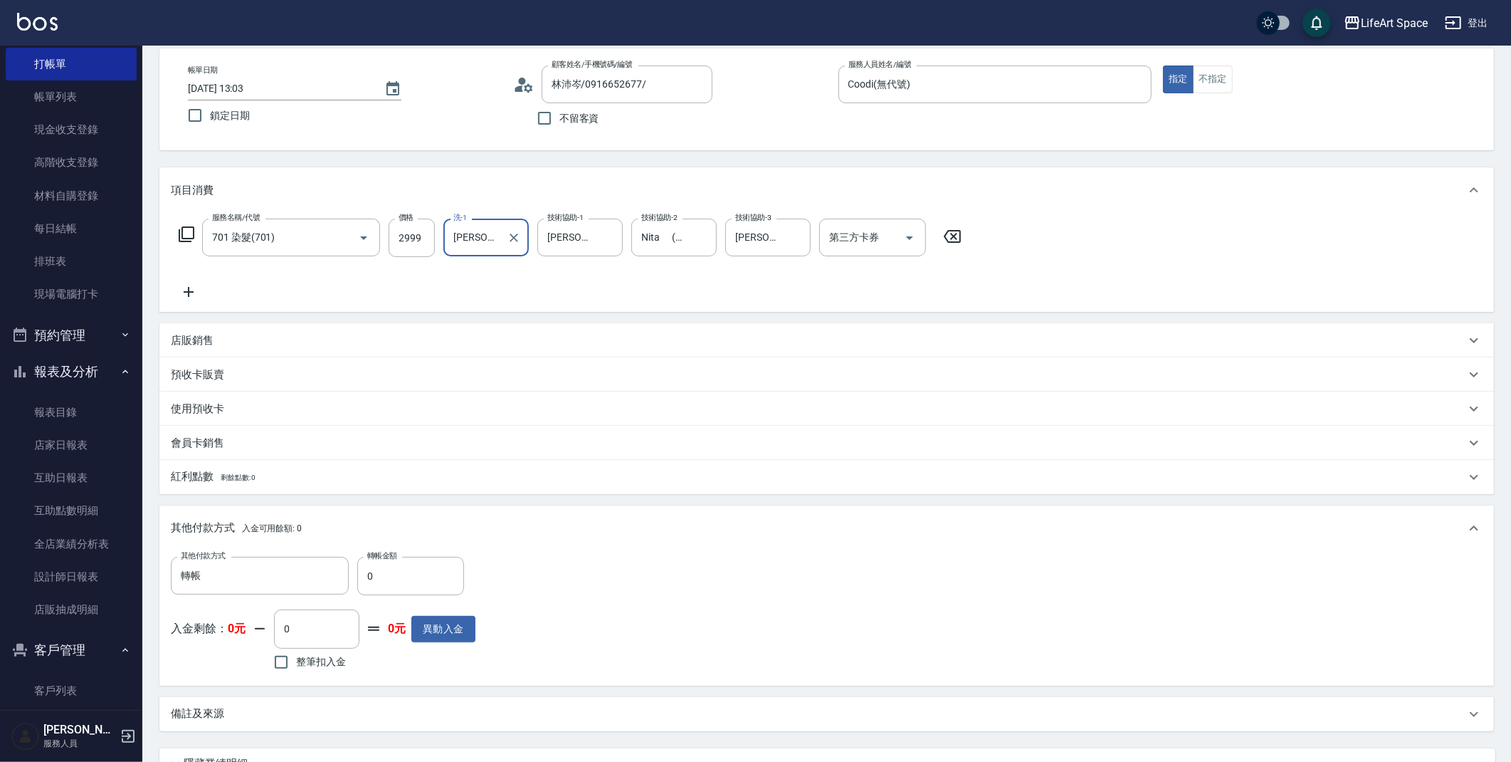
scroll to position [191, 0]
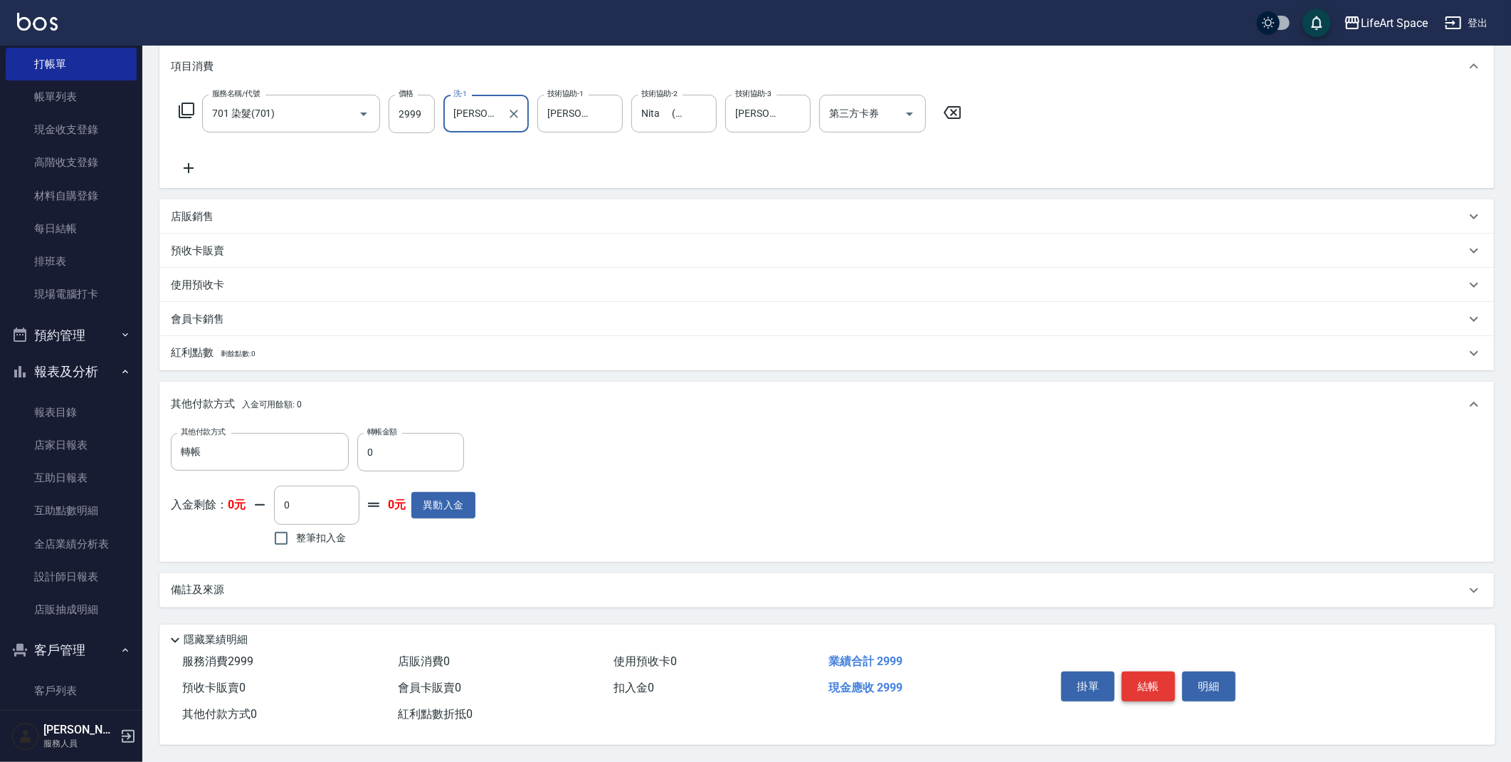
click at [1143, 684] on button "結帳" at bounding box center [1148, 686] width 53 height 30
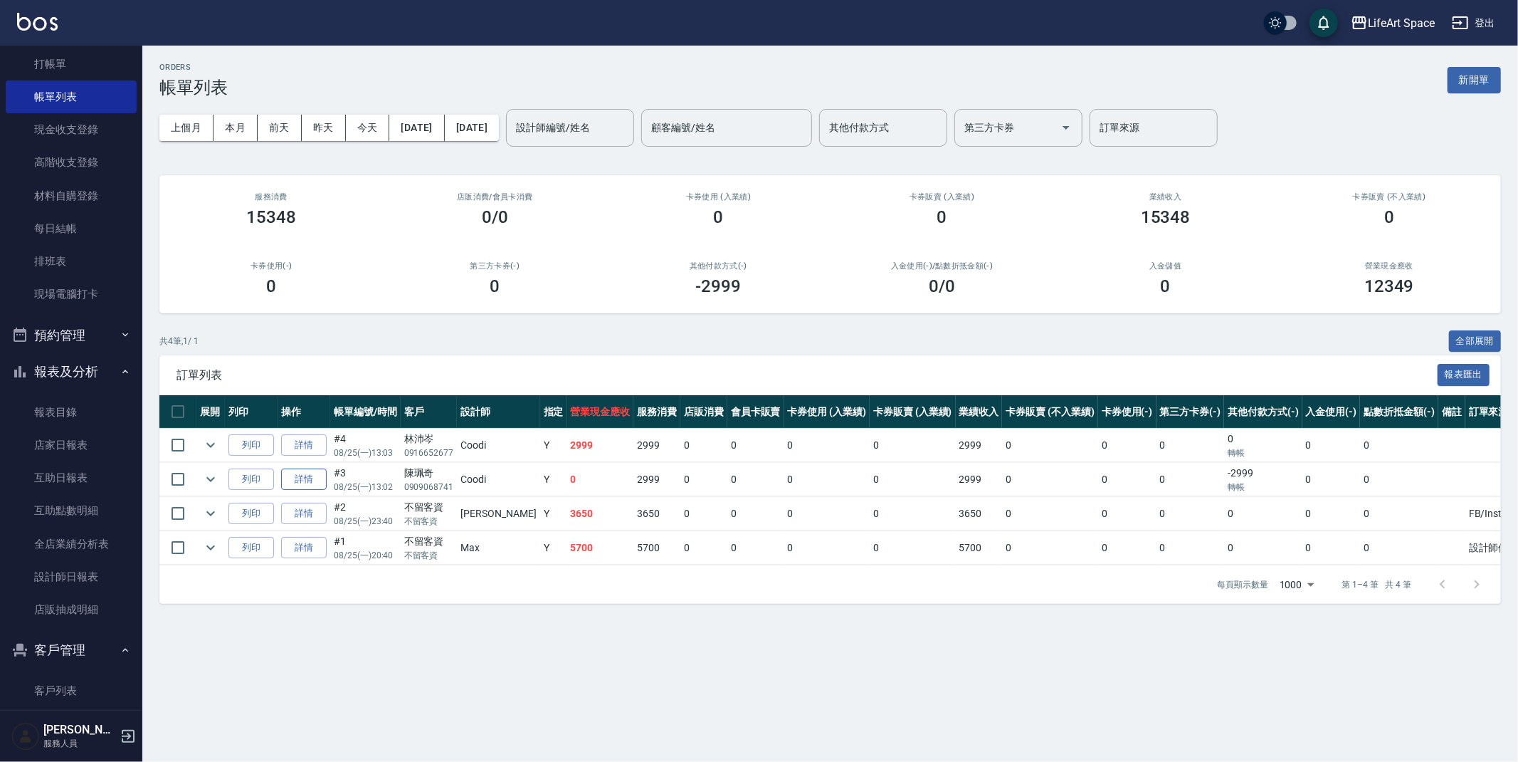
click at [307, 476] on link "詳情" at bounding box center [304, 479] width 46 height 22
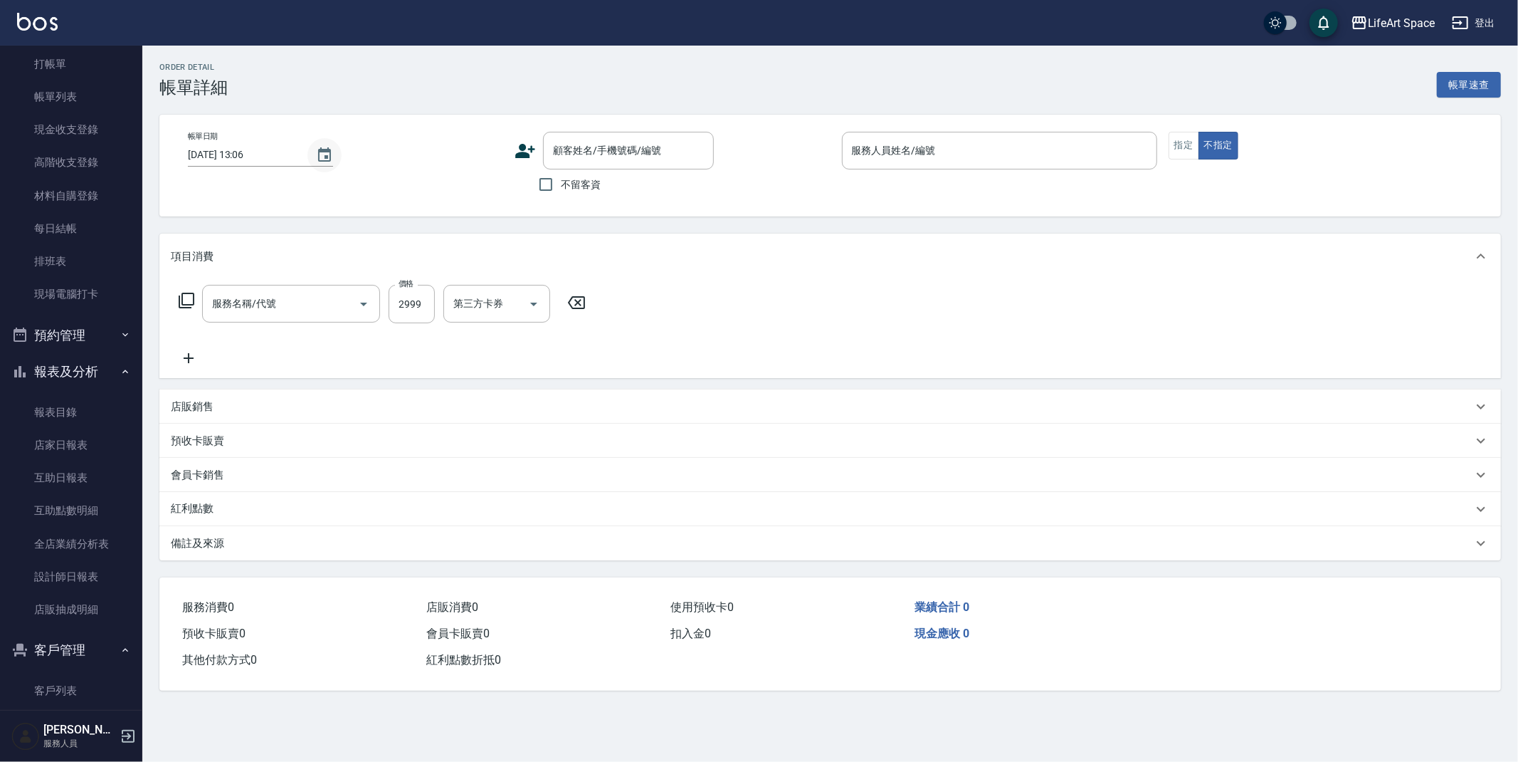
click at [318, 149] on icon "Choose date, selected date is 2025-08-25" at bounding box center [324, 154] width 13 height 14
type input "[DATE] 13:02"
type input "Coodi(無代號)"
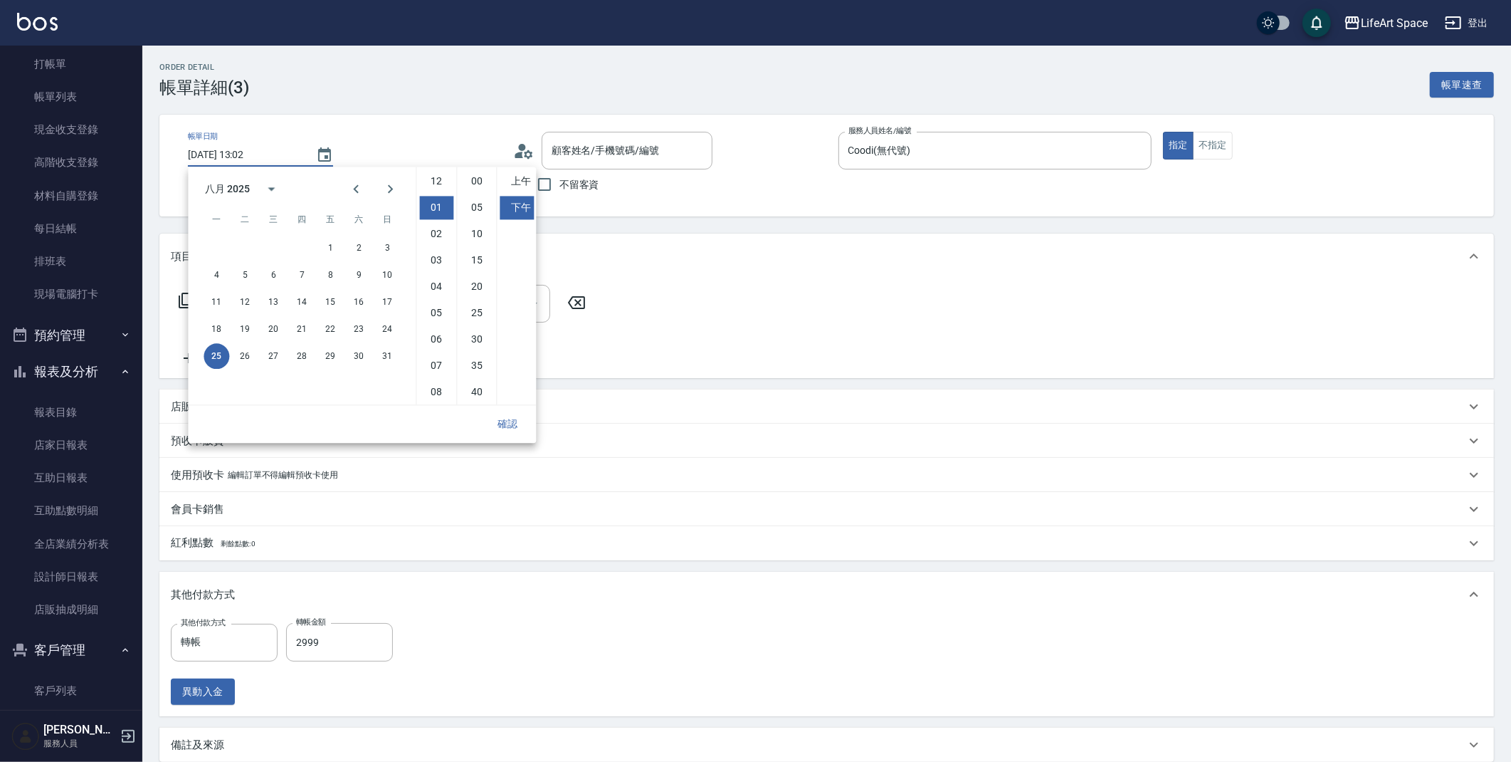
type input "701 染髮(701)"
type input "[PERSON_NAME]/0909068741/"
click at [391, 329] on button "24" at bounding box center [387, 329] width 26 height 26
type input "[DATE] 13:02"
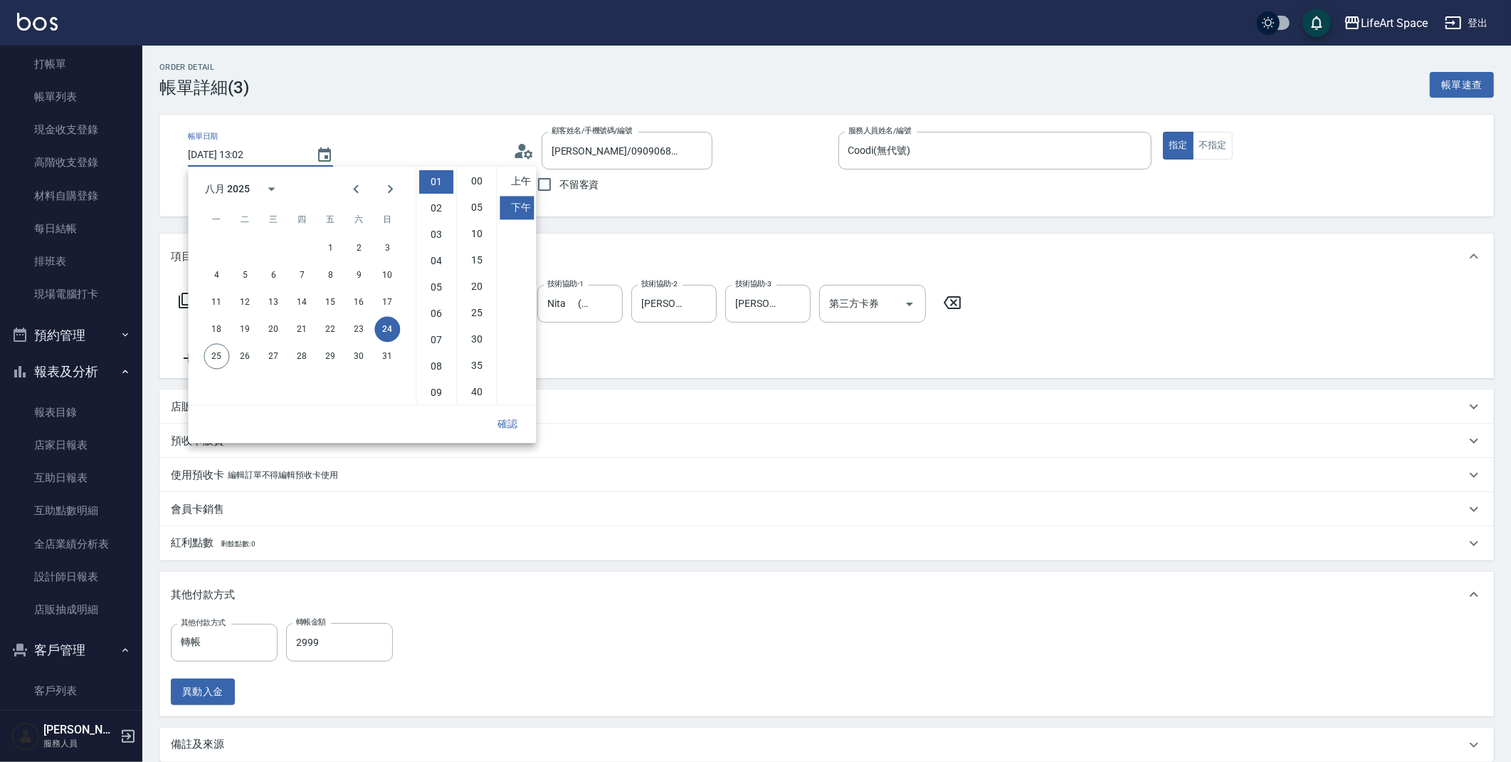
click at [508, 428] on button "確認" at bounding box center [508, 424] width 46 height 26
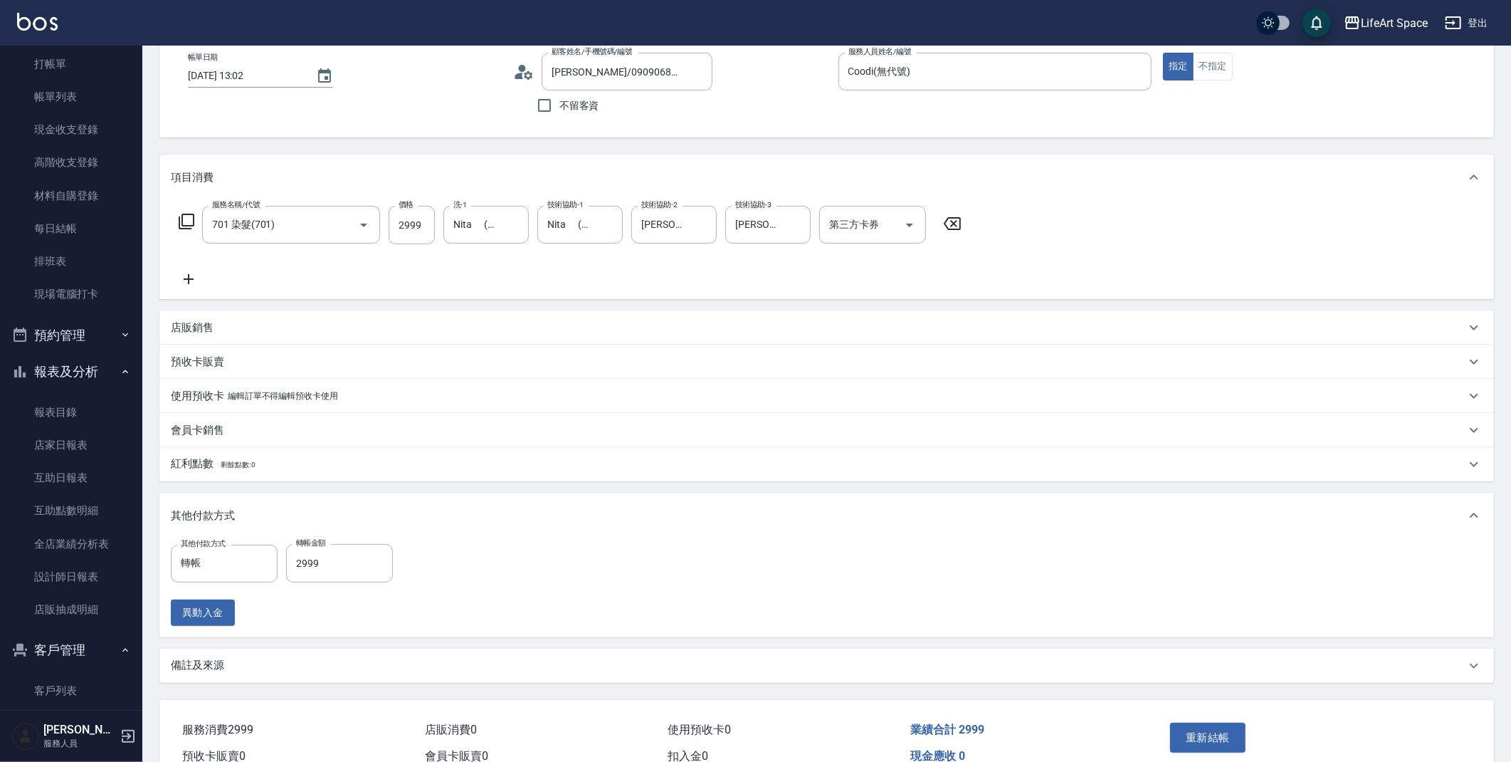
scroll to position [152, 0]
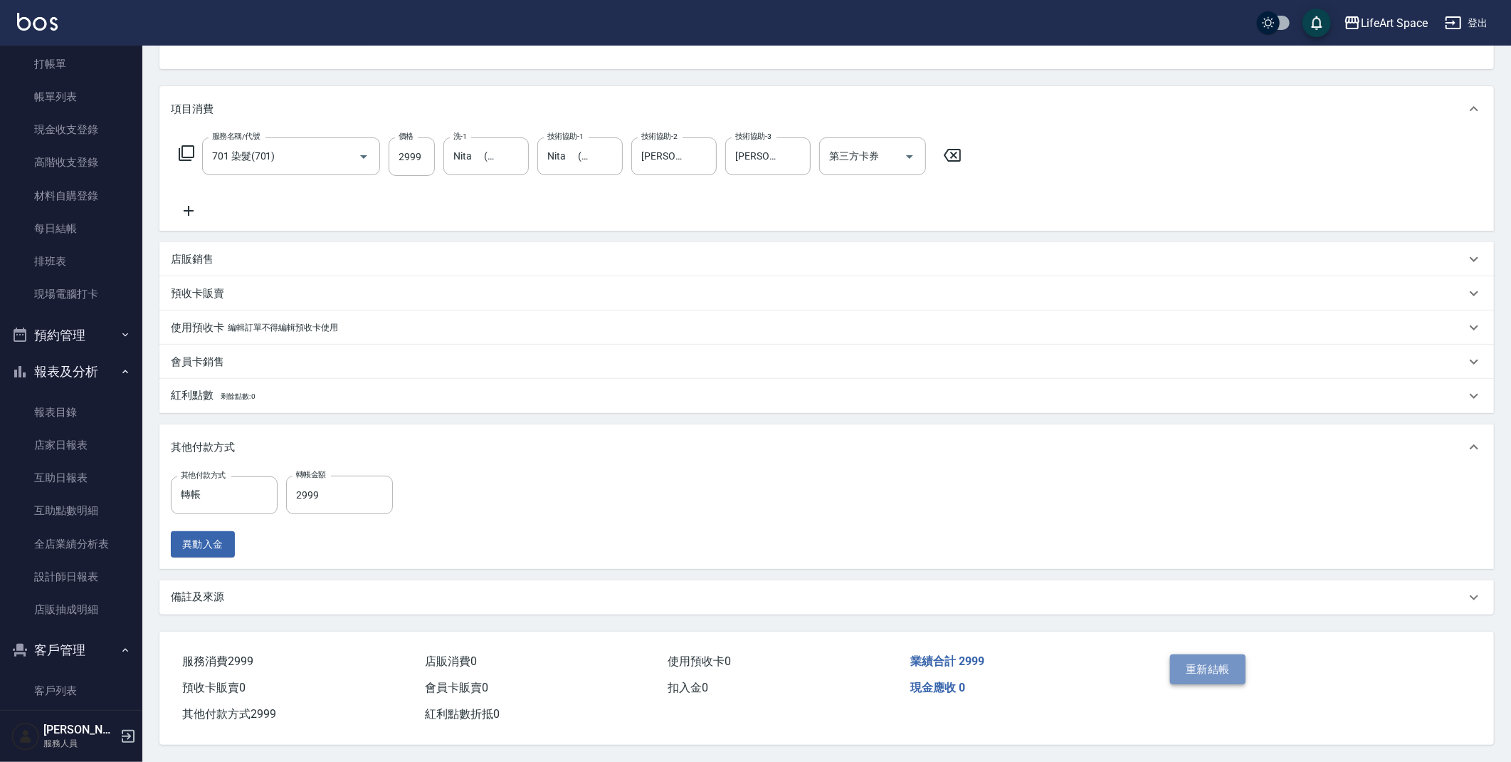
click at [1223, 668] on button "重新結帳" at bounding box center [1207, 669] width 75 height 30
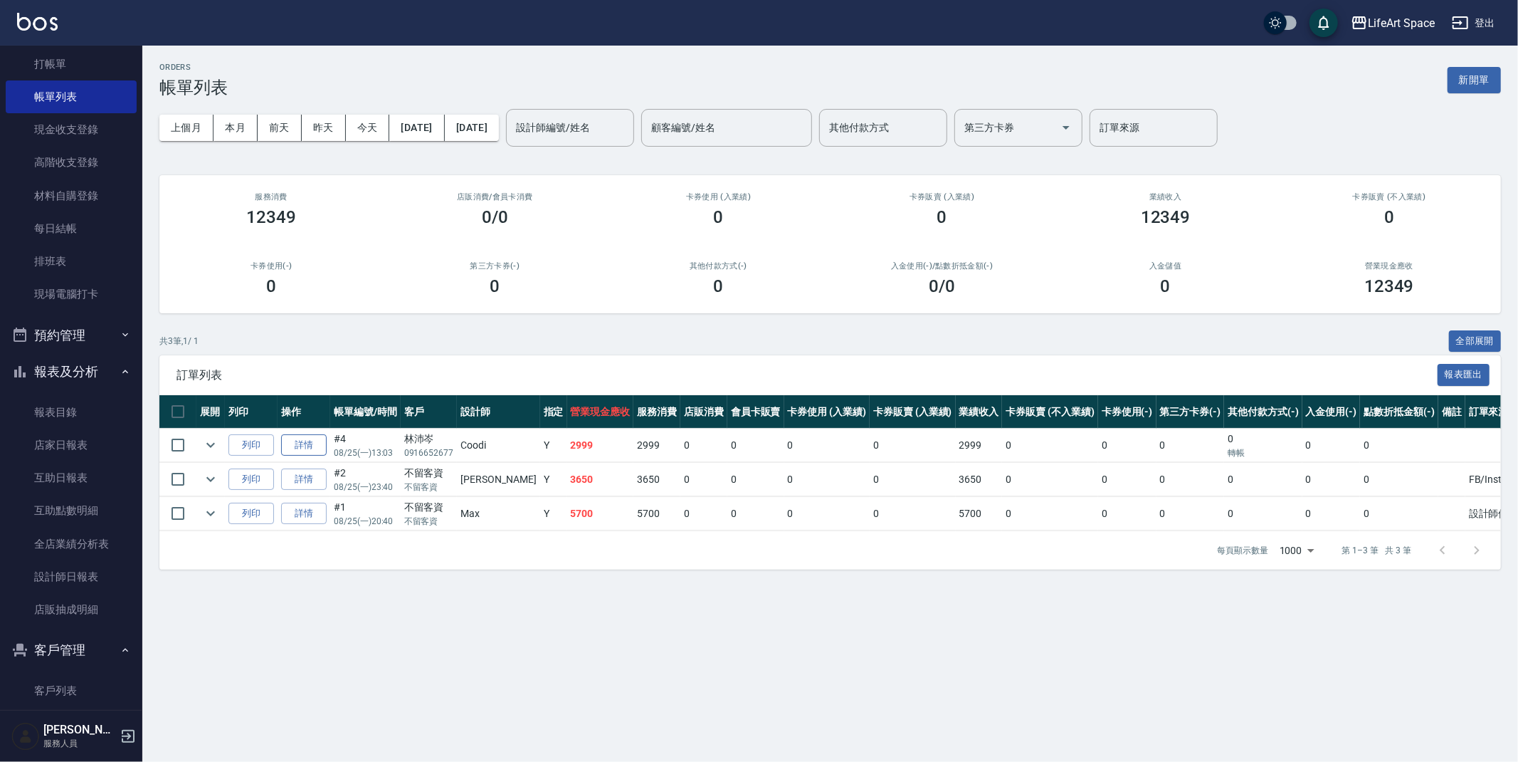
click at [304, 449] on link "詳情" at bounding box center [304, 445] width 46 height 22
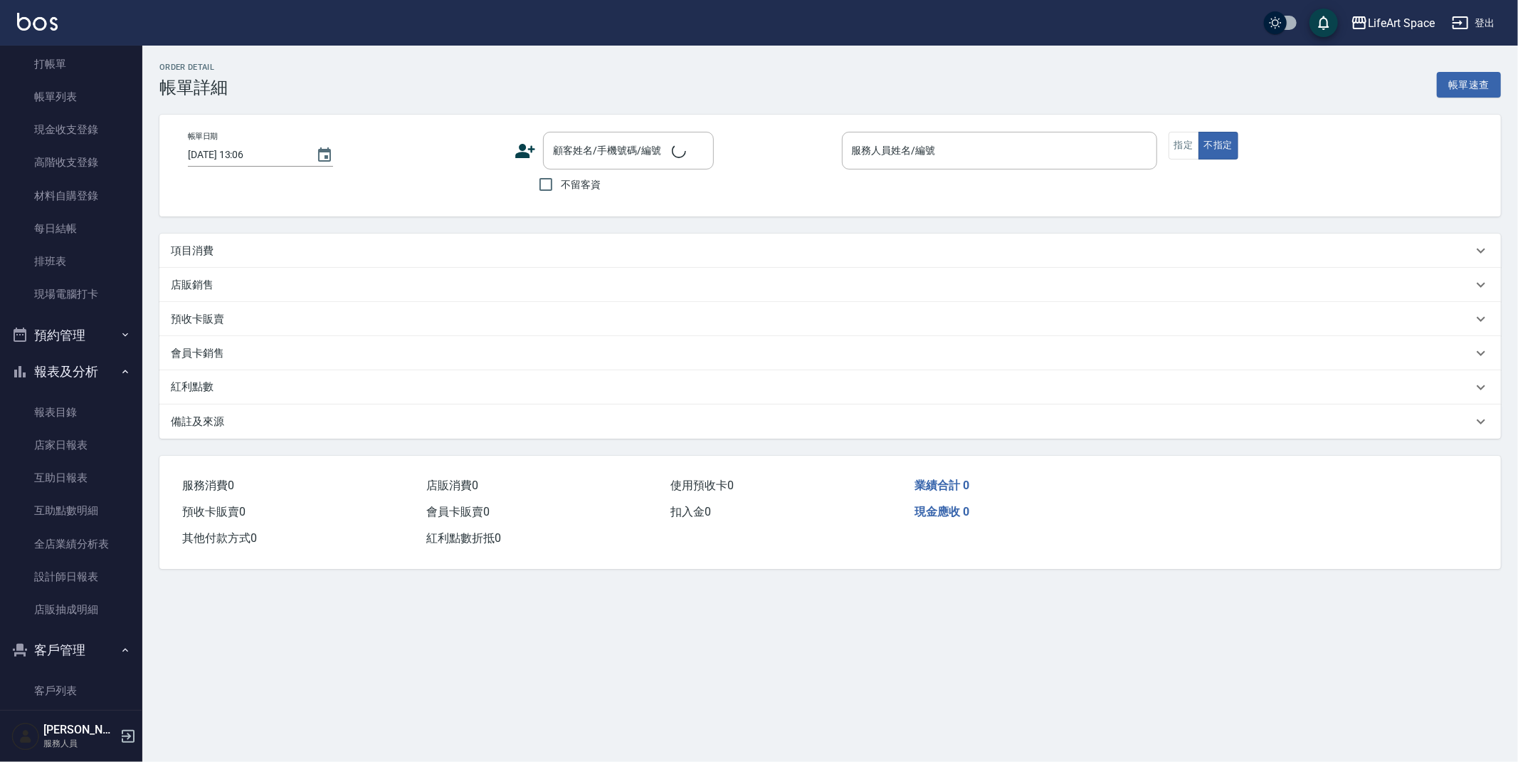
type input "[DATE] 13:03"
type input "Coodi(無代號)"
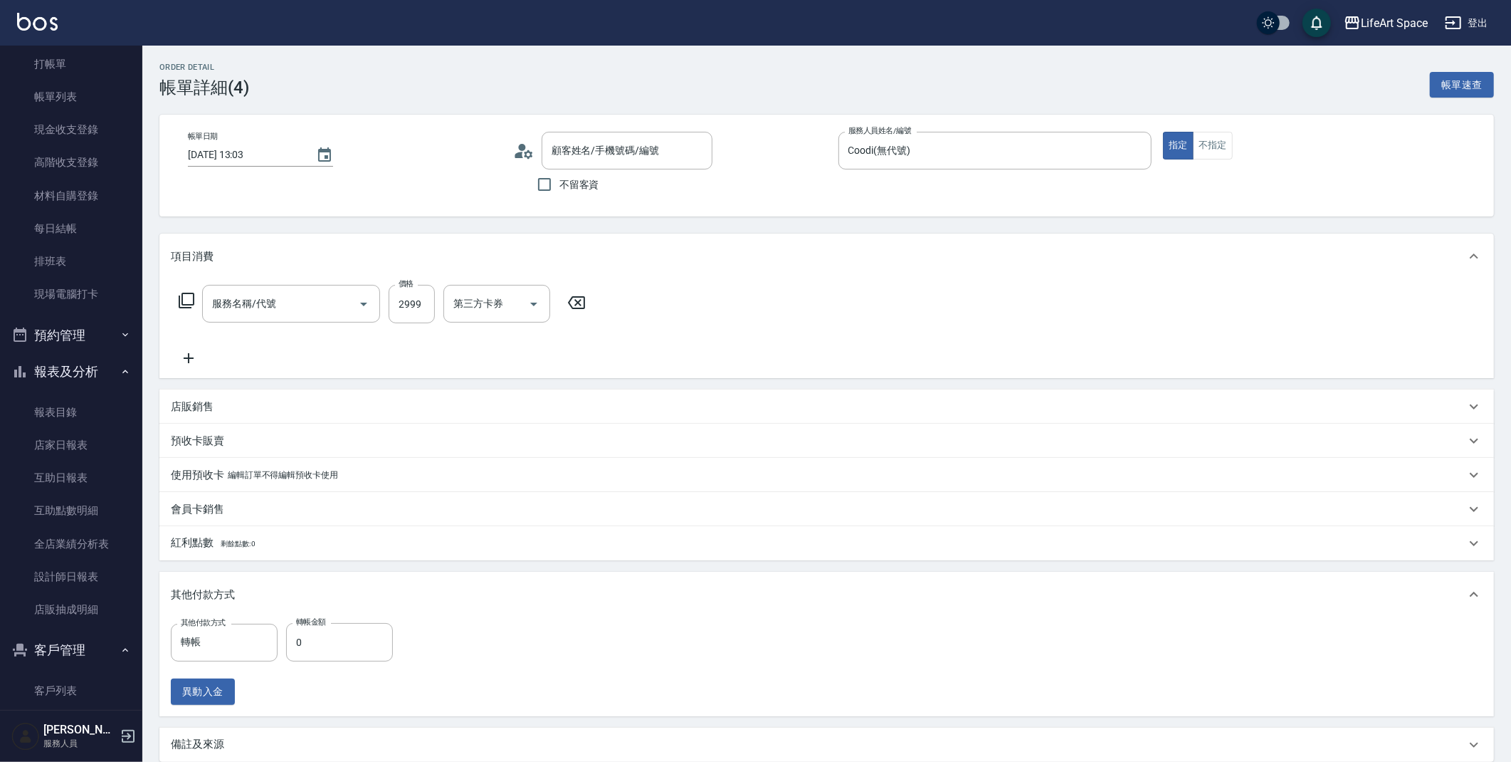
type input "林沛岑/0916652677/"
type input "701 染髮(701)"
click at [320, 154] on icon "Choose date, selected date is 2025-08-25" at bounding box center [324, 155] width 17 height 17
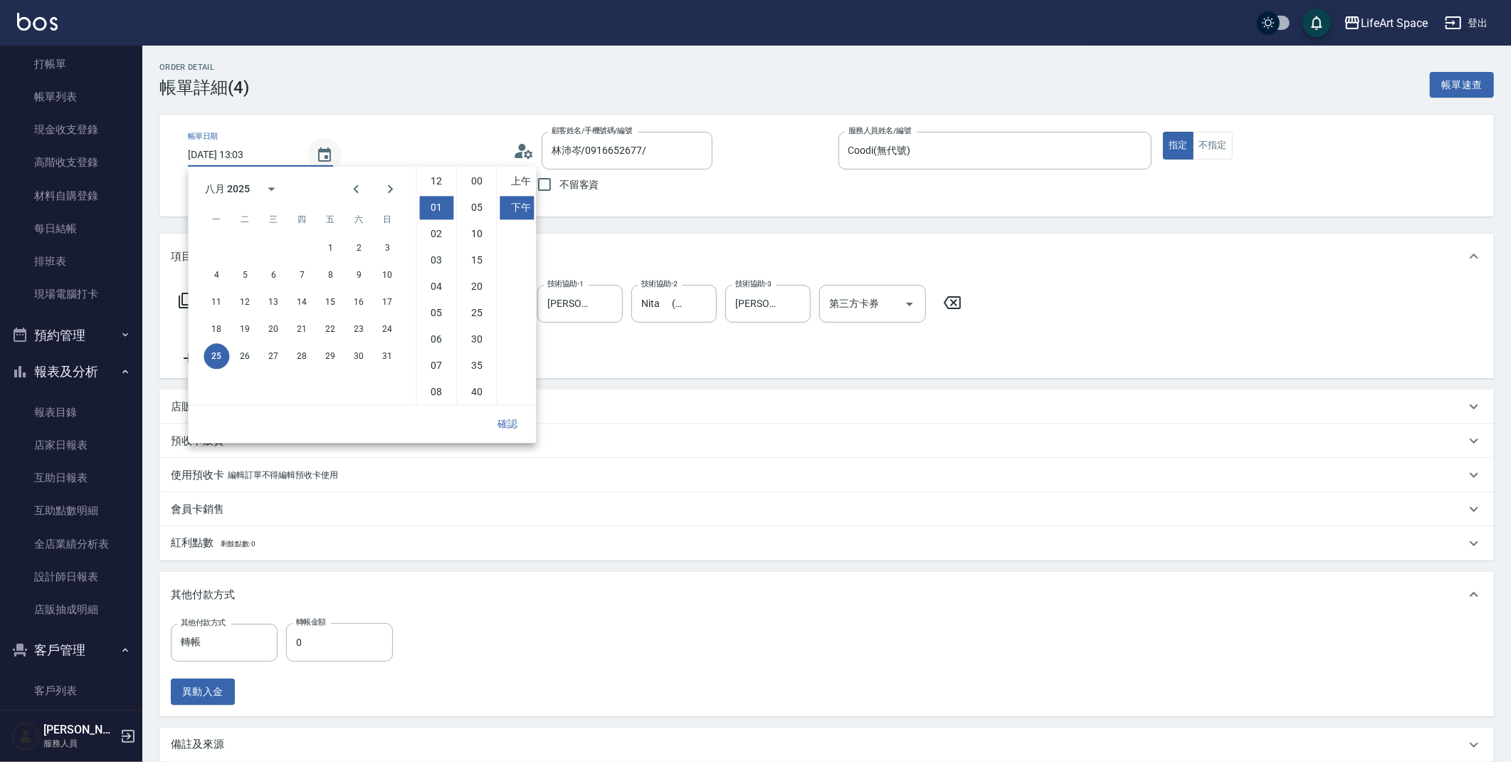
scroll to position [26, 0]
click at [386, 329] on button "24" at bounding box center [387, 329] width 26 height 26
type input "[DATE] 13:03"
click at [518, 437] on div "確認" at bounding box center [362, 424] width 348 height 38
click at [509, 425] on button "確認" at bounding box center [508, 424] width 46 height 26
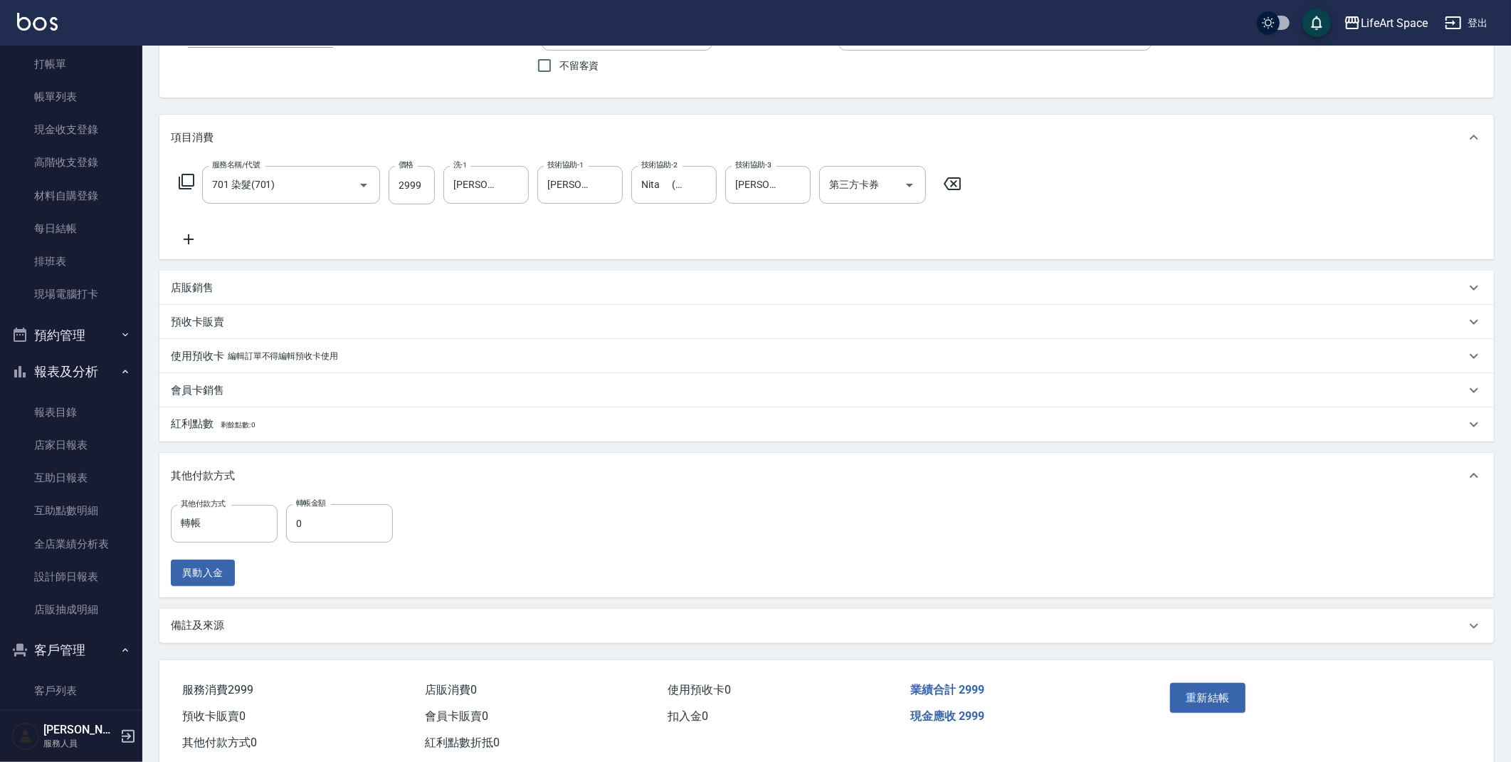
scroll to position [152, 0]
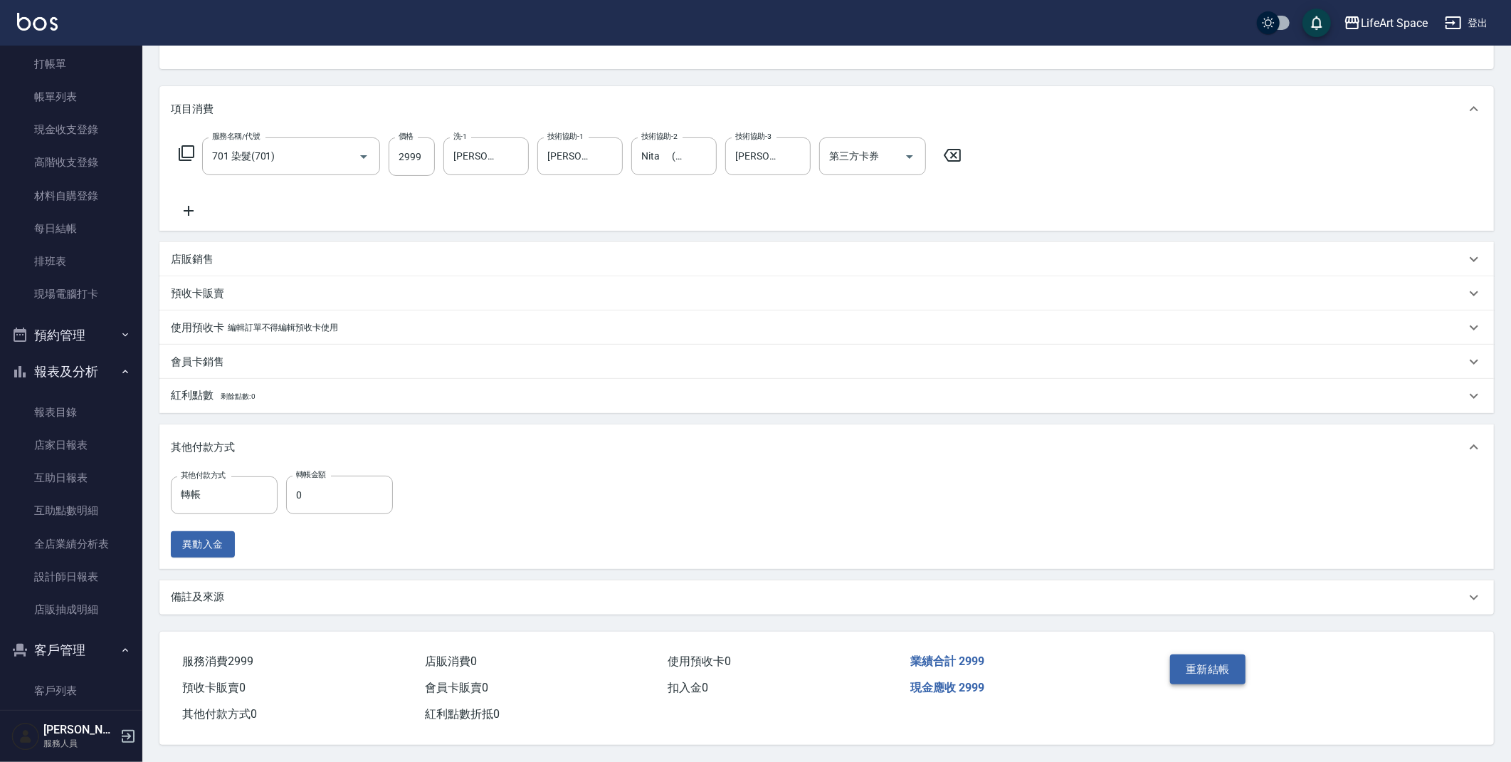
click at [1208, 661] on button "重新結帳" at bounding box center [1207, 669] width 75 height 30
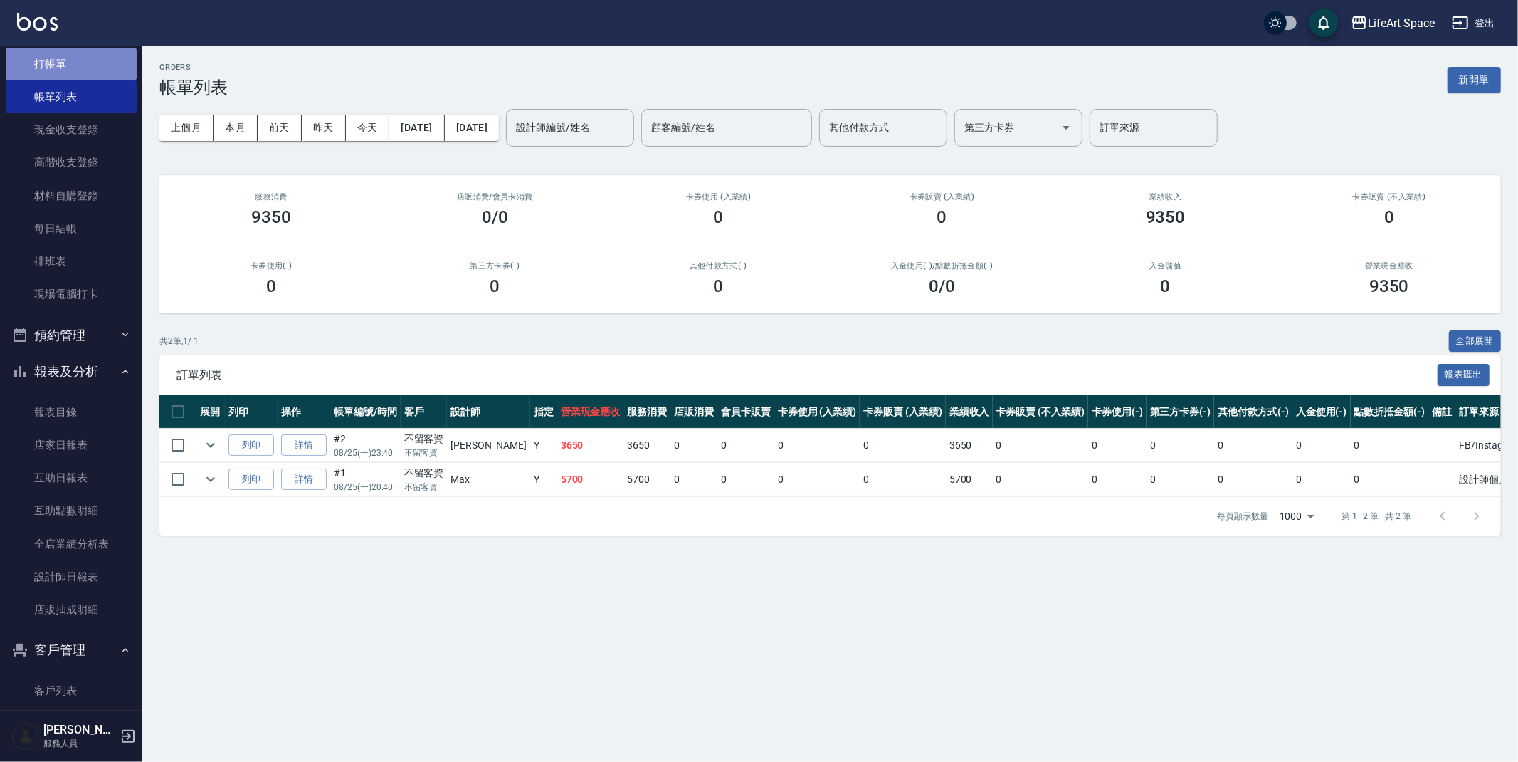
click at [73, 72] on link "打帳單" at bounding box center [71, 64] width 131 height 33
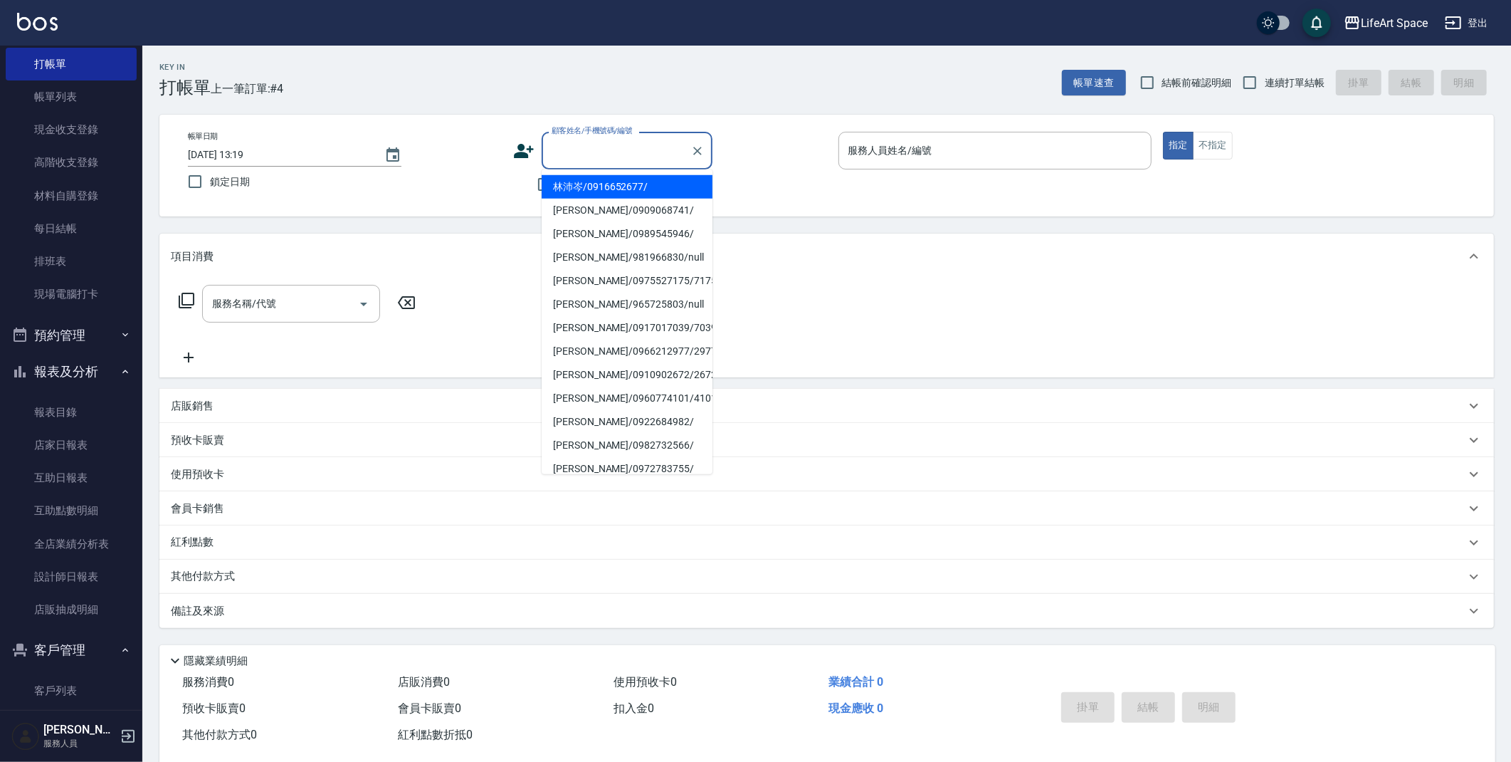
click at [614, 158] on input "顧客姓名/手機號碼/編號" at bounding box center [616, 150] width 137 height 25
type input "x"
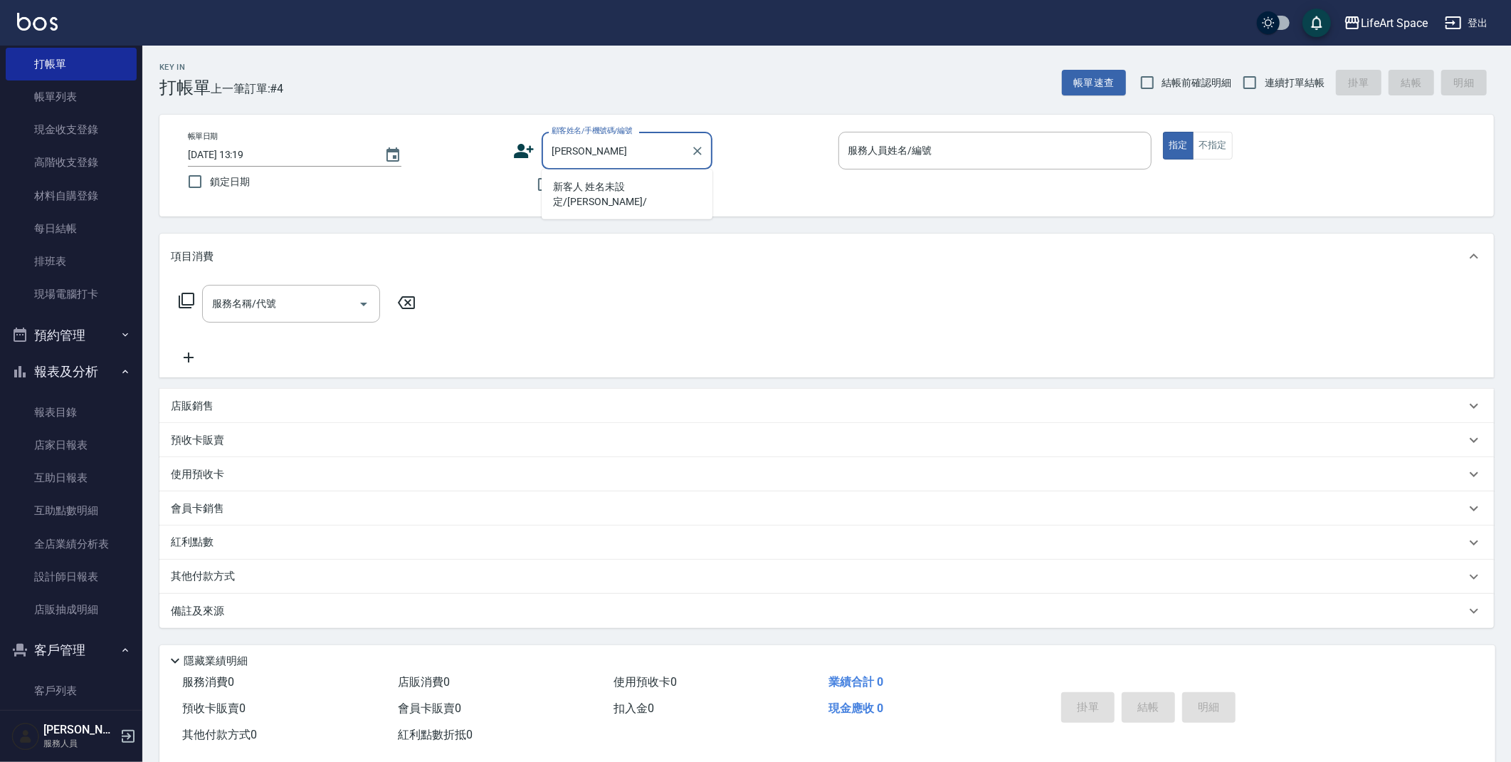
click at [619, 183] on li "新客人 姓名未設定/[PERSON_NAME]/" at bounding box center [627, 194] width 171 height 38
type input "新客人 姓名未設定/[PERSON_NAME]/"
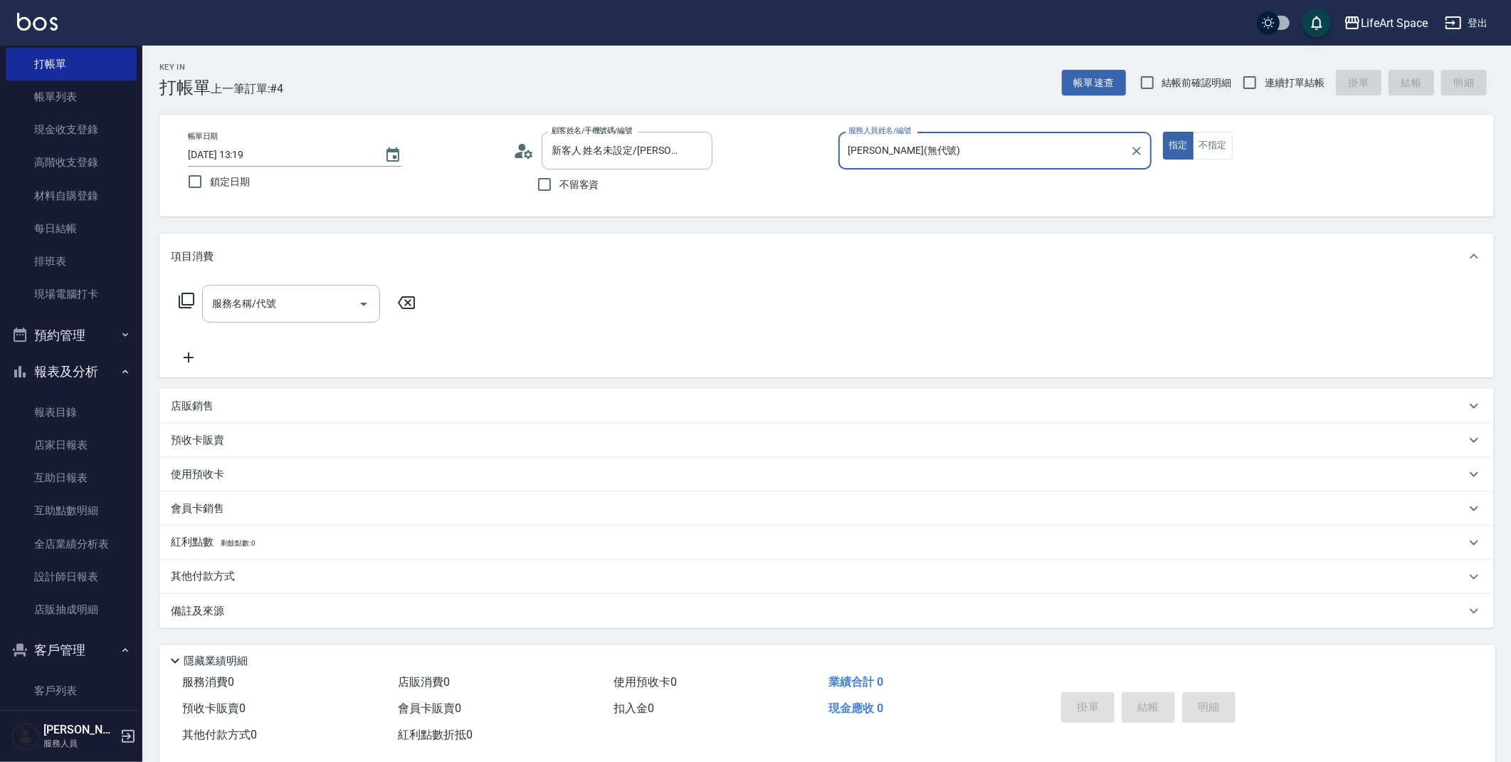
type input "[PERSON_NAME](無代號)"
click at [295, 312] on input "服務名稱/代號" at bounding box center [281, 303] width 144 height 25
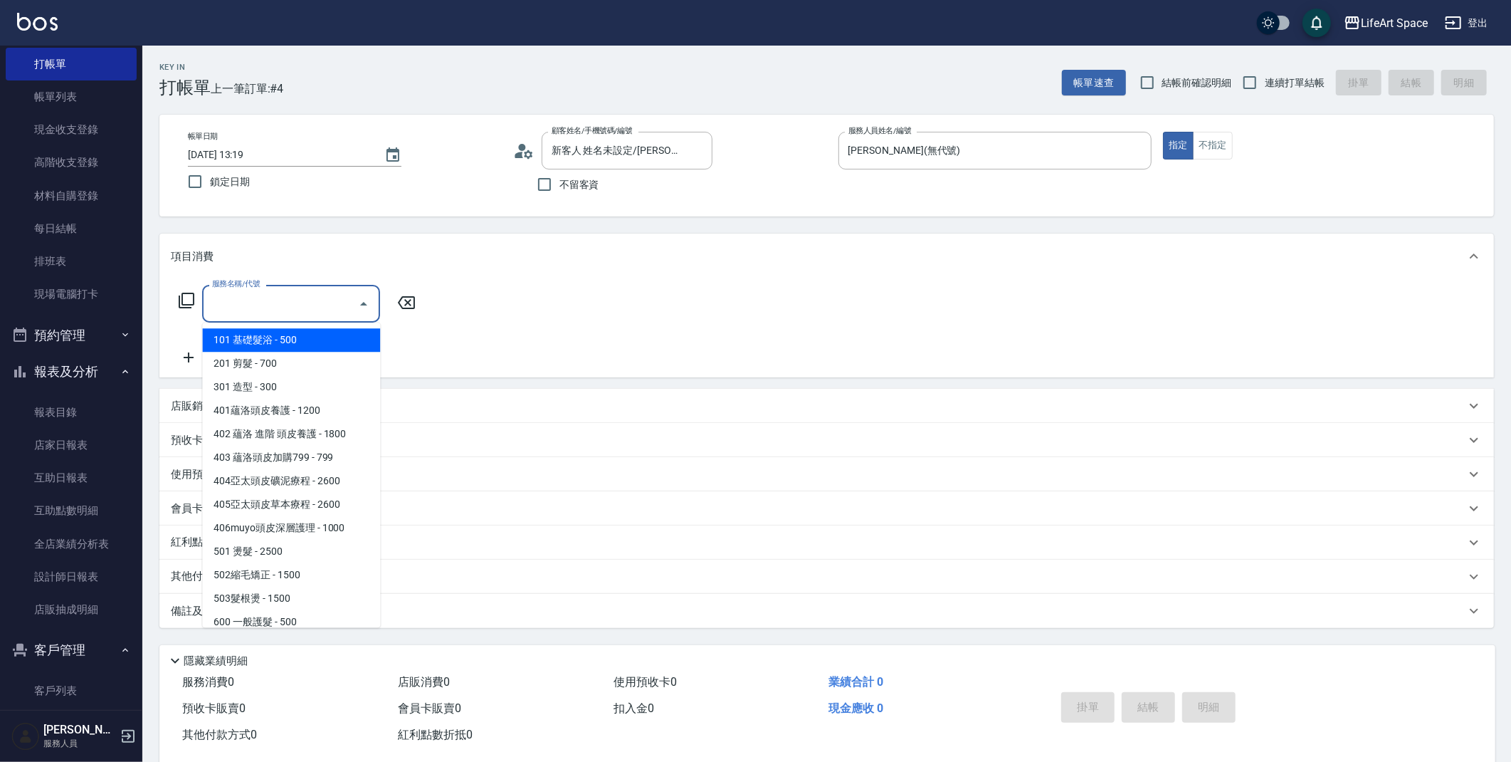
click at [295, 339] on span "101 基礎髮浴 - 500" at bounding box center [291, 339] width 178 height 23
type input "101 基礎髮浴 (101)"
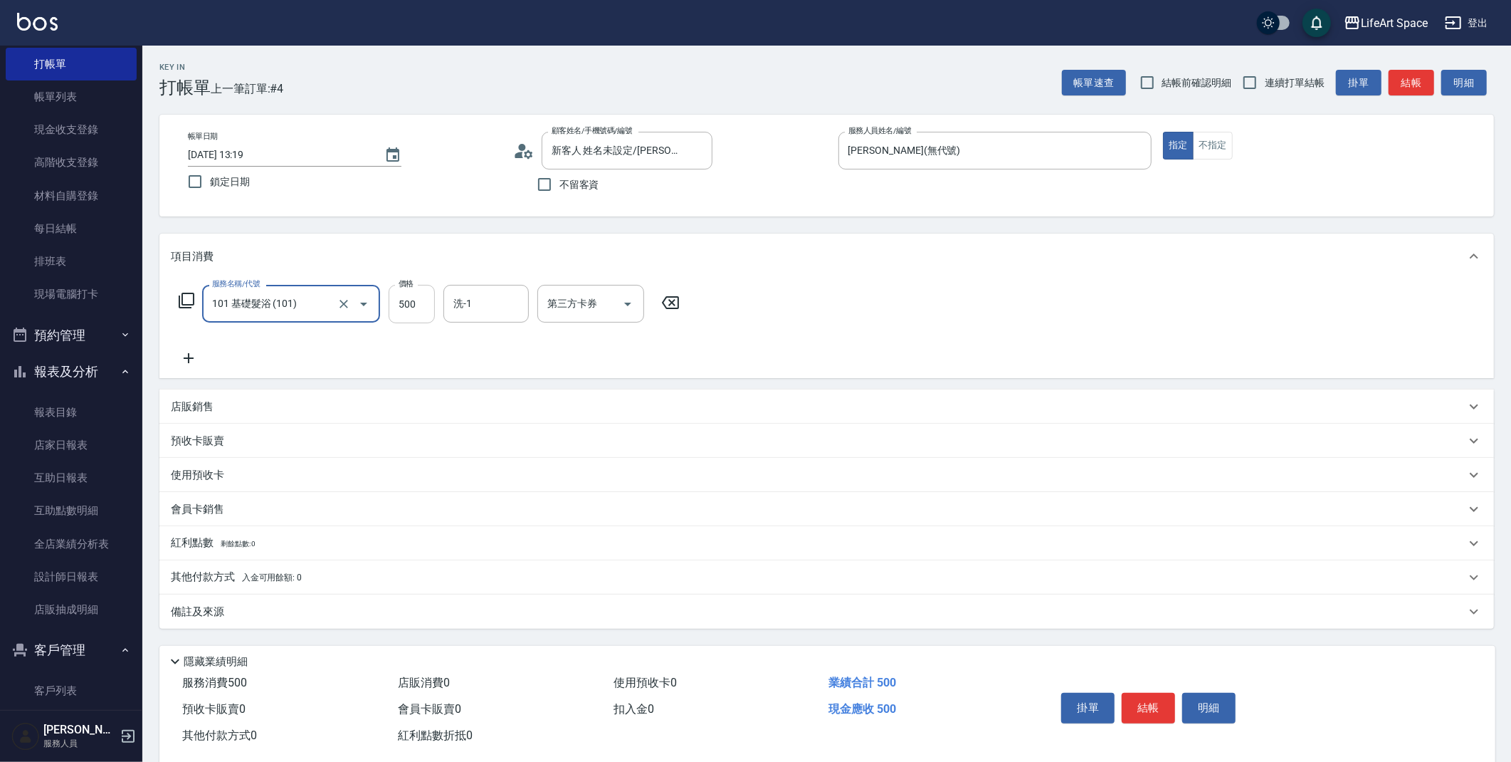
click at [409, 310] on input "500" at bounding box center [412, 304] width 46 height 38
type input "600"
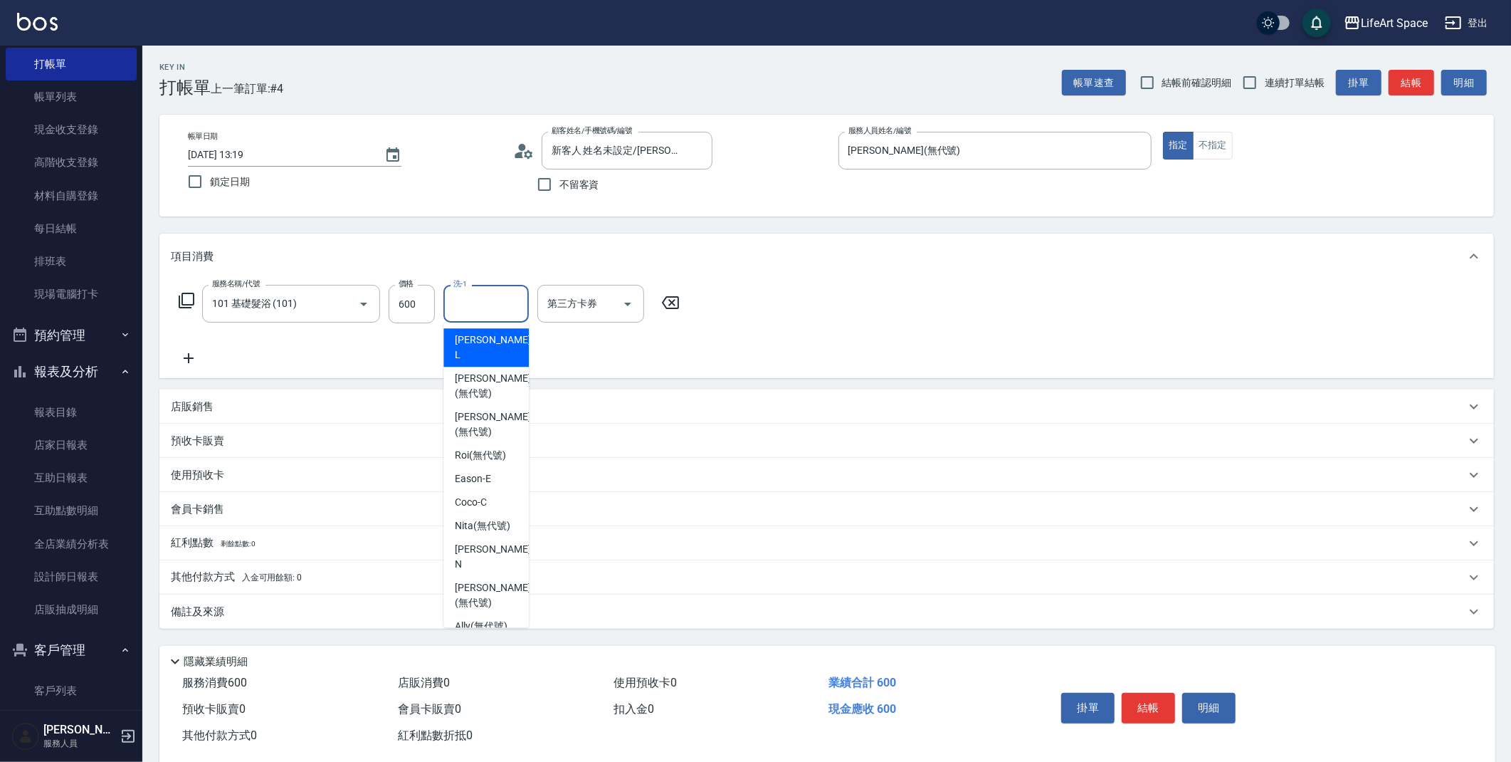
click at [452, 305] on input "洗-1" at bounding box center [486, 303] width 73 height 25
click at [473, 409] on span "[PERSON_NAME] (無代號)" at bounding box center [492, 424] width 75 height 30
type input "[PERSON_NAME](無代號)"
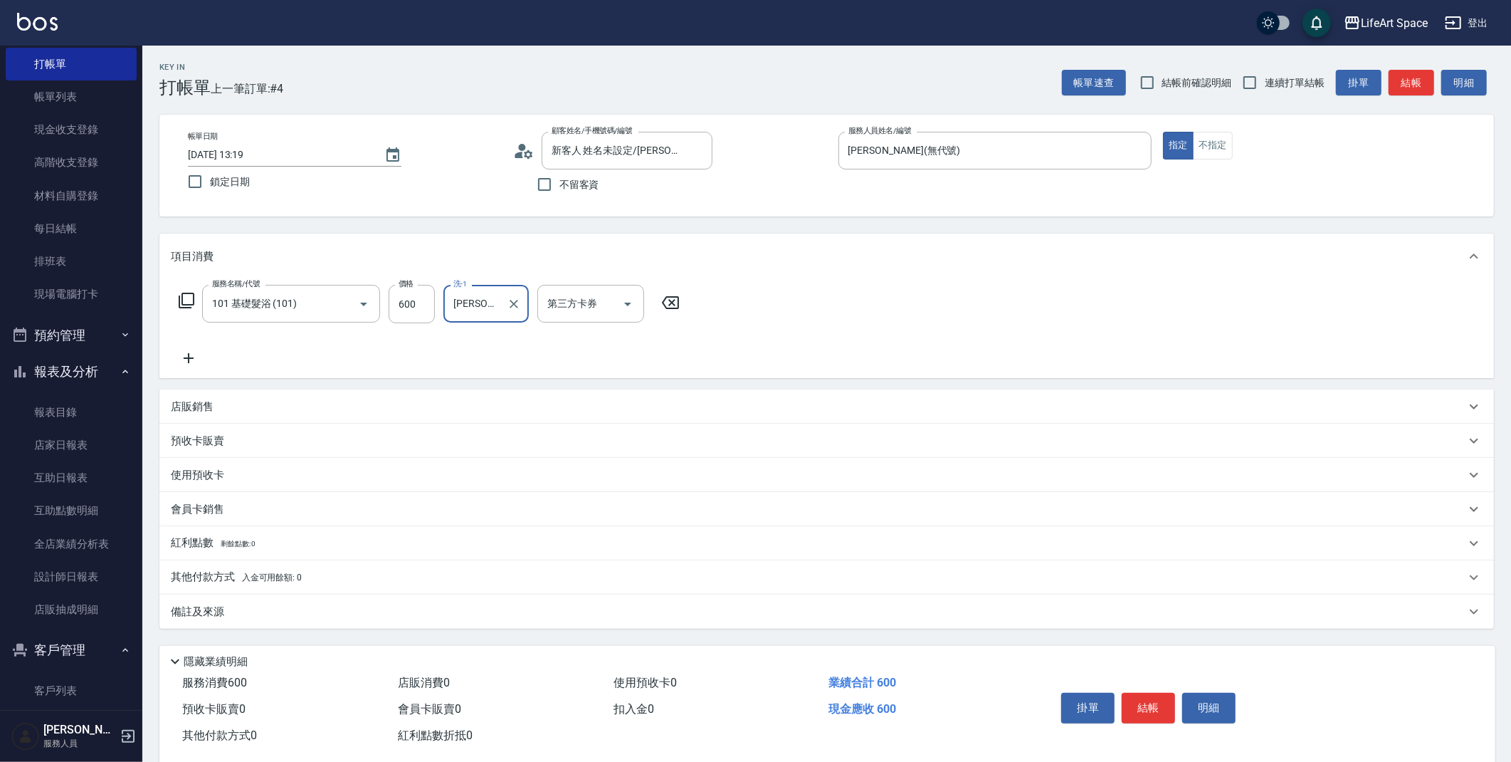
click at [332, 604] on div "備註及來源" at bounding box center [818, 611] width 1295 height 15
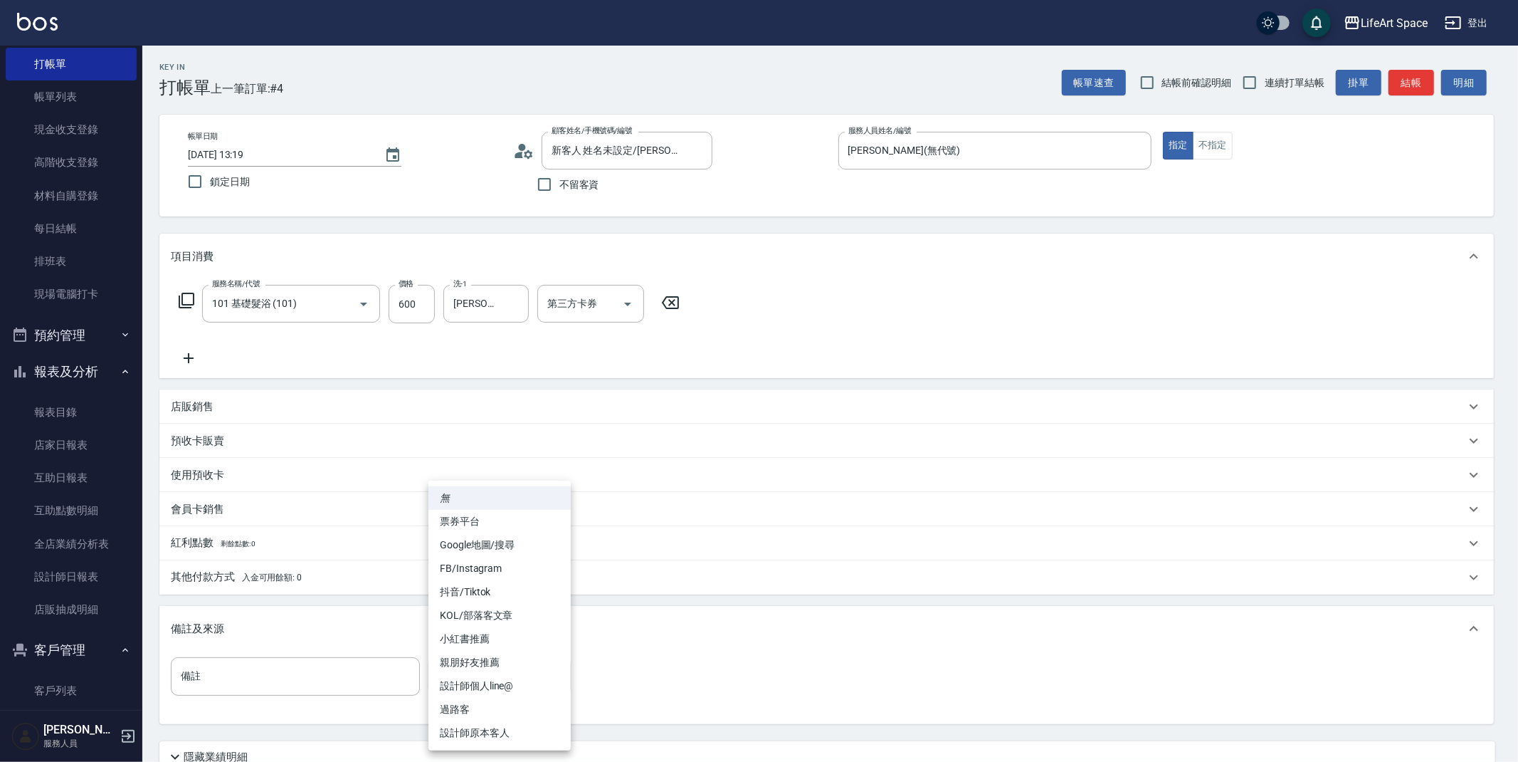
click at [453, 678] on body "LifeArt Space 登出 櫃檯作業 打帳單 帳單列表 現金收支登錄 高階收支登錄 材料自購登錄 每日結帳 排班表 現場電腦打卡 預約管理 預約管理 單…" at bounding box center [759, 439] width 1518 height 878
click at [517, 681] on li "設計師個人line@" at bounding box center [500, 685] width 142 height 23
type input "設計師個人line@"
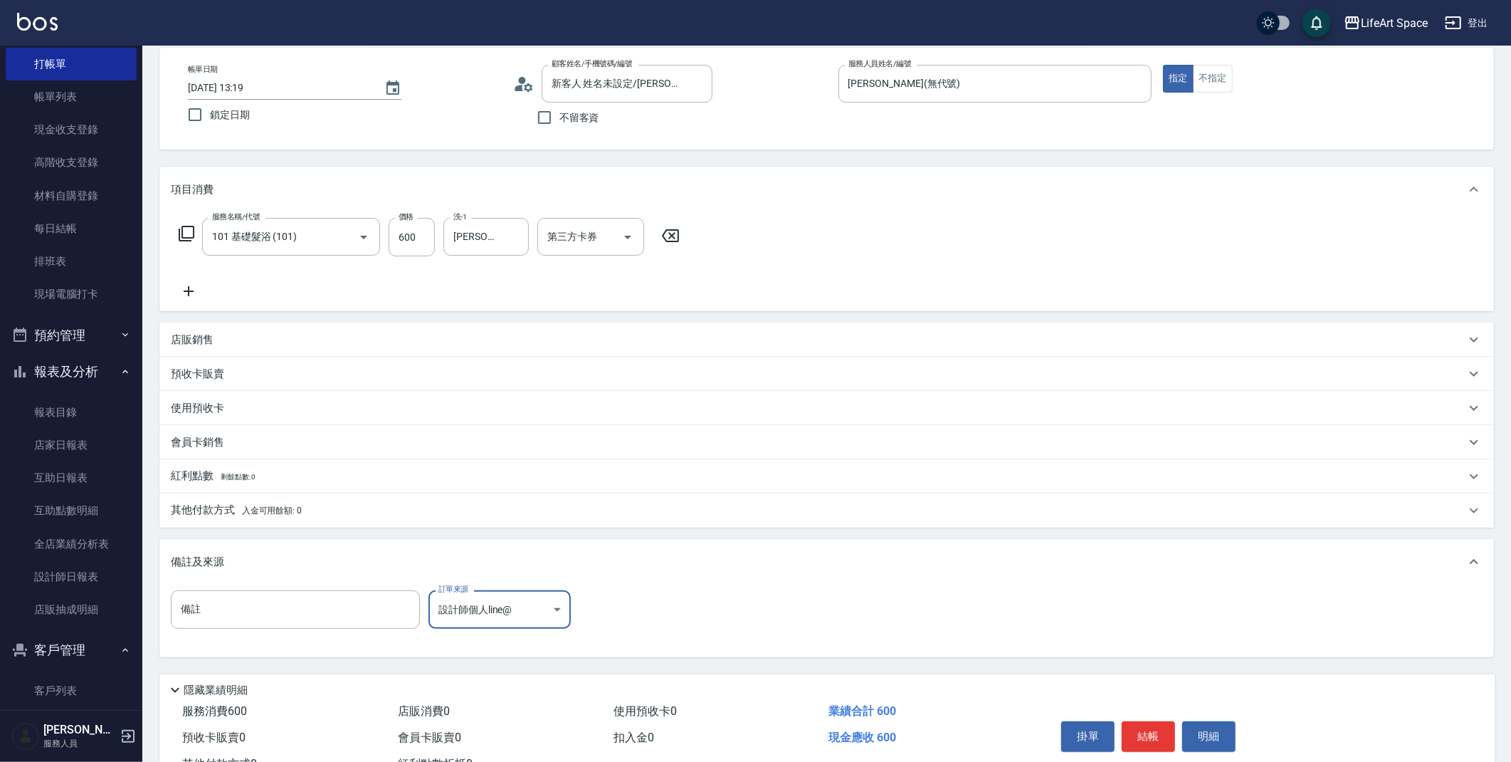
scroll to position [122, 0]
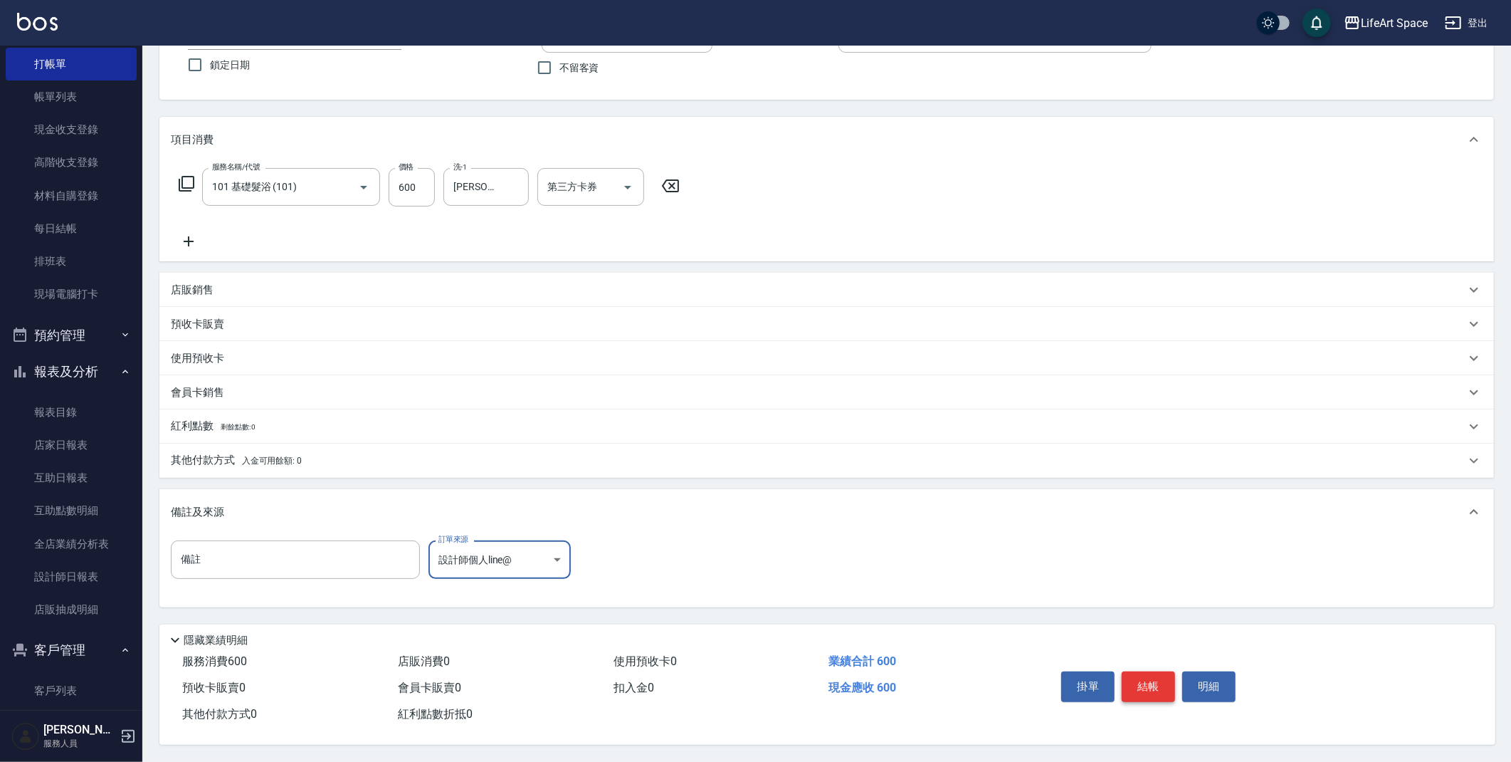
click at [1152, 685] on button "結帳" at bounding box center [1148, 686] width 53 height 30
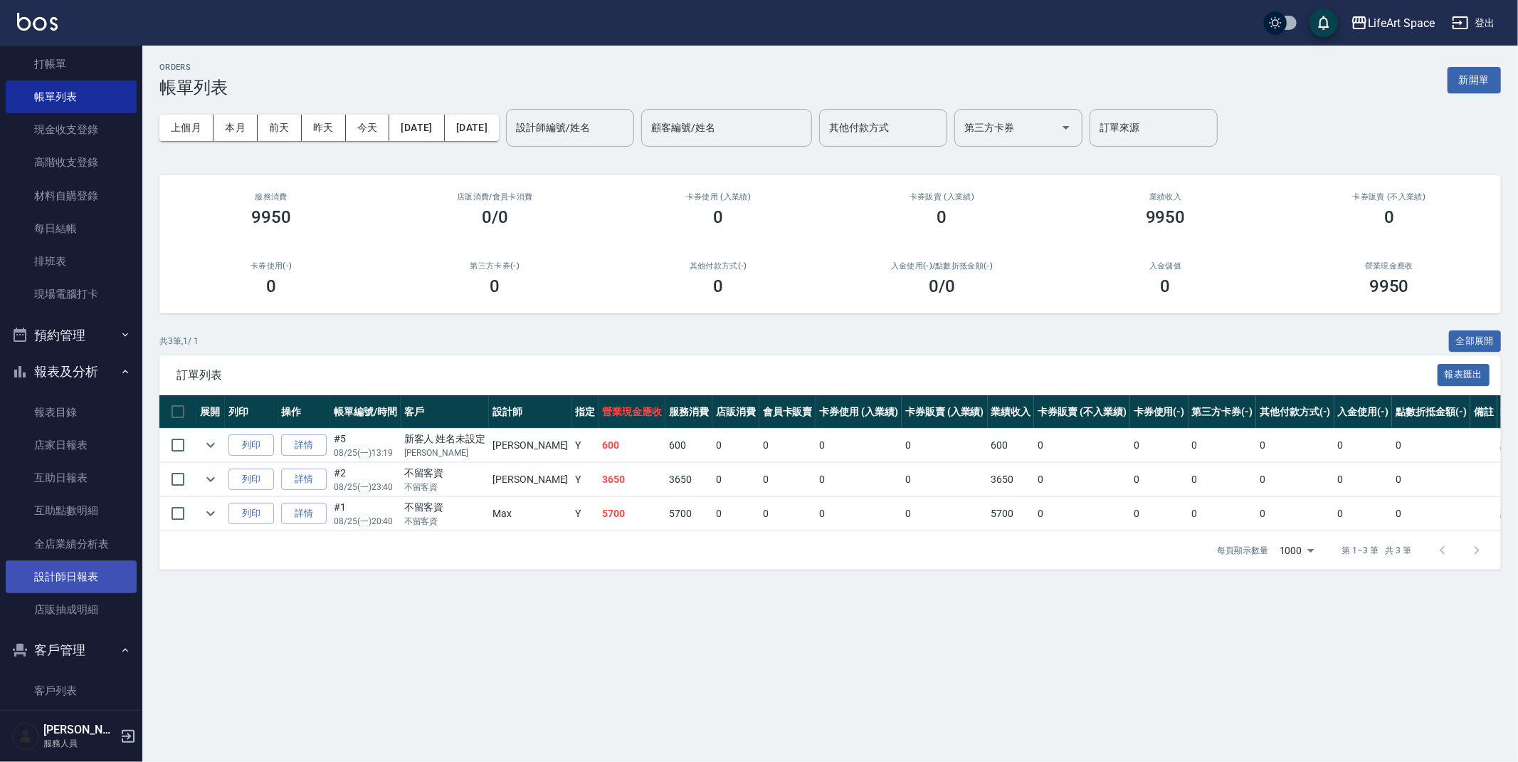
scroll to position [90, 0]
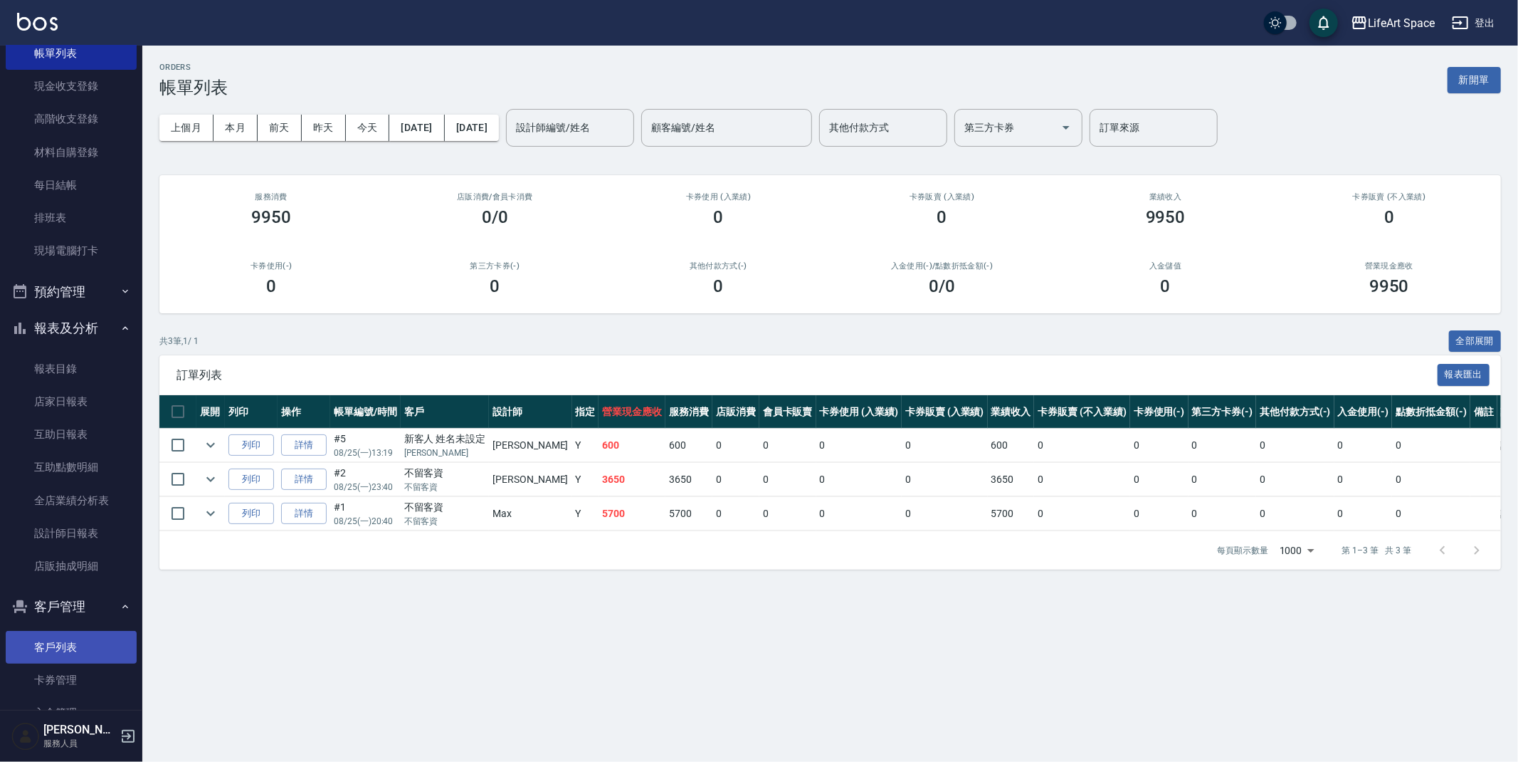
click at [58, 651] on link "客戶列表" at bounding box center [71, 647] width 131 height 33
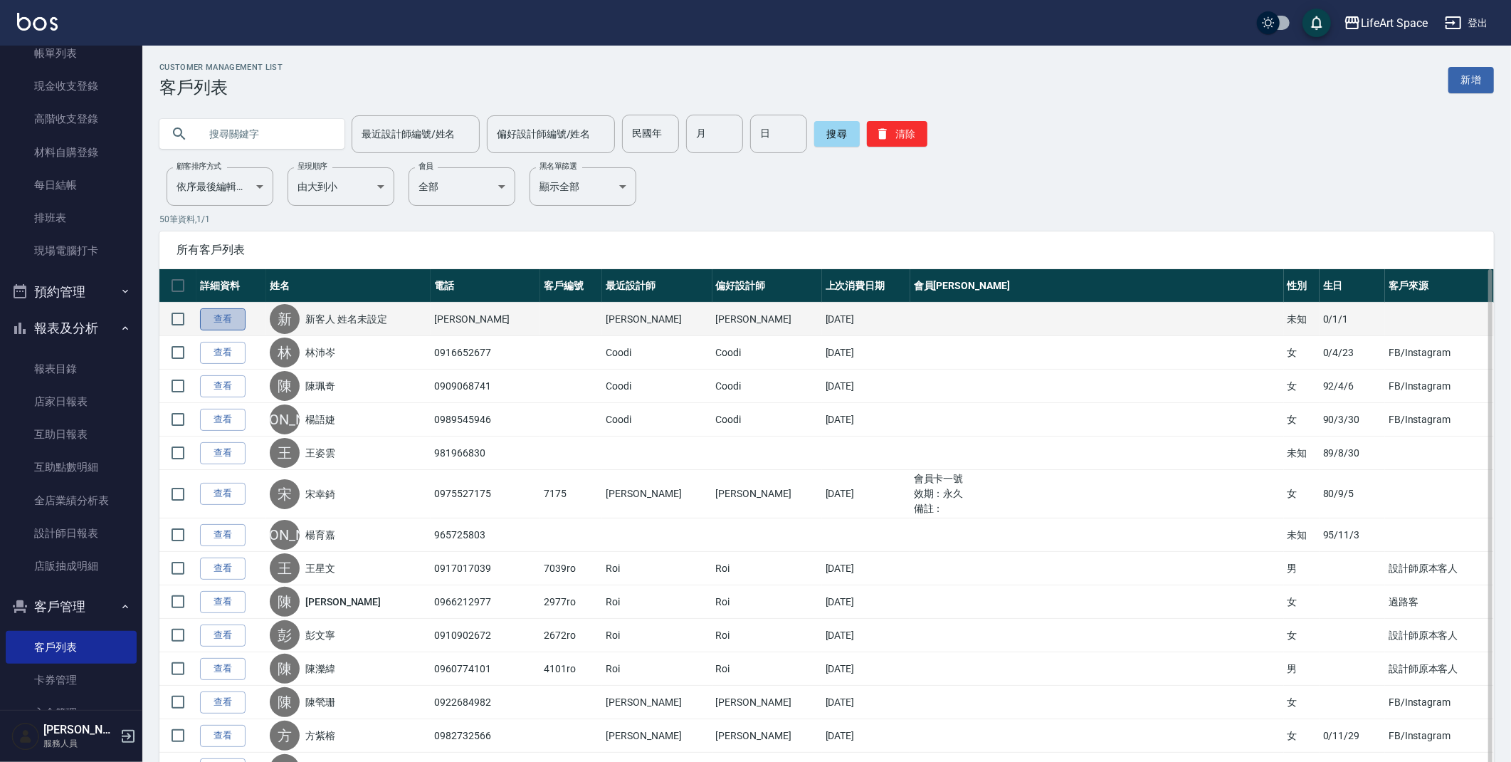
click at [231, 319] on link "查看" at bounding box center [223, 319] width 46 height 22
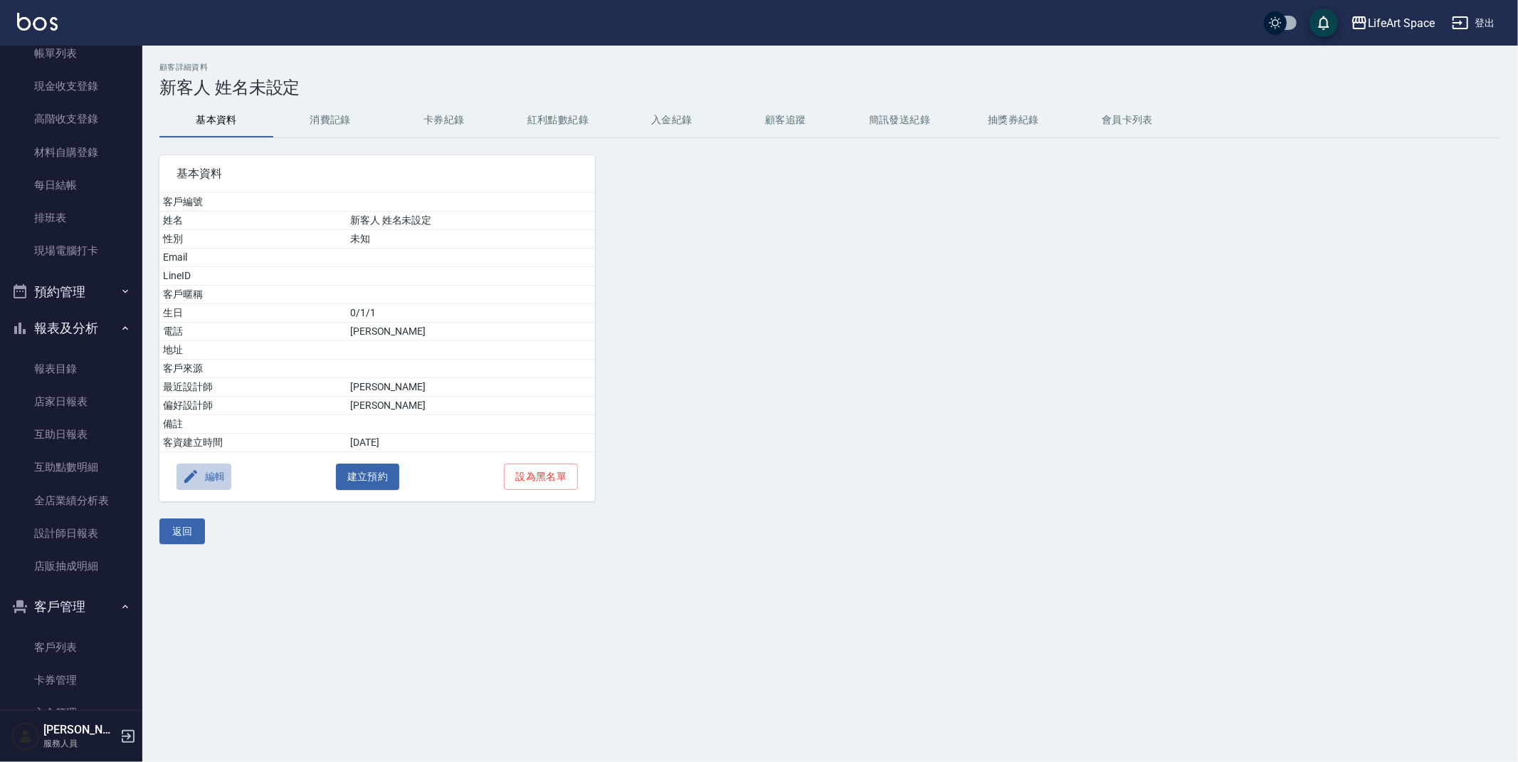
click at [223, 478] on button "編輯" at bounding box center [204, 476] width 55 height 26
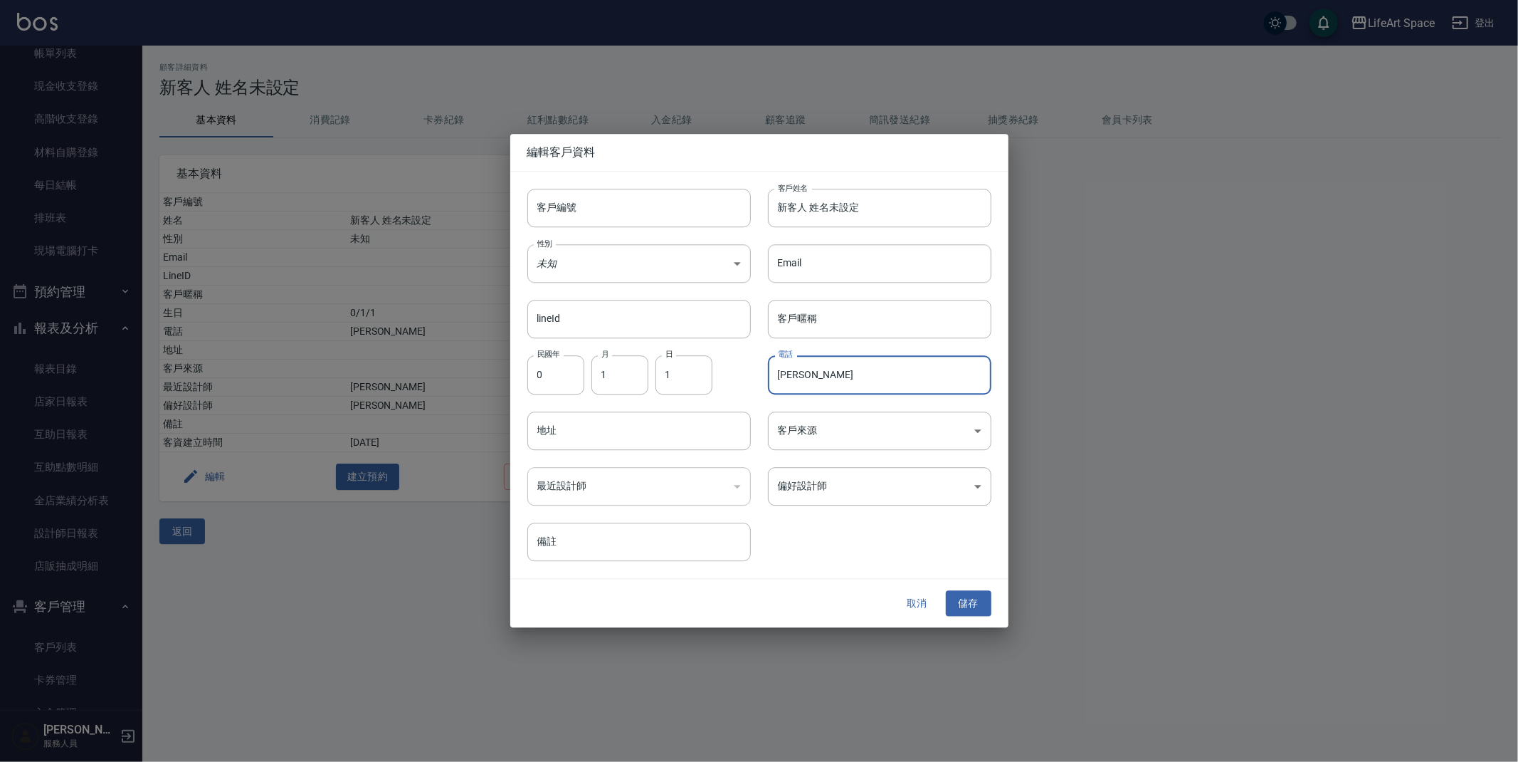
drag, startPoint x: 780, startPoint y: 378, endPoint x: 811, endPoint y: 379, distance: 31.3
click at [811, 379] on input "[PERSON_NAME]" at bounding box center [880, 375] width 224 height 38
click at [827, 215] on input "新客人 姓名未設定" at bounding box center [880, 208] width 224 height 38
click at [824, 213] on input "未設定" at bounding box center [880, 208] width 224 height 38
type input "未"
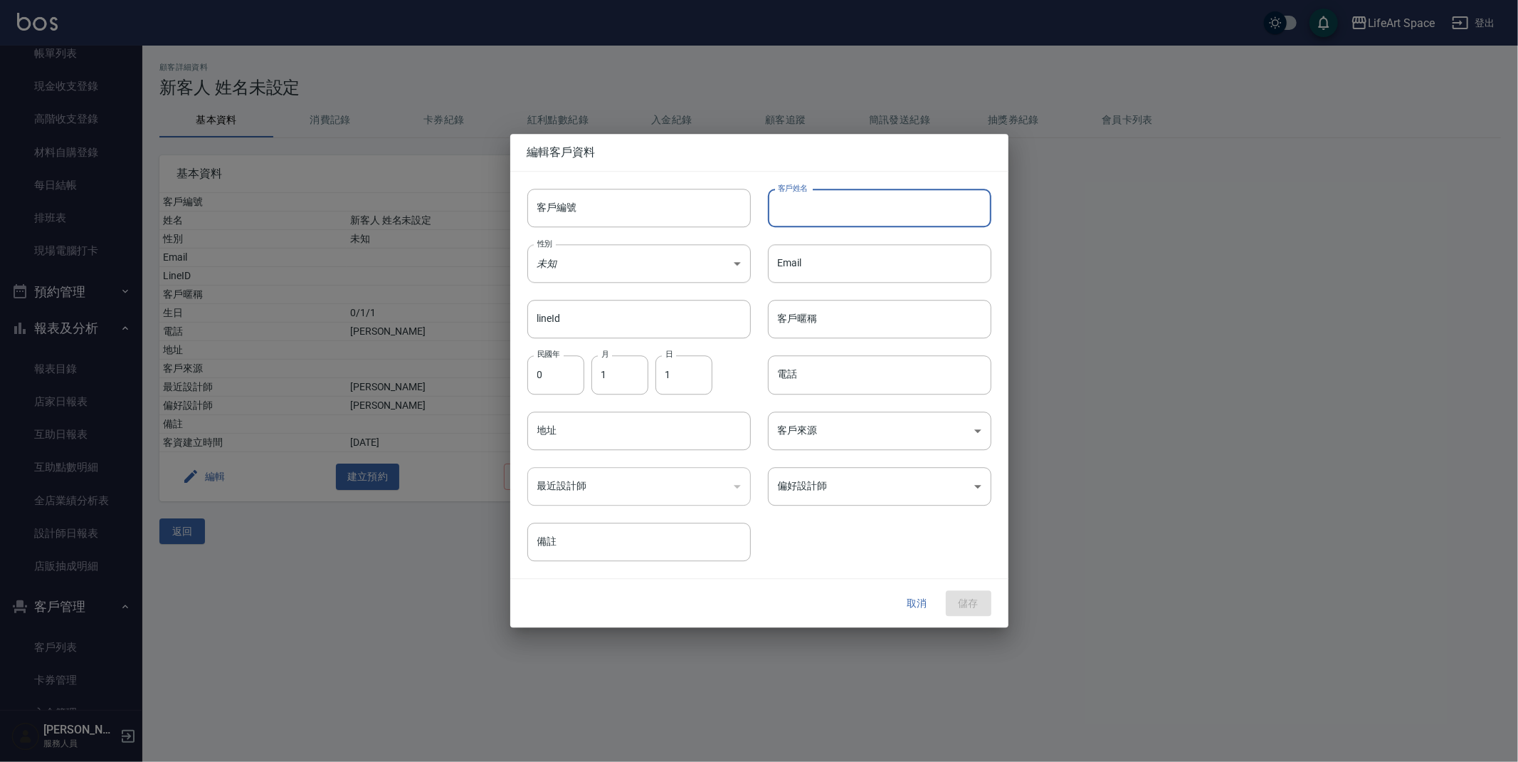
paste input "[PERSON_NAME]"
type input "[PERSON_NAME]/[PERSON_NAME]"
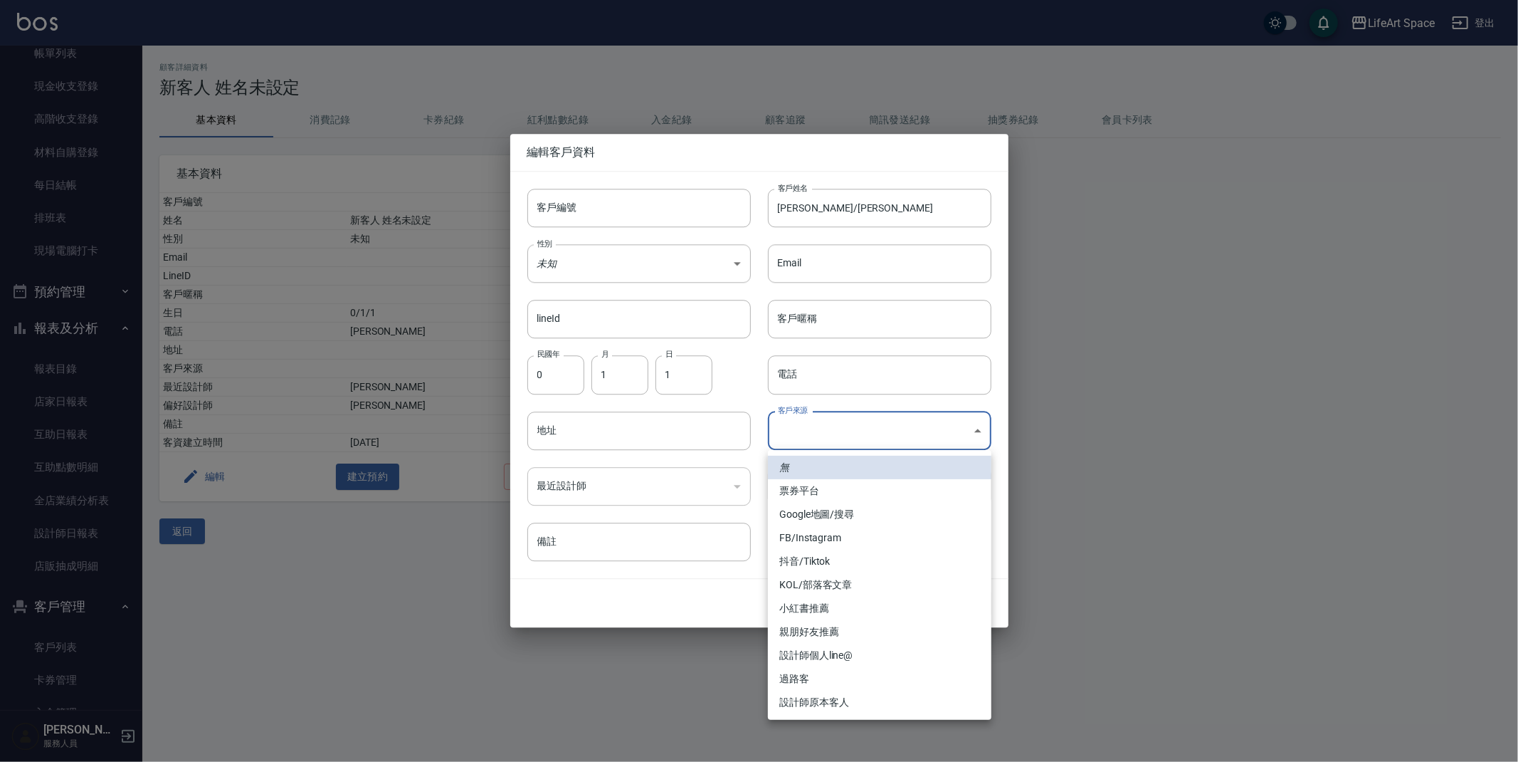
click at [826, 425] on body "LifeArt Space 登出 櫃檯作業 打帳單 帳單列表 現金收支登錄 高階收支登錄 材料自購登錄 每日結帳 排班表 現場電腦打卡 預約管理 預約管理 單…" at bounding box center [759, 381] width 1518 height 762
click at [848, 650] on li "設計師個人line@" at bounding box center [880, 654] width 224 height 23
type input "設計師個人line@"
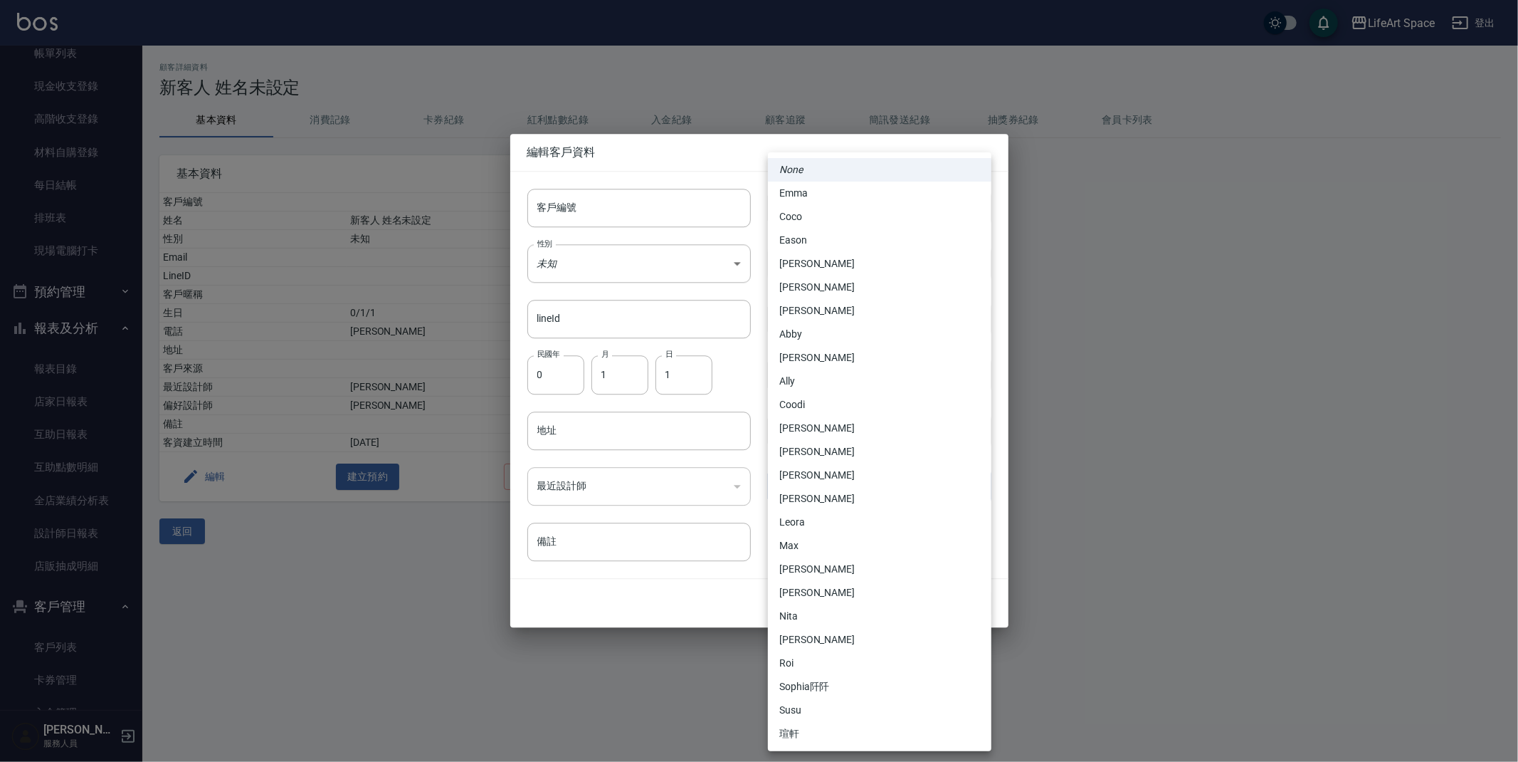
click at [831, 480] on body "LifeArt Space 登出 櫃檯作業 打帳單 帳單列表 現金收支登錄 高階收支登錄 材料自購登錄 每日結帳 排班表 現場電腦打卡 預約管理 預約管理 單…" at bounding box center [759, 381] width 1518 height 762
click at [819, 594] on li "[PERSON_NAME]" at bounding box center [880, 592] width 224 height 23
type input "3fd5e77f-d133-45c9-9c8a-ccd66447b9d8"
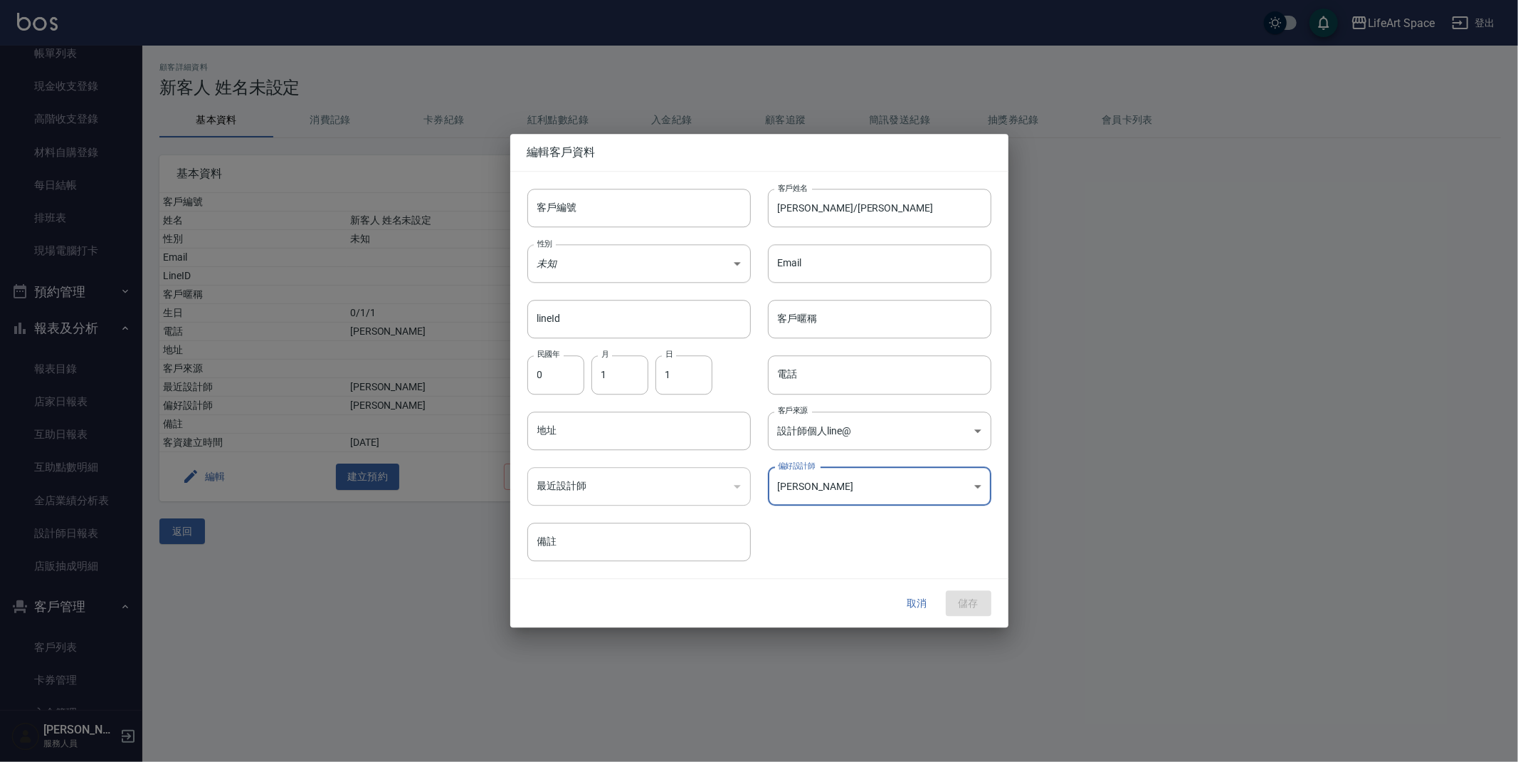
click at [658, 490] on div "​" at bounding box center [639, 486] width 224 height 38
paste input "[PERSON_NAME]"
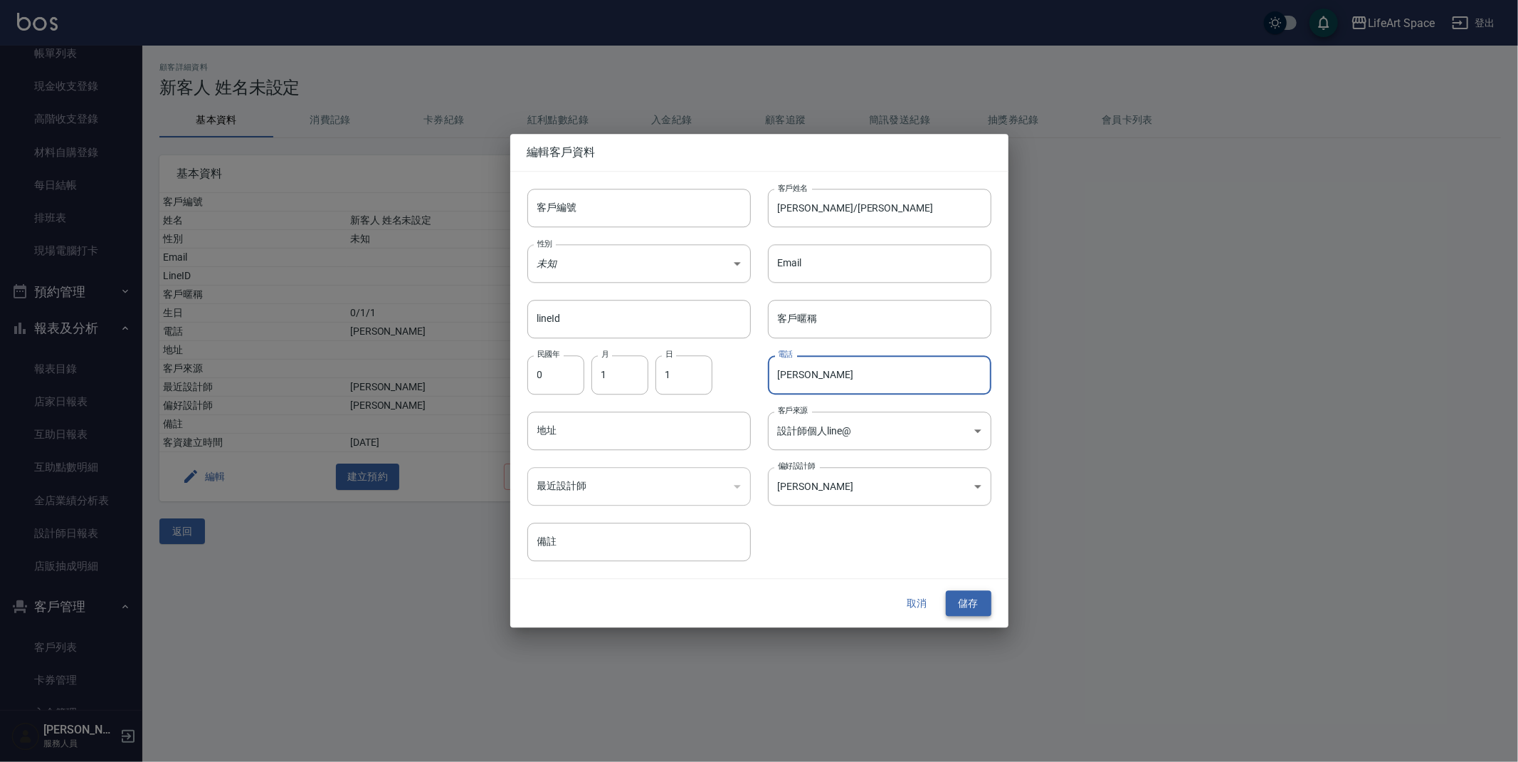
type input "[PERSON_NAME]"
click at [965, 609] on button "儲存" at bounding box center [969, 603] width 46 height 26
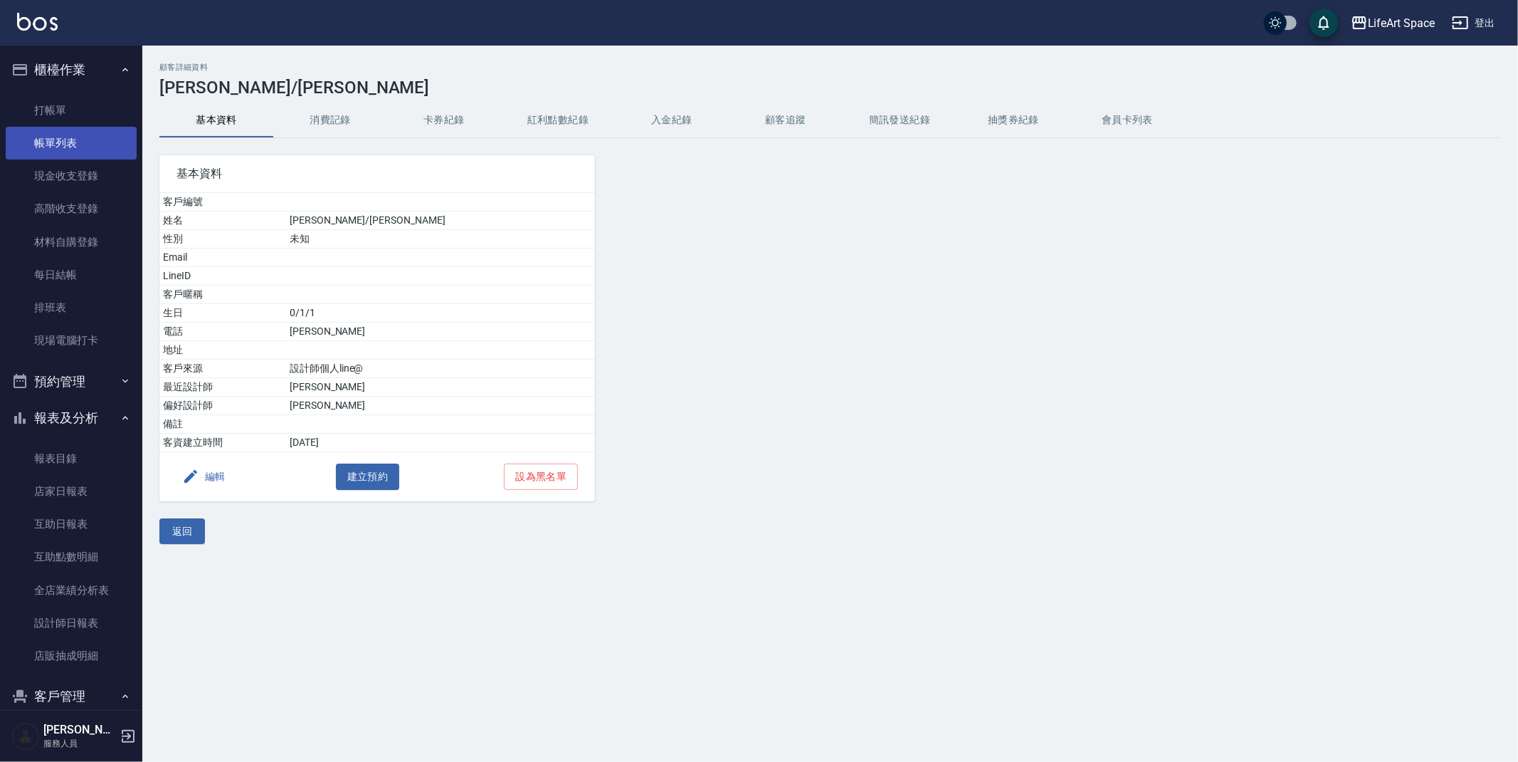
click at [88, 137] on link "帳單列表" at bounding box center [71, 143] width 131 height 33
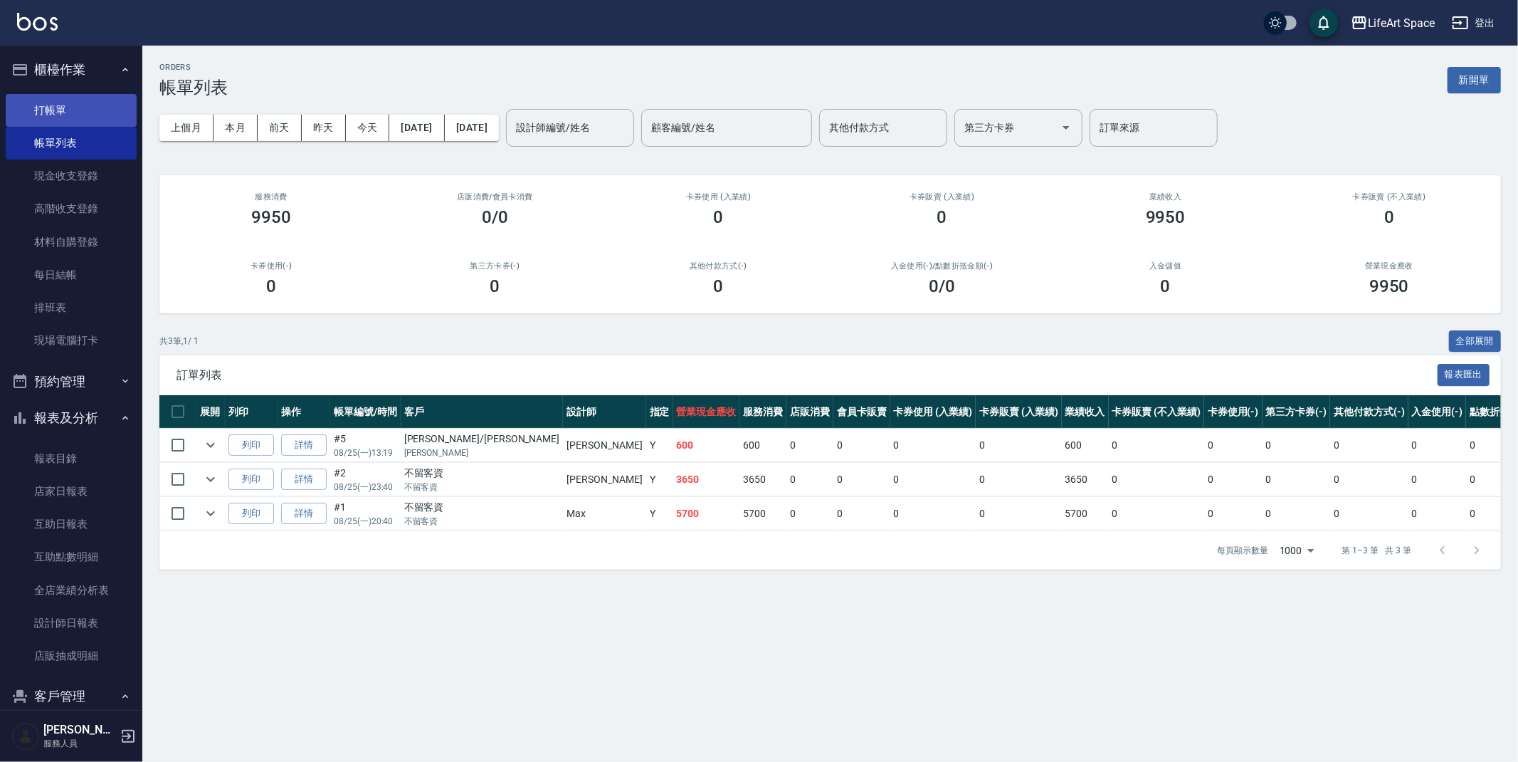
click at [61, 102] on link "打帳單" at bounding box center [71, 110] width 131 height 33
